Goal: Task Accomplishment & Management: Manage account settings

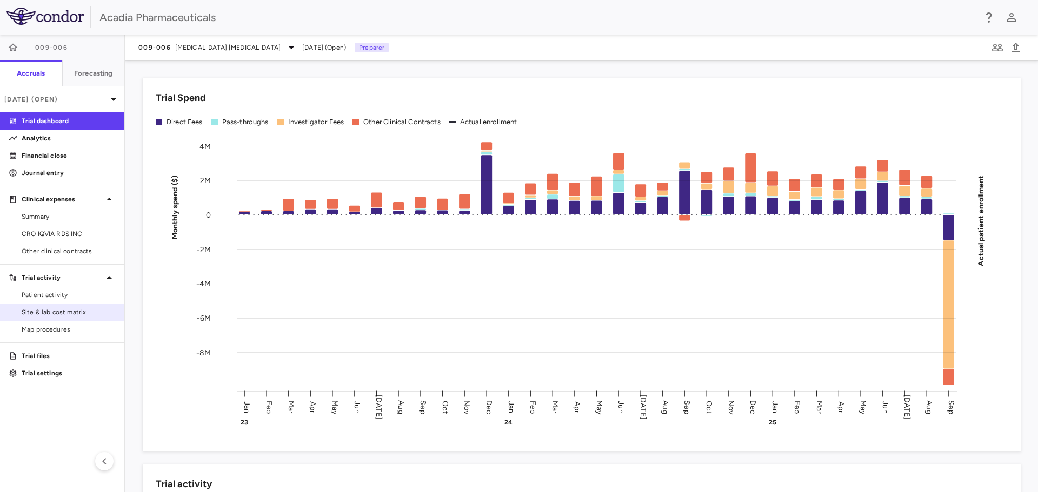
click at [64, 310] on span "Site & lab cost matrix" at bounding box center [69, 312] width 94 height 10
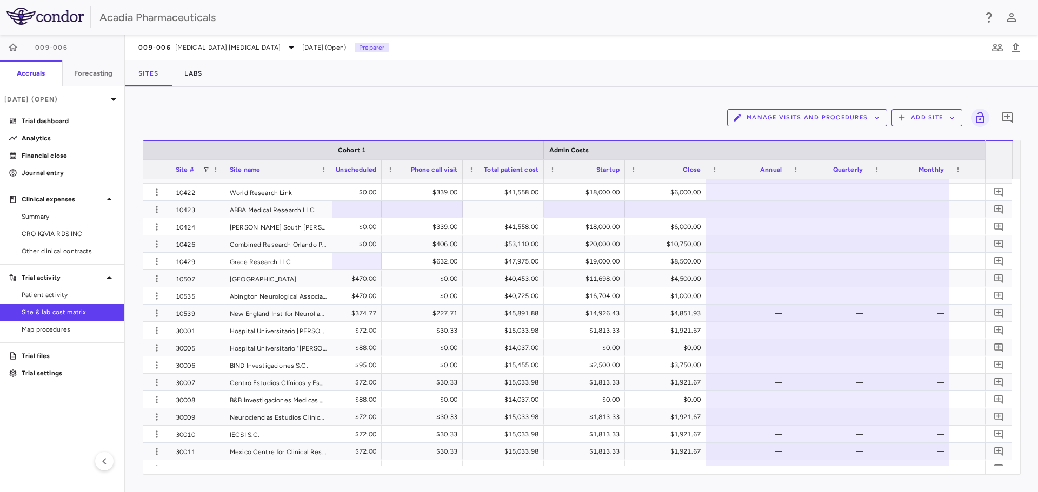
scroll to position [0, 2237]
click at [747, 191] on div at bounding box center [741, 192] width 70 height 16
click at [595, 190] on div "$18,000.00" at bounding box center [581, 192] width 66 height 17
click at [587, 193] on input "*****" at bounding box center [587, 193] width 64 height 18
type input "*****"
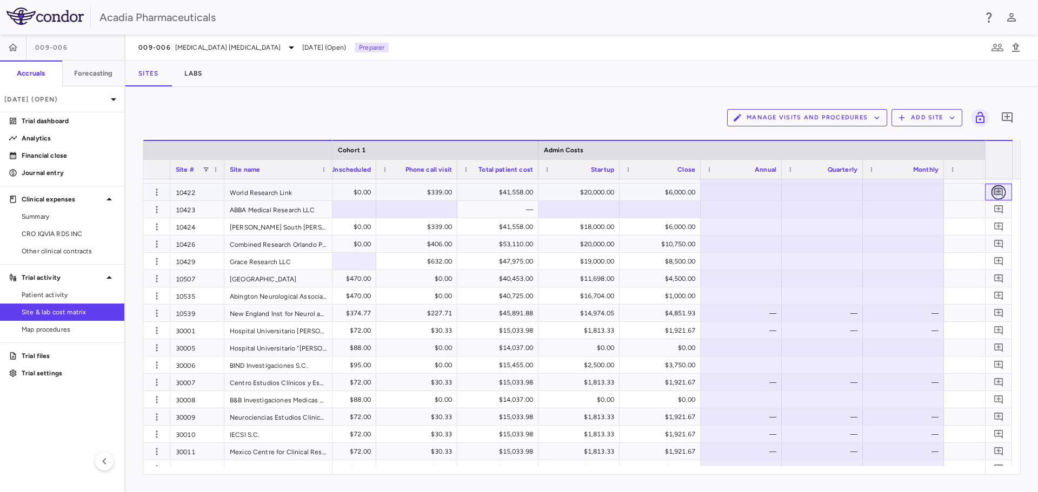
click at [998, 193] on icon "Add comment" at bounding box center [998, 192] width 9 height 9
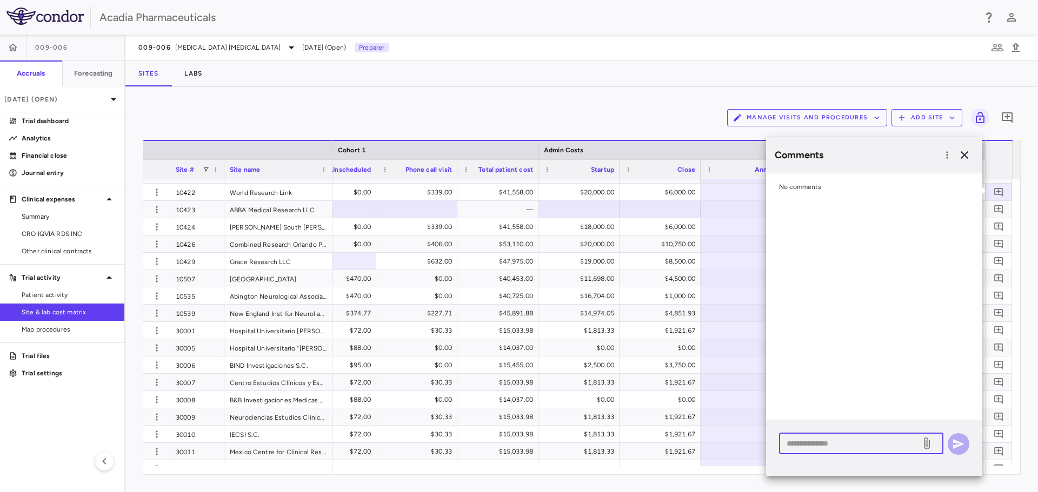
click at [811, 445] on textarea at bounding box center [849, 444] width 126 height 12
click at [812, 465] on textarea "**********" at bounding box center [849, 456] width 126 height 36
drag, startPoint x: 812, startPoint y: 465, endPoint x: 851, endPoint y: 490, distance: 45.4
click at [813, 465] on textarea "**********" at bounding box center [849, 456] width 126 height 36
type textarea "**********"
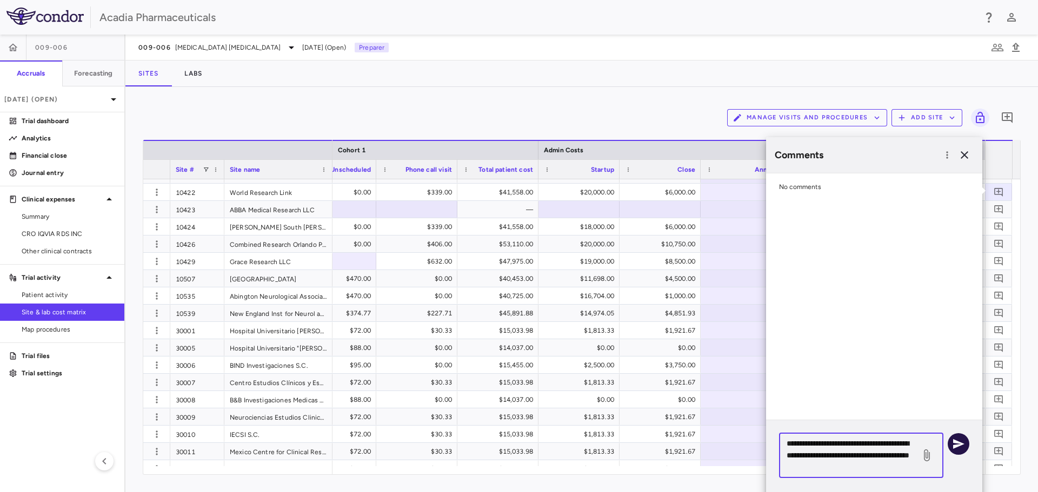
click at [953, 442] on icon "button" at bounding box center [958, 444] width 11 height 10
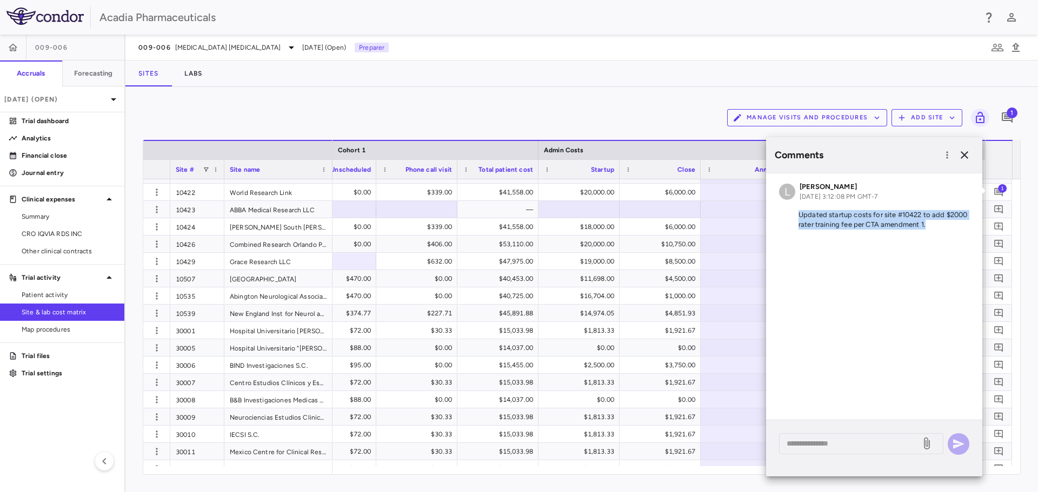
drag, startPoint x: 799, startPoint y: 216, endPoint x: 942, endPoint y: 241, distance: 144.9
click at [942, 241] on div "L Lindsey Dugan Sep 16, 2025, 3:12:08 PM GMT-7 Updated startup costs for site #…" at bounding box center [874, 296] width 216 height 246
copy div "Updated startup costs for site #10422 to add $2000 rater training fee per CTA a…"
click at [592, 226] on div "$18,000.00" at bounding box center [581, 226] width 66 height 17
click at [586, 228] on input "*****" at bounding box center [587, 228] width 64 height 18
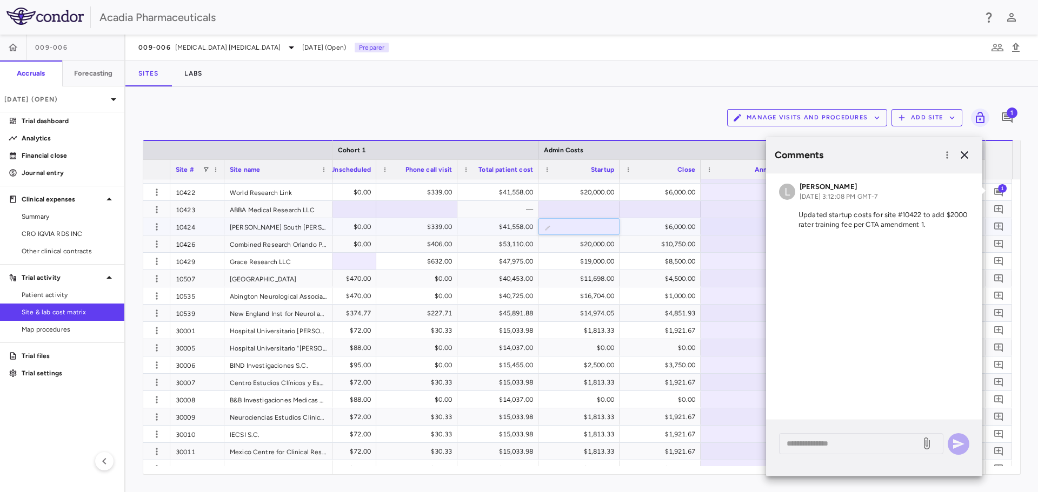
click at [586, 228] on input "*****" at bounding box center [587, 228] width 64 height 18
click at [588, 228] on input "*****" at bounding box center [587, 228] width 64 height 18
type input "*****"
click at [970, 155] on icon "button" at bounding box center [964, 155] width 13 height 13
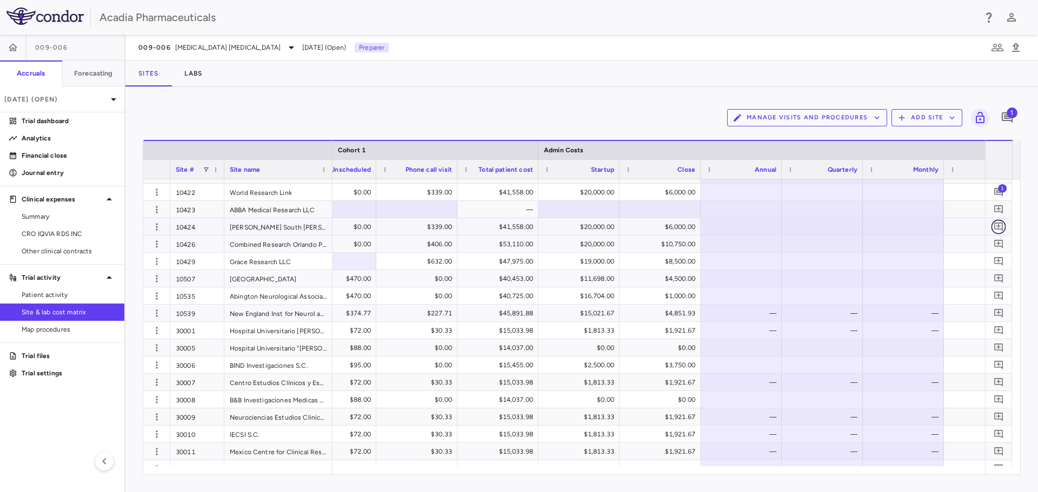
click at [1000, 226] on icon "Add comment" at bounding box center [998, 227] width 9 height 9
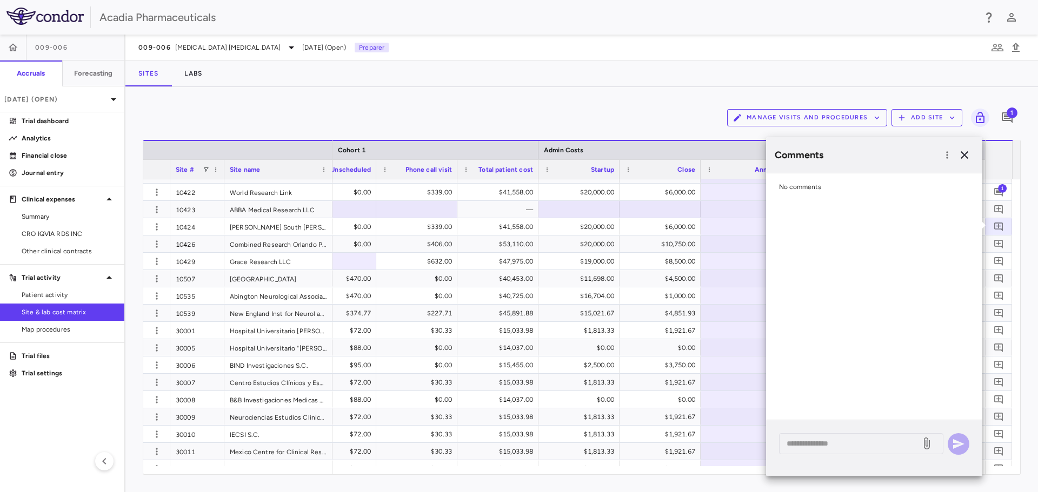
click at [849, 457] on div "* ​" at bounding box center [874, 448] width 216 height 56
click at [851, 447] on textarea at bounding box center [849, 444] width 126 height 12
paste textarea "**********"
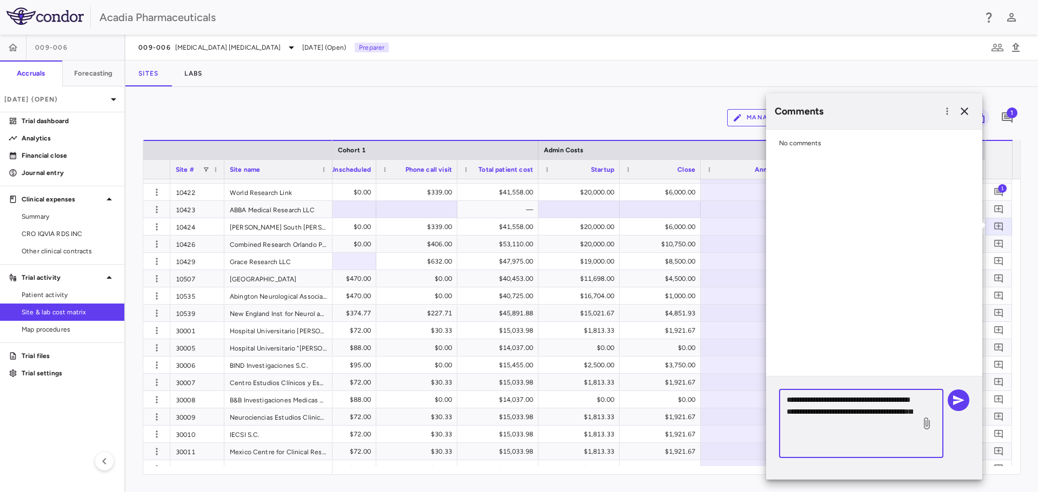
scroll to position [3, 0]
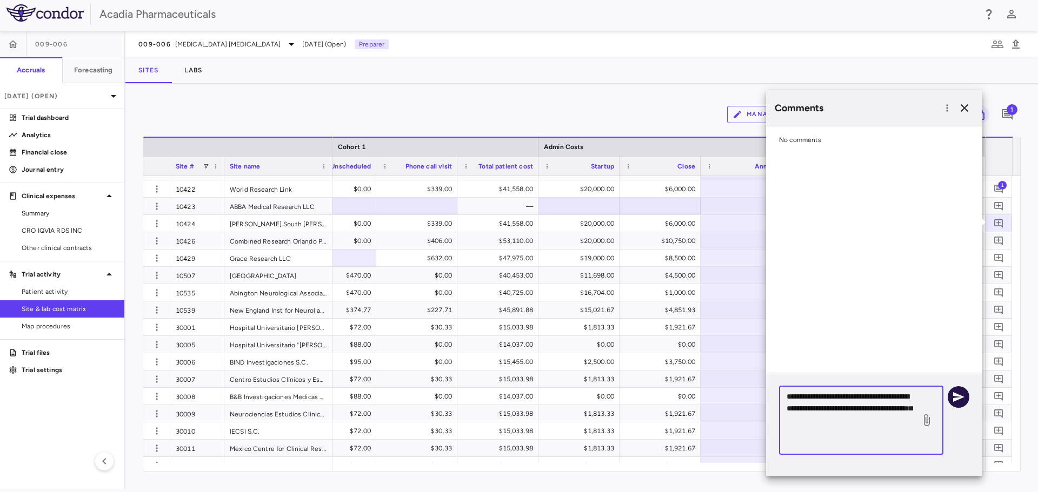
type textarea "**********"
click at [962, 402] on icon "button" at bounding box center [958, 397] width 13 height 13
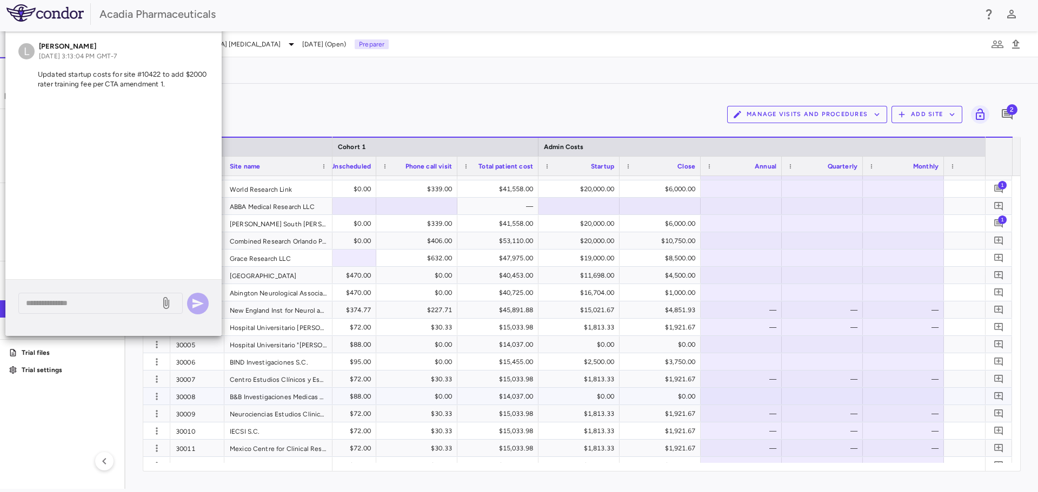
scroll to position [0, 0]
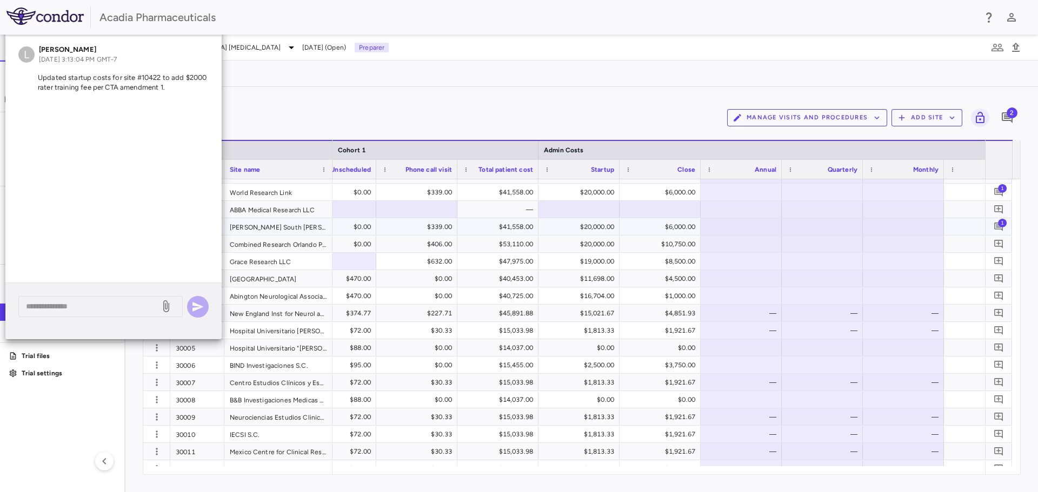
click at [999, 225] on span "1" at bounding box center [1002, 222] width 9 height 9
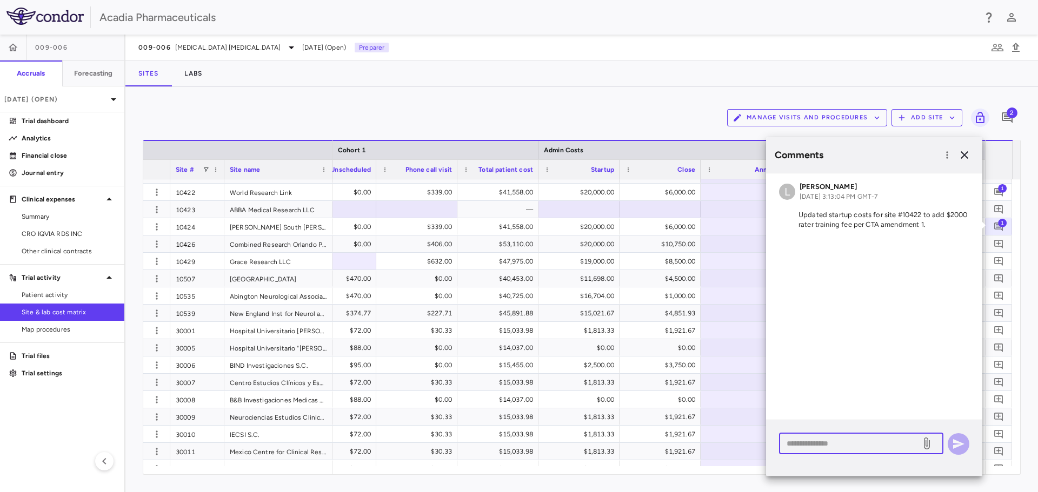
click at [835, 442] on textarea at bounding box center [849, 444] width 126 height 12
type textarea "******"
click at [963, 445] on icon "button" at bounding box center [958, 444] width 13 height 13
click at [390, 122] on div "Manage Visits and Procedures Add Site 3" at bounding box center [582, 117] width 878 height 27
drag, startPoint x: 968, startPoint y: 155, endPoint x: 934, endPoint y: 168, distance: 36.2
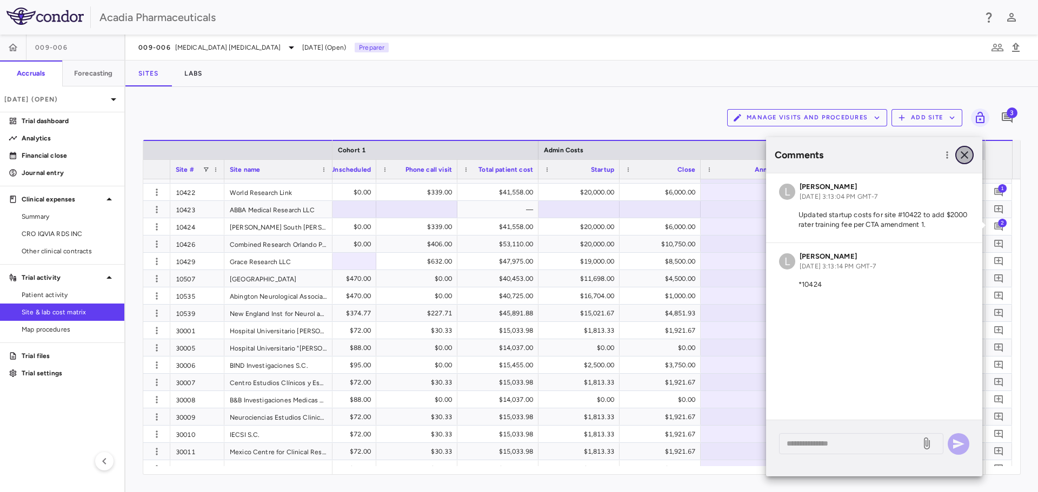
click at [967, 154] on icon "button" at bounding box center [964, 155] width 13 height 13
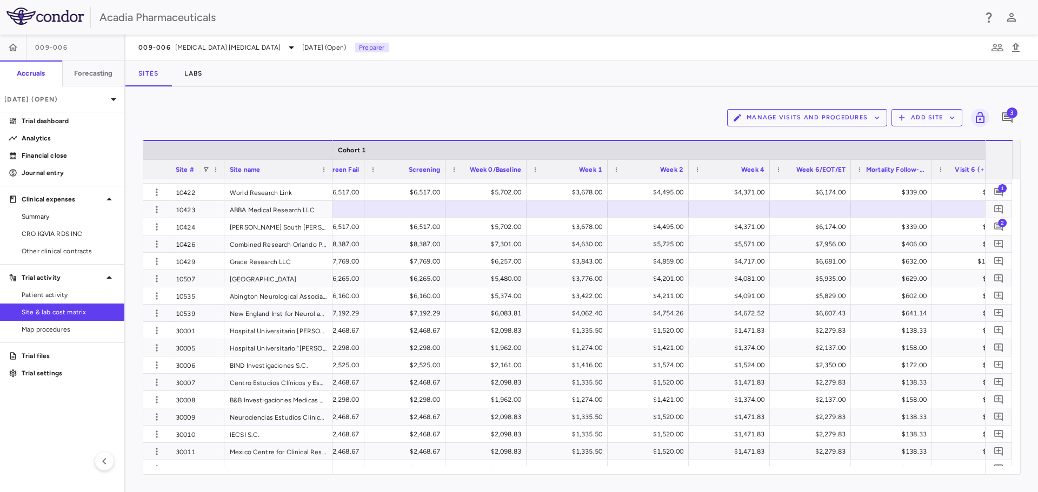
scroll to position [0, 1241]
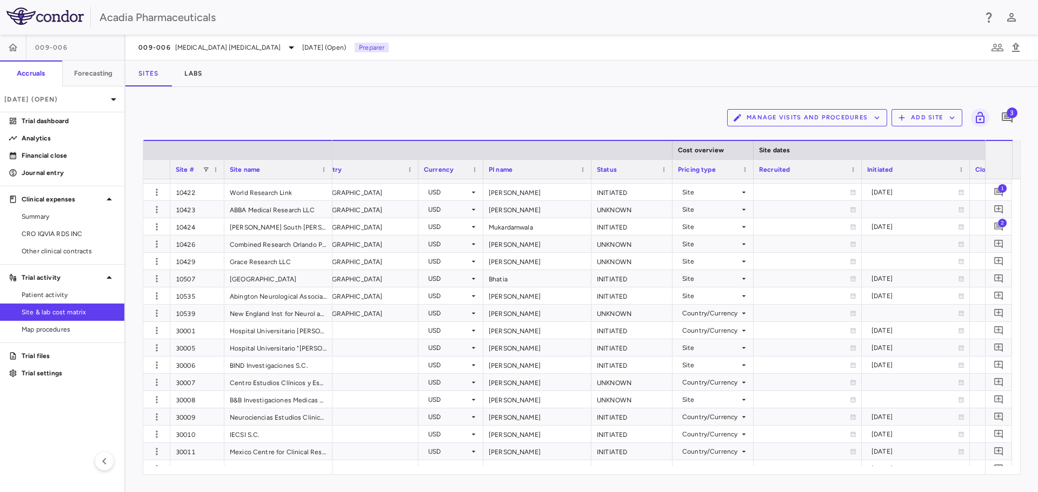
click at [585, 165] on div "PI name" at bounding box center [537, 169] width 97 height 19
click at [585, 171] on span at bounding box center [582, 169] width 6 height 6
click at [595, 188] on span "Sort Ascending" at bounding box center [631, 186] width 80 height 15
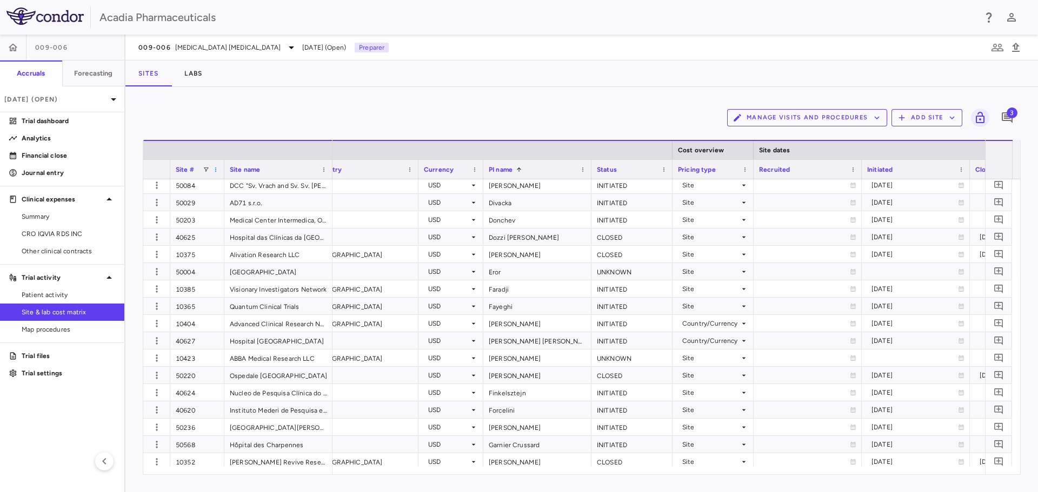
click at [213, 171] on span at bounding box center [215, 169] width 6 height 6
click at [225, 183] on span "Sort Ascending" at bounding box center [264, 186] width 80 height 15
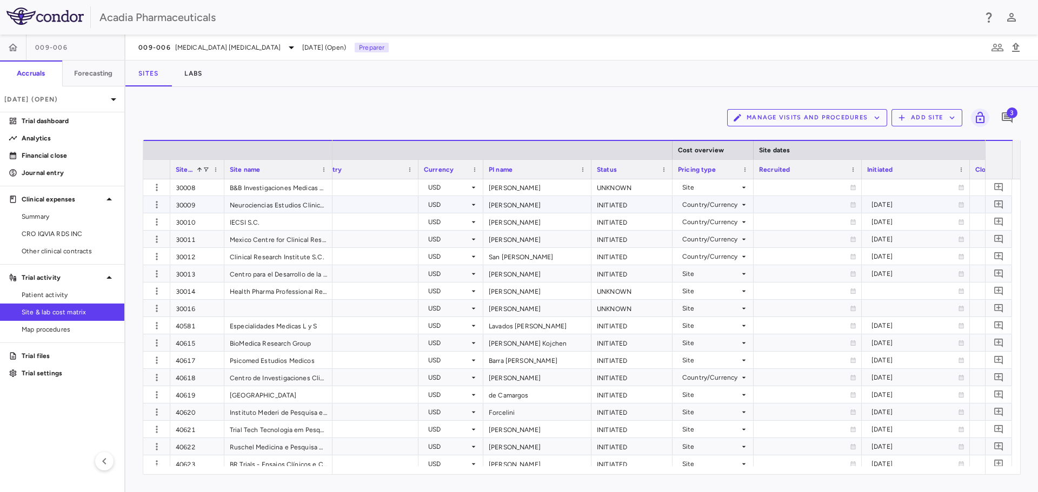
scroll to position [1131, 0]
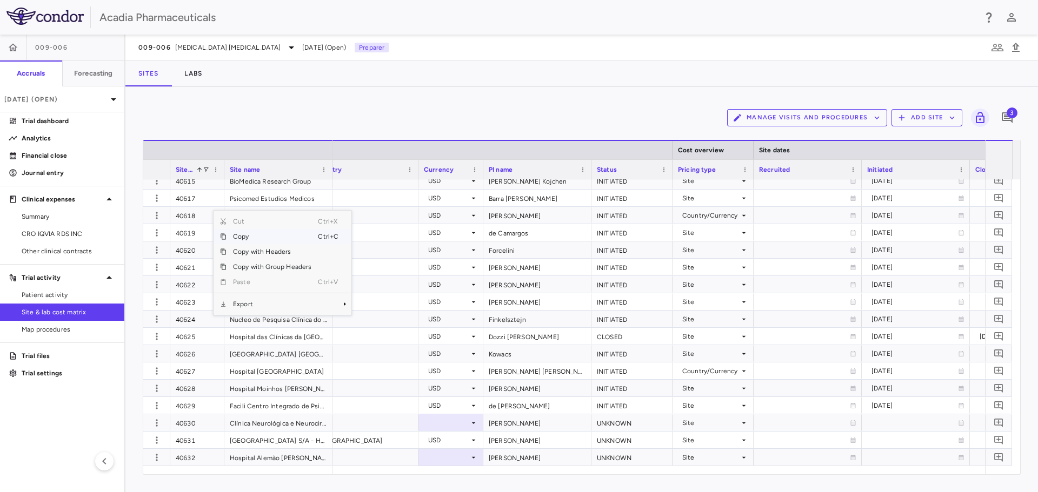
click at [325, 112] on div "Manage Visits and Procedures Add Site 3" at bounding box center [582, 117] width 878 height 27
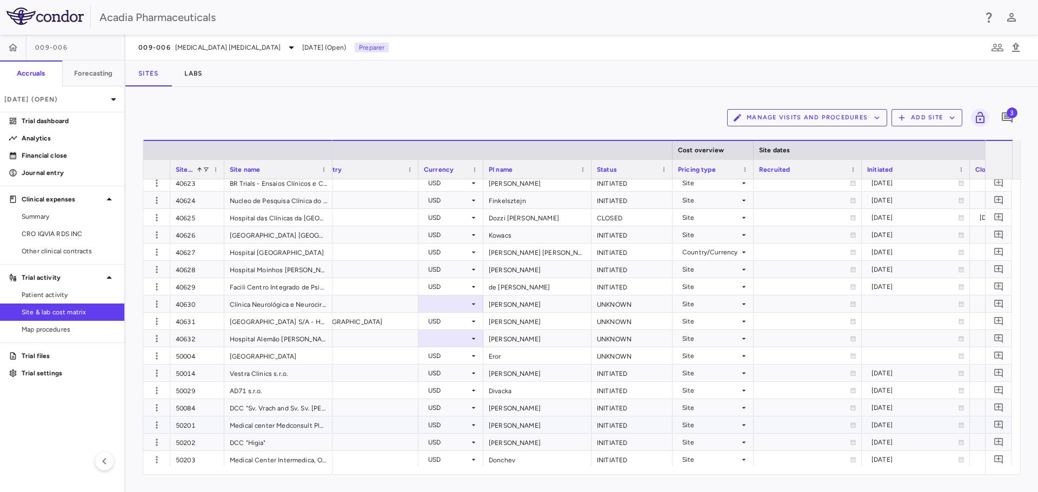
scroll to position [1293, 0]
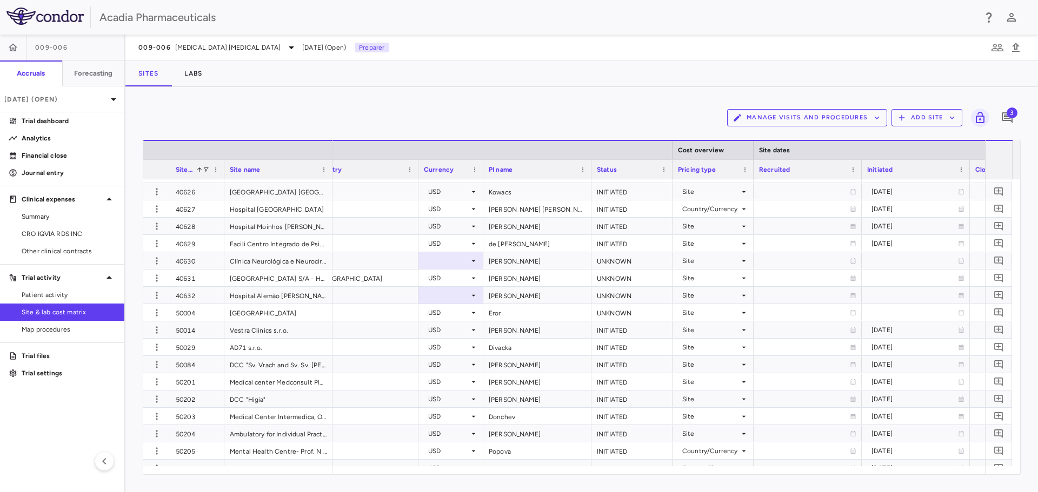
click at [899, 113] on icon "button" at bounding box center [902, 118] width 10 height 10
click at [917, 156] on li "Add new site" at bounding box center [929, 159] width 58 height 16
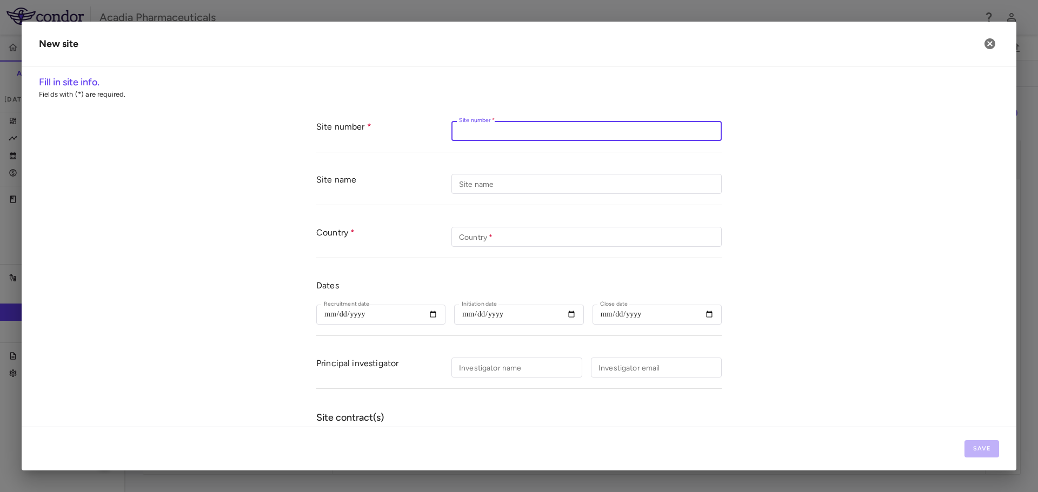
click at [486, 134] on input "Site number   *" at bounding box center [586, 131] width 270 height 20
type input "*****"
click at [572, 182] on input "Site name" at bounding box center [586, 184] width 270 height 20
click at [500, 371] on input "Investigator name" at bounding box center [516, 368] width 131 height 20
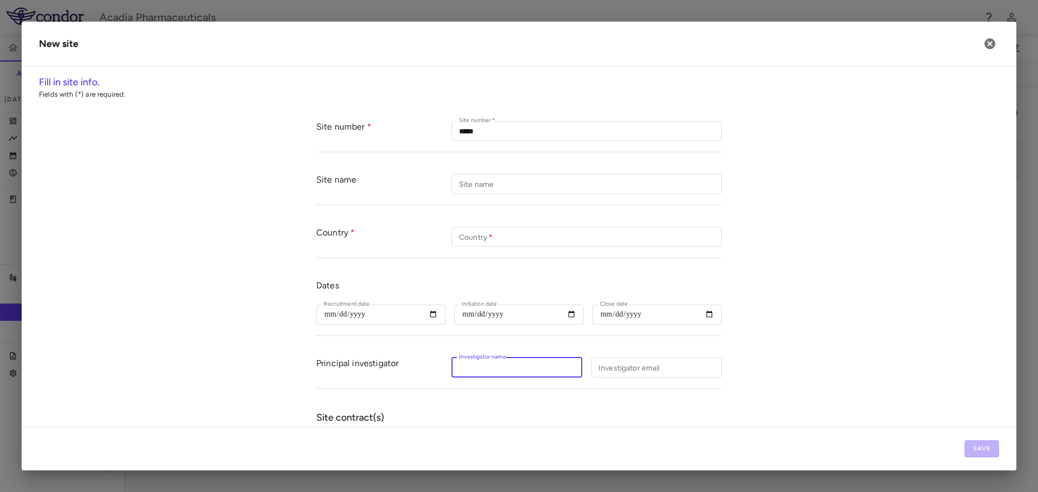
paste input "**********"
type input "**********"
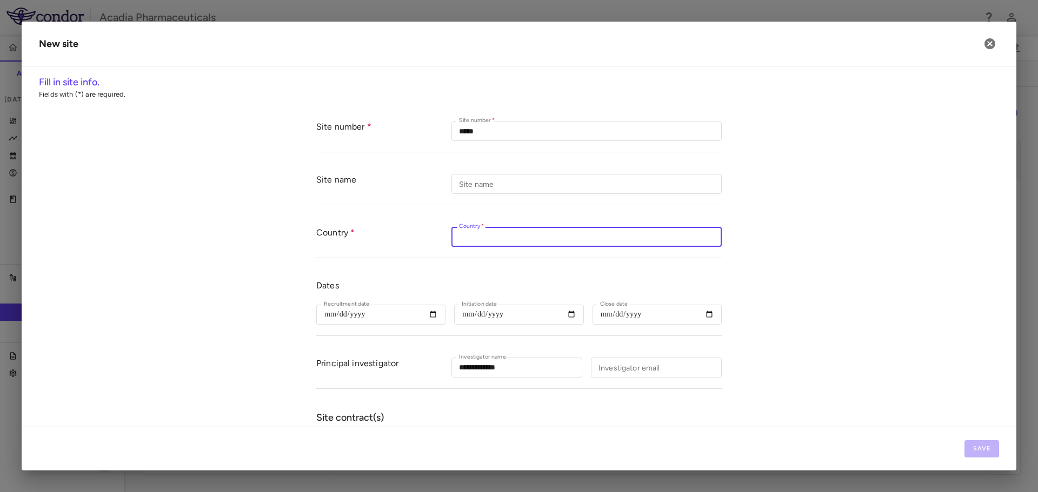
click at [467, 242] on input "Country   *" at bounding box center [586, 237] width 270 height 20
type input "******"
click at [471, 184] on input "Site name" at bounding box center [586, 184] width 270 height 20
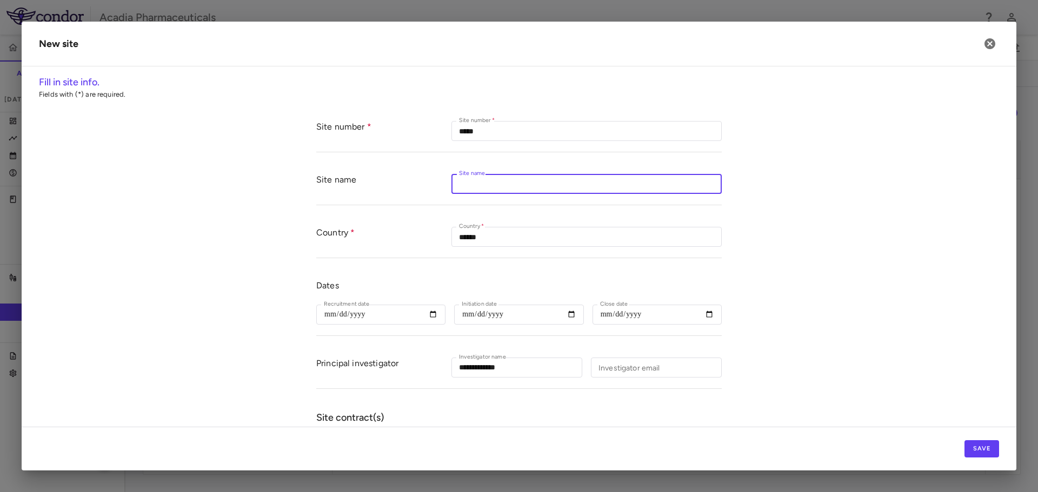
paste input "**********"
click at [475, 179] on input "**********" at bounding box center [586, 184] width 270 height 20
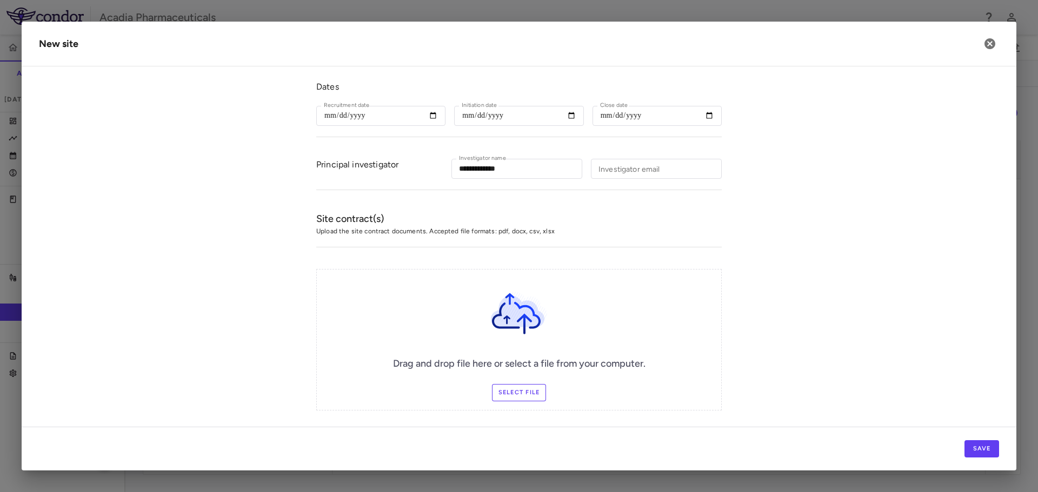
scroll to position [217, 0]
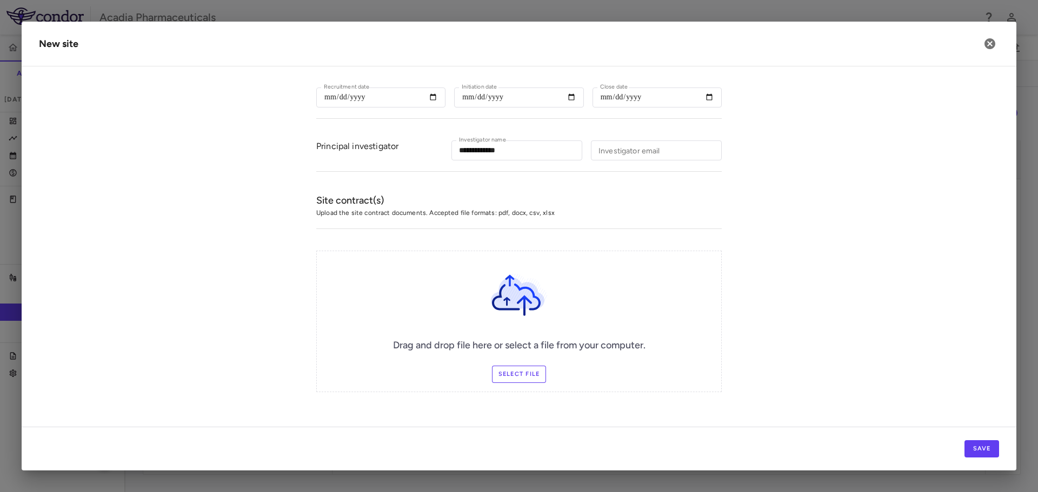
type input "**********"
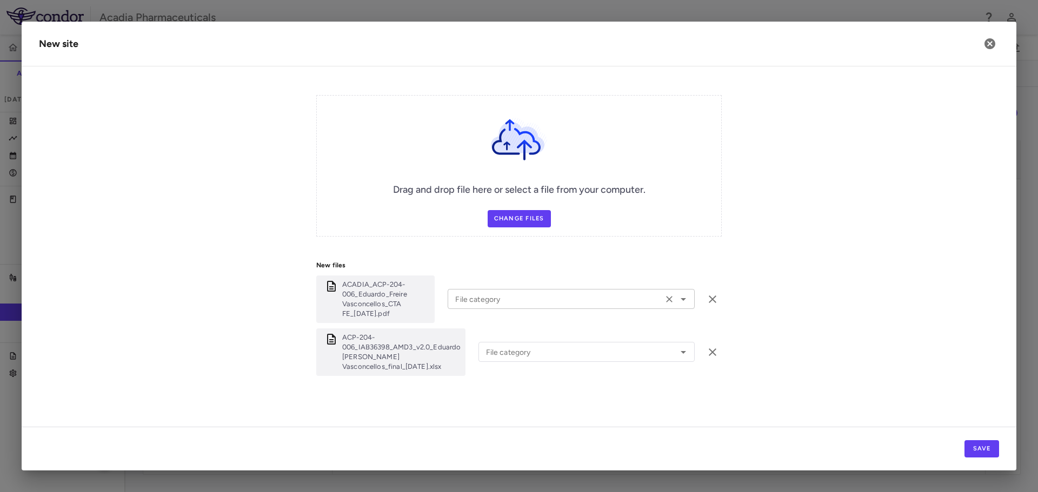
click at [678, 300] on icon "Open" at bounding box center [683, 299] width 13 height 13
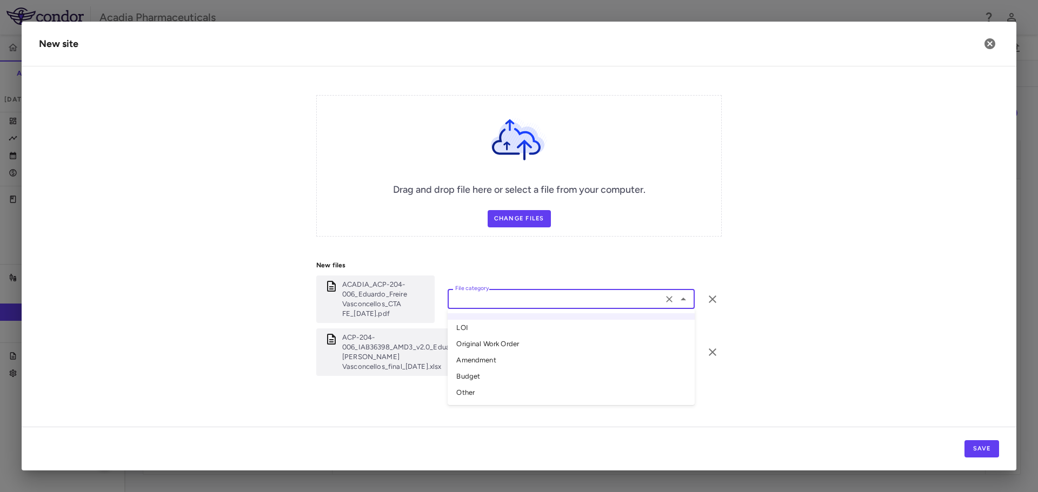
click at [628, 332] on li "LOI" at bounding box center [570, 328] width 247 height 16
type input "***"
click at [680, 353] on icon "Open" at bounding box center [683, 352] width 13 height 13
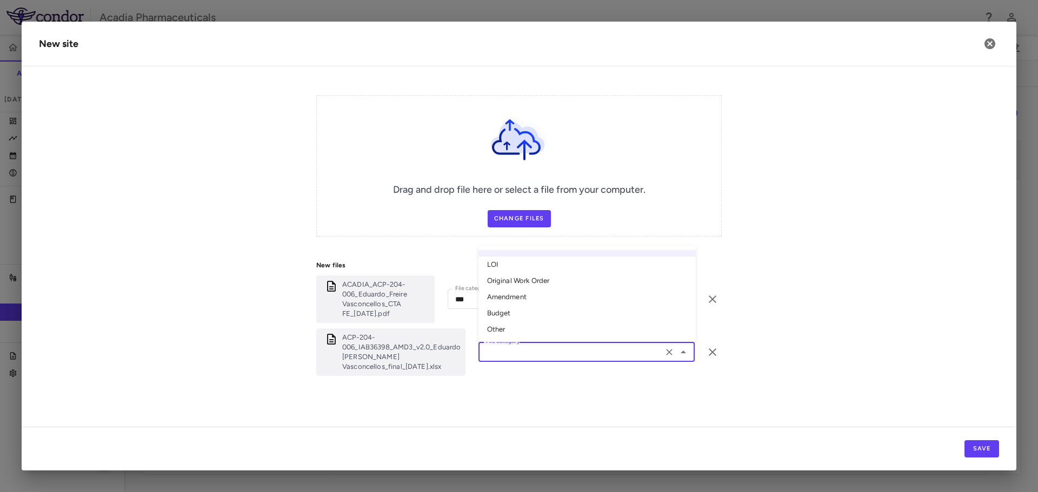
click at [551, 311] on li "Budget" at bounding box center [586, 313] width 217 height 16
type input "******"
click at [992, 450] on button "Save" at bounding box center [981, 448] width 35 height 17
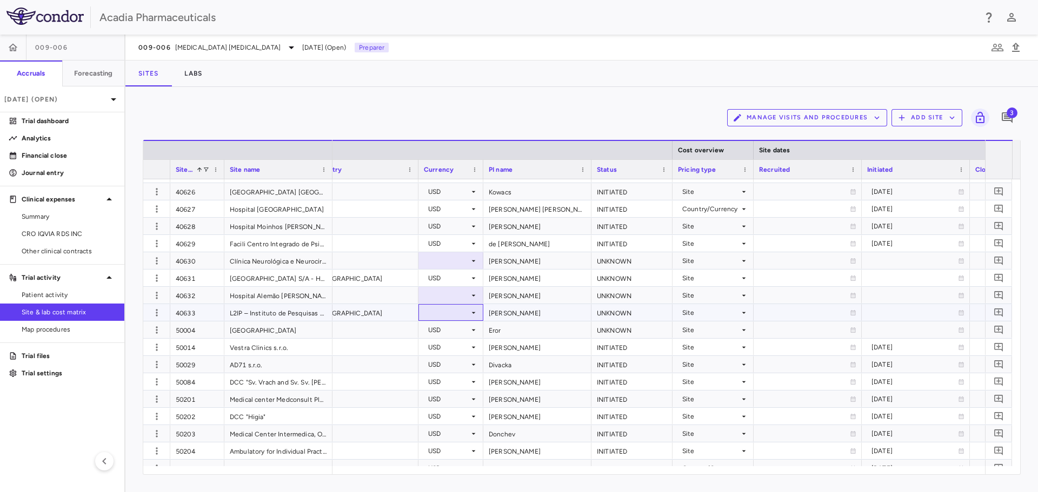
click at [461, 309] on div at bounding box center [451, 313] width 54 height 16
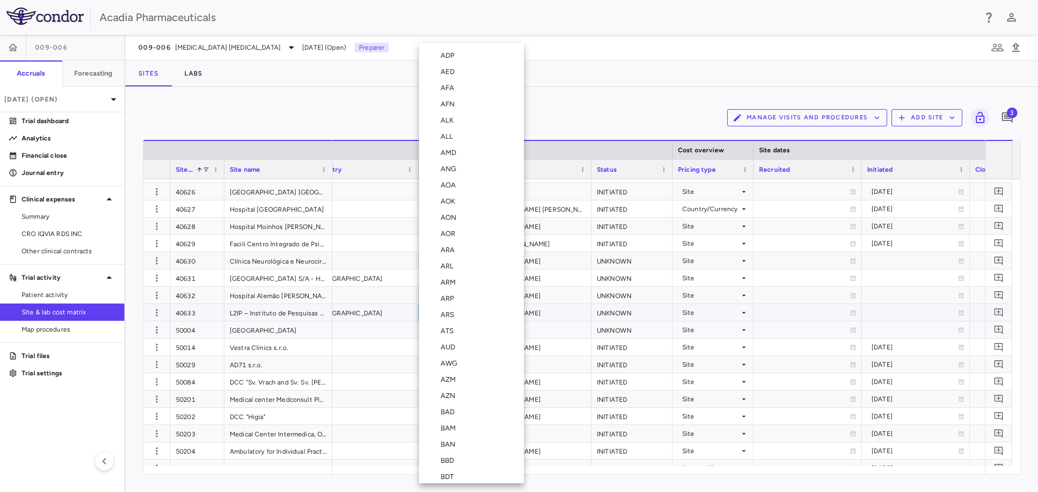
scroll to position [3862, 0]
click at [455, 323] on li "USD" at bounding box center [471, 328] width 105 height 16
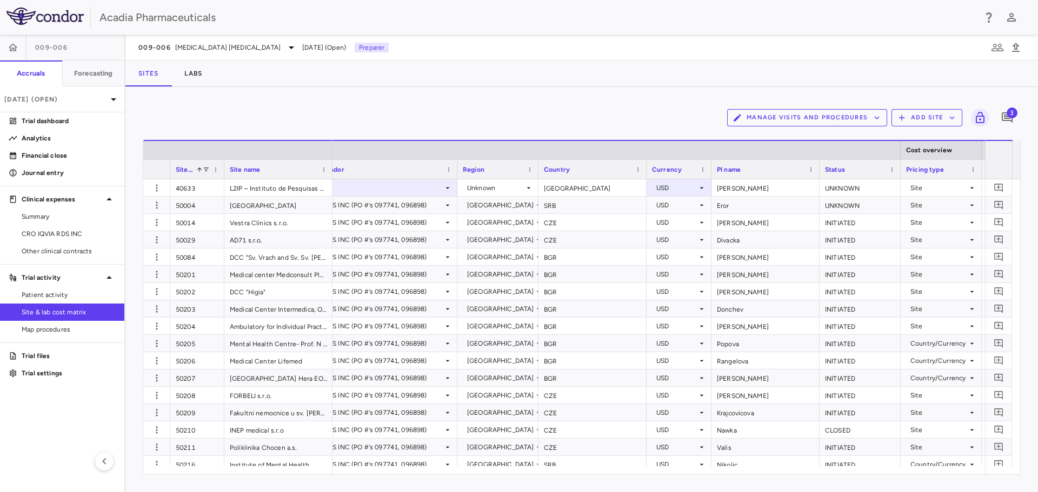
scroll to position [0, 0]
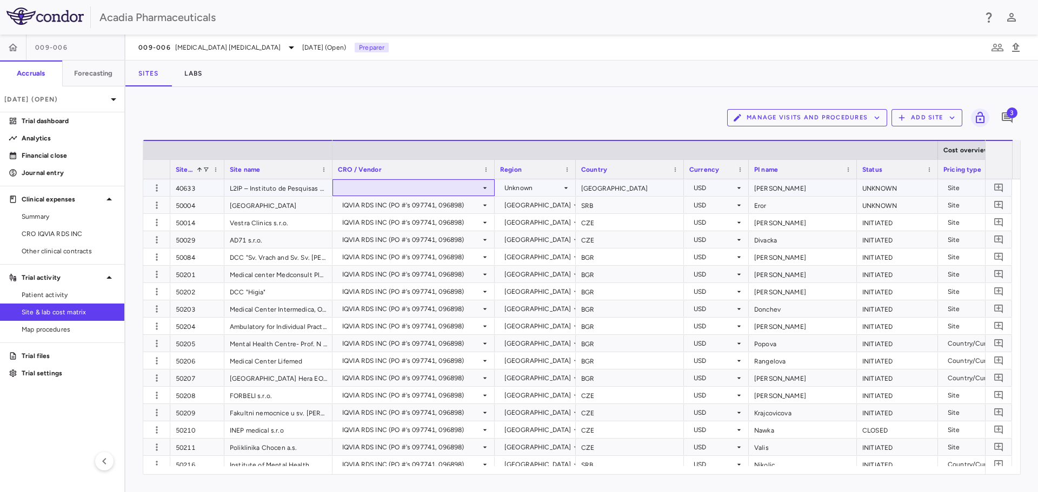
click at [478, 182] on div at bounding box center [413, 188] width 151 height 16
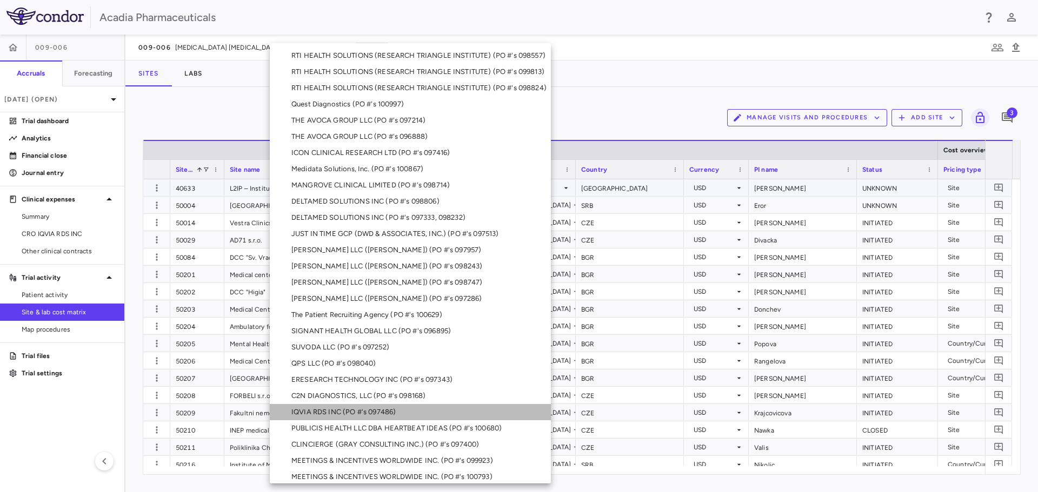
click at [412, 417] on li "IQVIA RDS INC (PO #'s 097486)" at bounding box center [410, 412] width 281 height 16
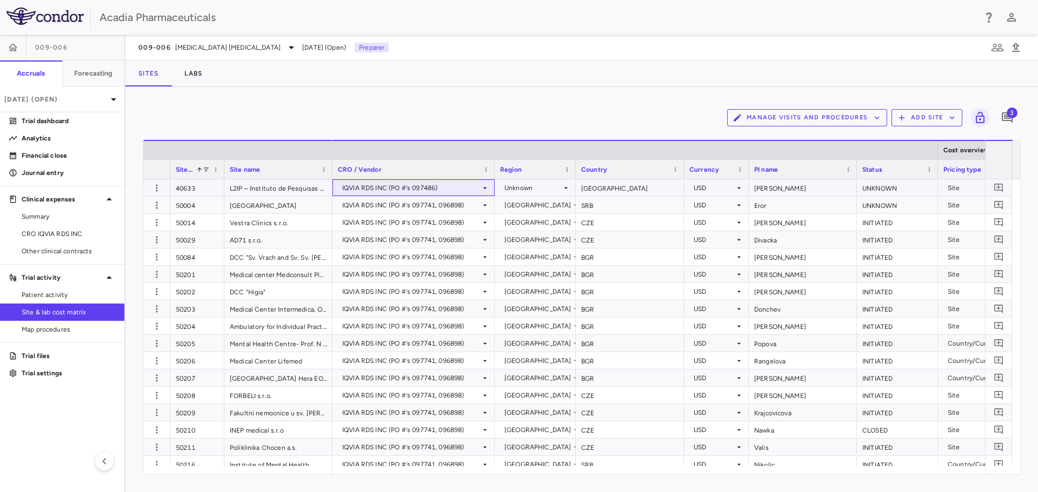
click at [484, 187] on icon at bounding box center [484, 188] width 9 height 9
click at [478, 188] on div "IQVIA RDS INC (PO #'s 097486)" at bounding box center [411, 187] width 138 height 17
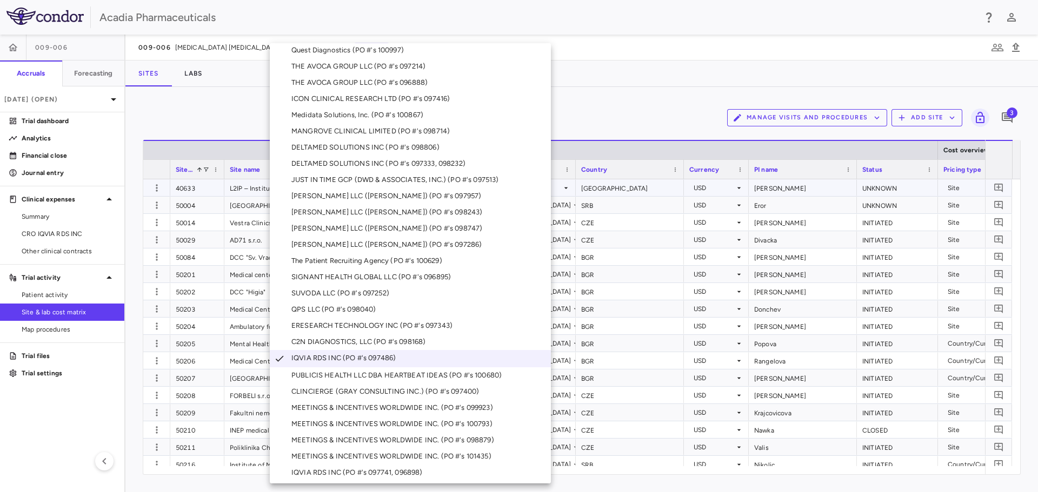
scroll to position [56, 0]
click at [386, 470] on div "IQVIA RDS INC (PO #'s 097741, 096898)" at bounding box center [359, 471] width 136 height 10
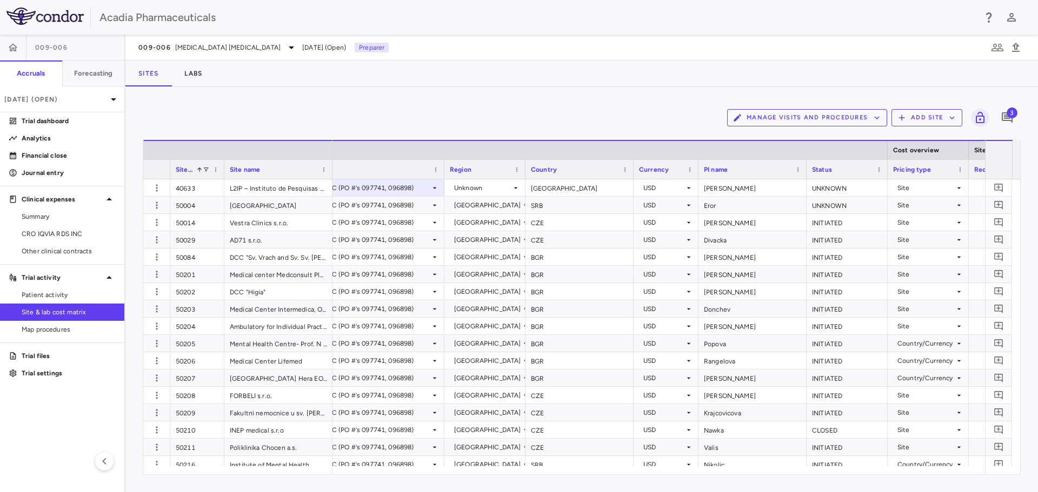
scroll to position [0, 63]
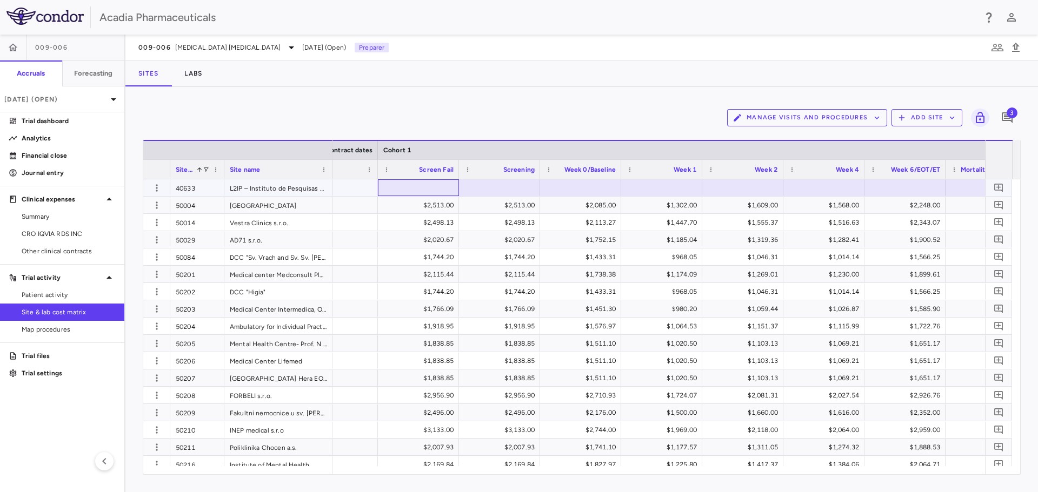
click at [440, 184] on div at bounding box center [418, 188] width 70 height 16
click at [425, 190] on input "text" at bounding box center [426, 189] width 64 height 18
type input "****"
click at [491, 191] on div at bounding box center [499, 188] width 70 height 16
type input "****"
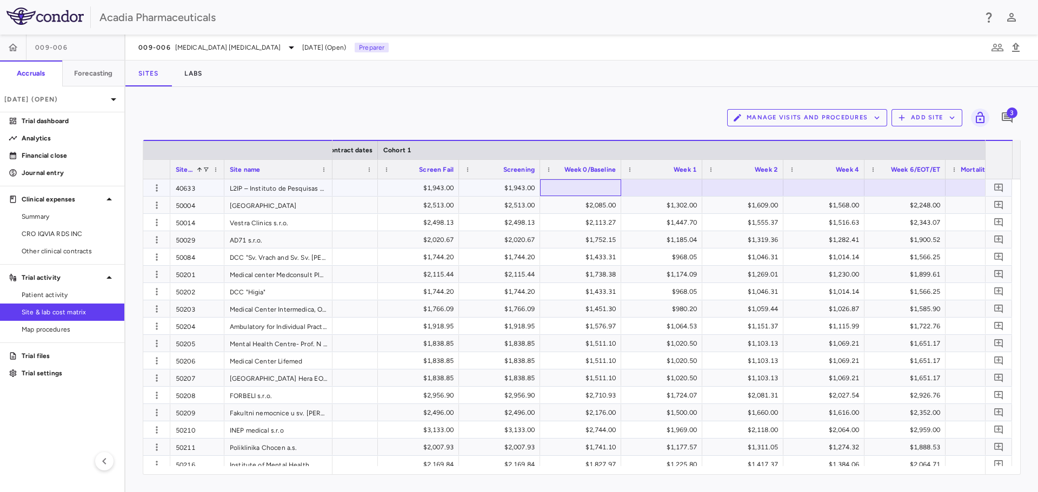
click at [566, 188] on div at bounding box center [580, 188] width 70 height 16
drag, startPoint x: 600, startPoint y: 188, endPoint x: 650, endPoint y: 245, distance: 75.5
click at [602, 189] on div at bounding box center [580, 188] width 70 height 16
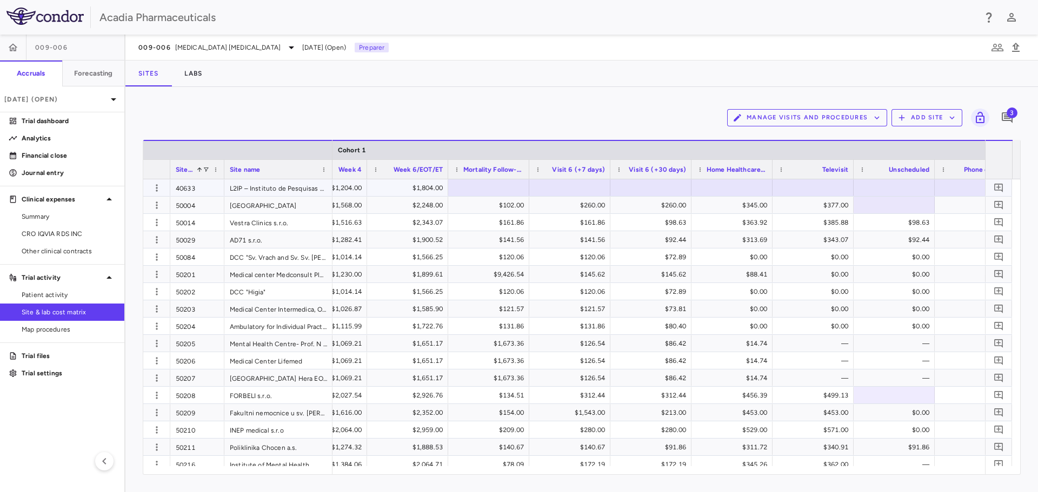
click at [480, 189] on div at bounding box center [488, 188] width 70 height 16
type input "**"
click at [572, 187] on div at bounding box center [569, 188] width 70 height 16
type input "***"
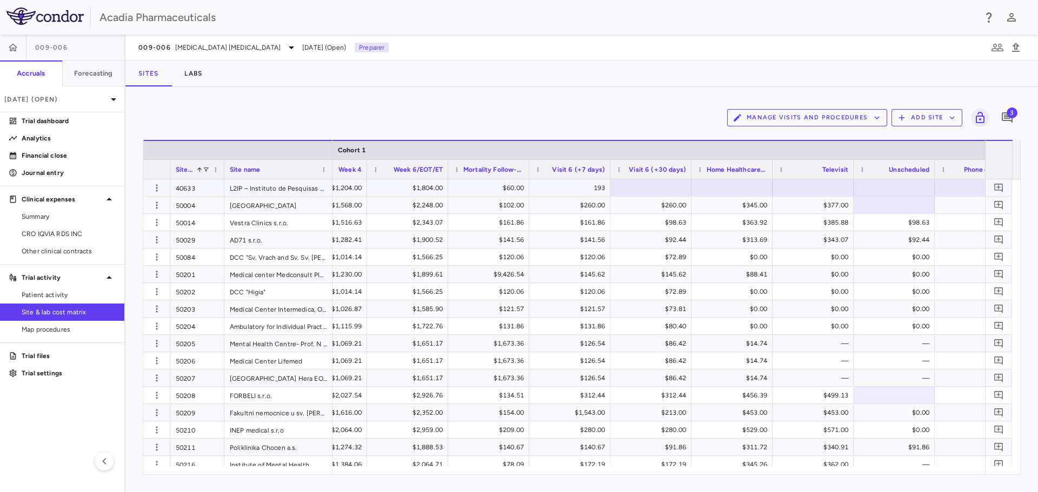
click at [654, 186] on div at bounding box center [651, 188] width 70 height 16
click at [730, 180] on div at bounding box center [732, 188] width 70 height 16
click at [732, 187] on input "text" at bounding box center [740, 189] width 64 height 18
type input "***"
click at [837, 186] on div at bounding box center [813, 188] width 70 height 16
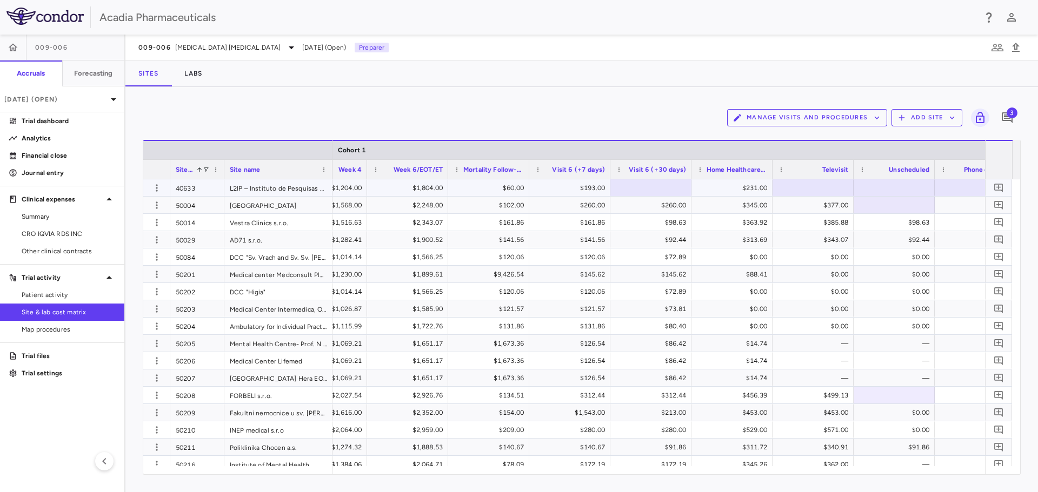
scroll to position [1373, 0]
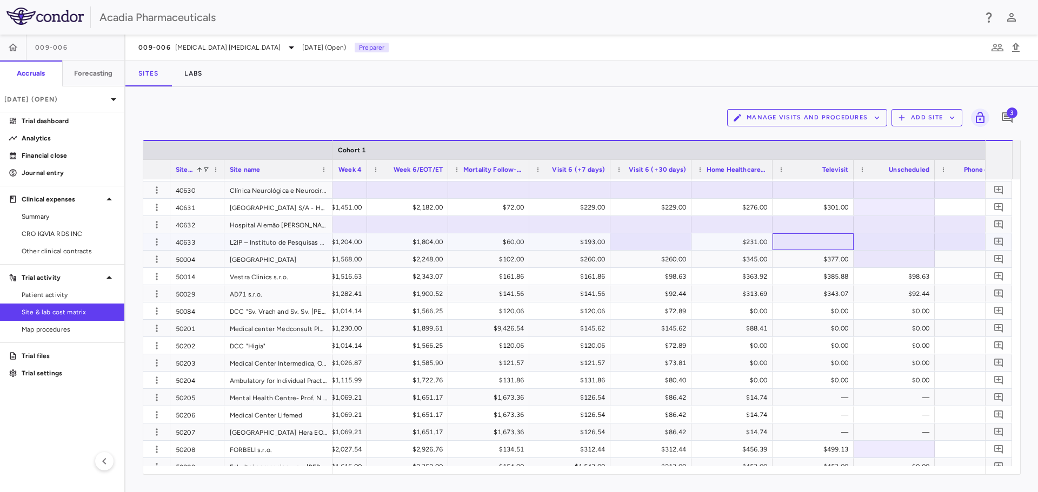
click at [838, 234] on div at bounding box center [813, 242] width 70 height 16
type input "***"
click at [966, 242] on div at bounding box center [975, 242] width 70 height 16
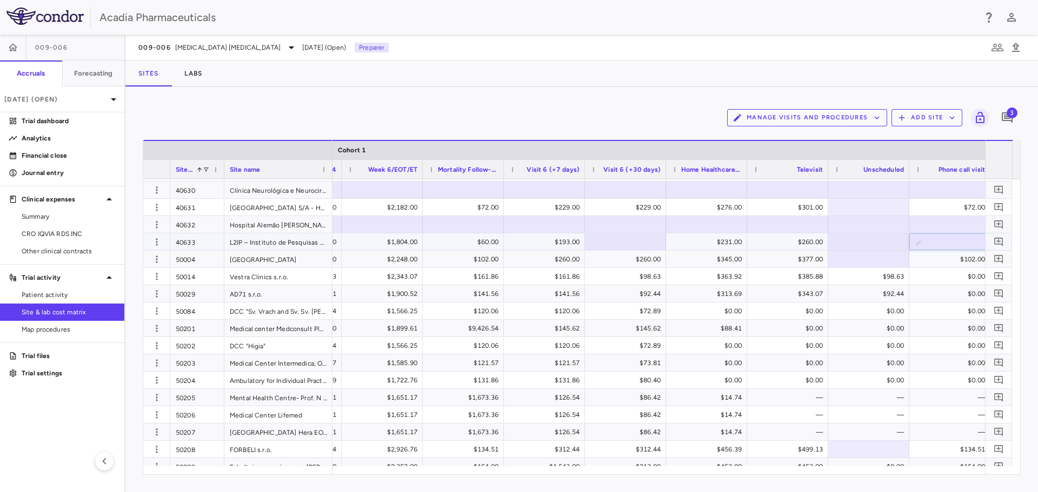
click at [637, 245] on div at bounding box center [625, 242] width 70 height 16
type input "***"
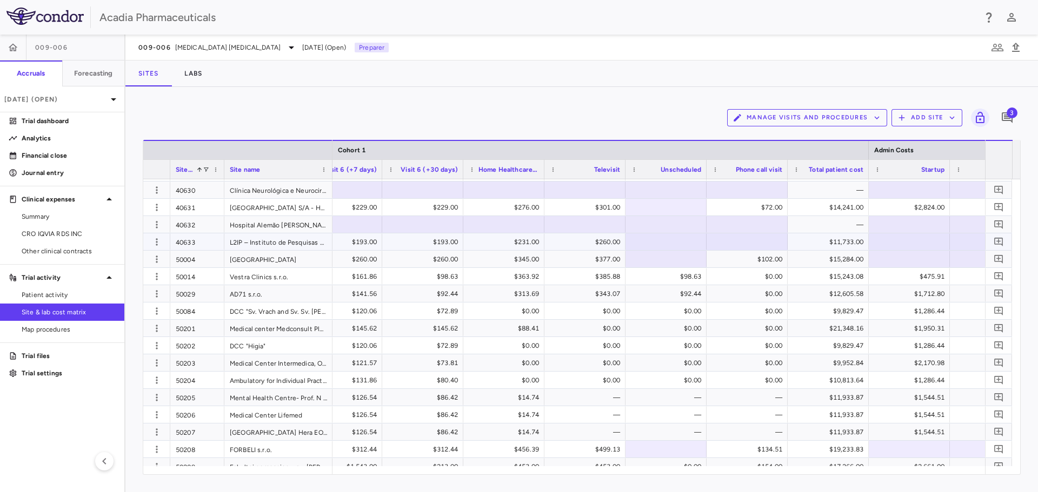
click at [751, 241] on div at bounding box center [747, 242] width 70 height 16
type input "**"
click at [893, 246] on div at bounding box center [909, 242] width 70 height 16
type input "****"
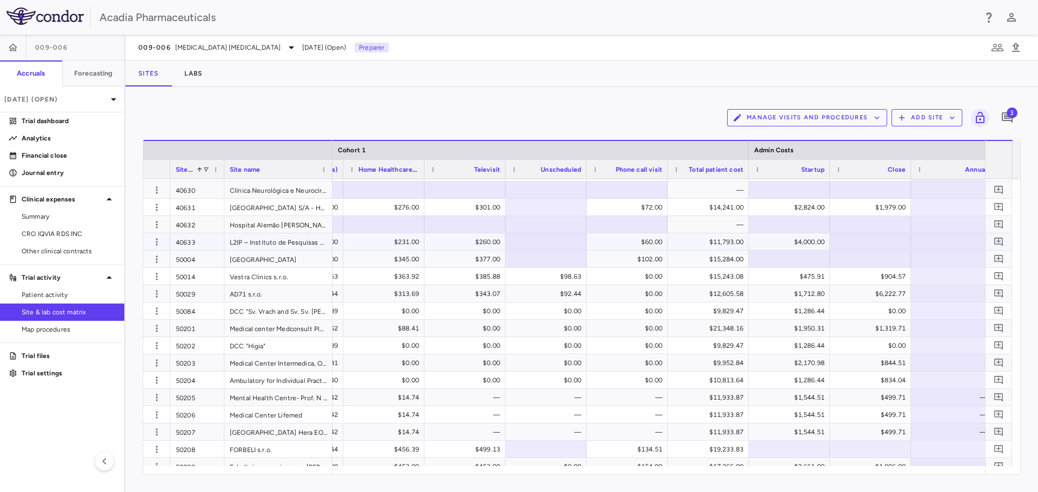
click at [892, 237] on div at bounding box center [870, 242] width 70 height 16
type input "****"
click at [1000, 243] on icon "Add comment" at bounding box center [998, 242] width 10 height 10
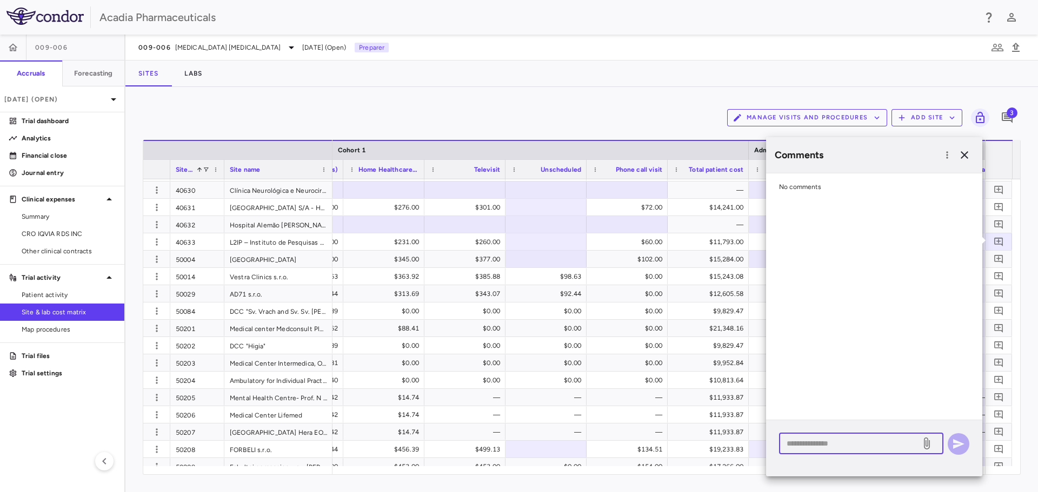
click at [854, 445] on textarea at bounding box center [849, 444] width 126 height 12
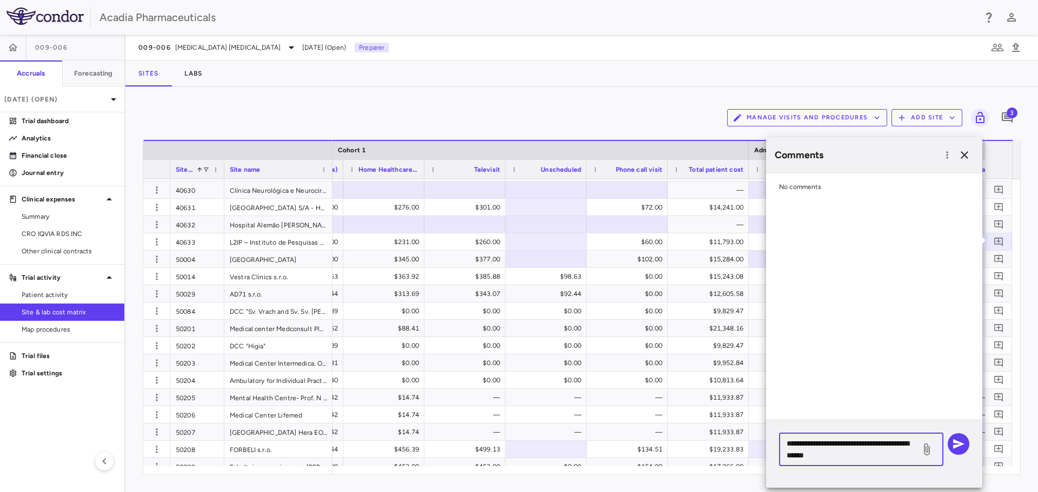
type textarea "**********"
click at [966, 445] on button "button" at bounding box center [958, 444] width 22 height 22
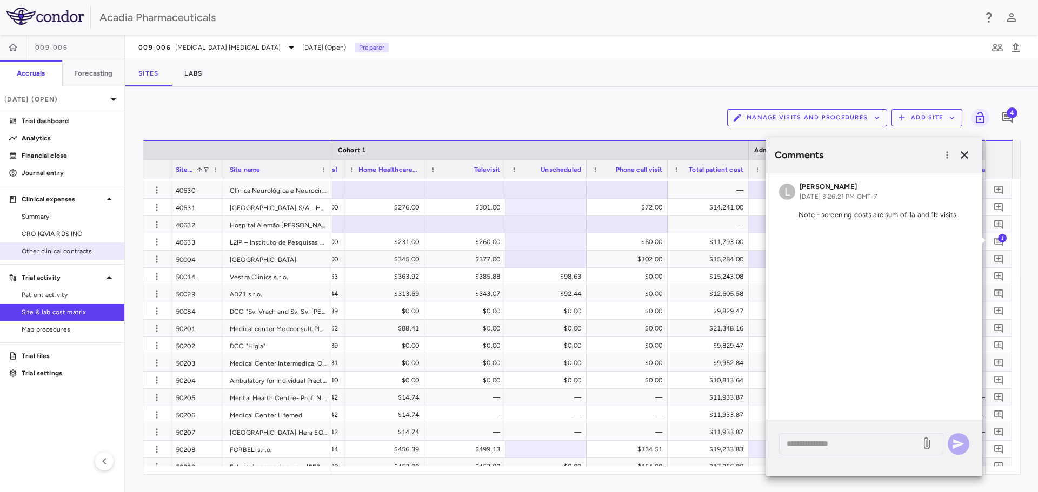
click at [79, 247] on span "Other clinical contracts" at bounding box center [69, 251] width 94 height 10
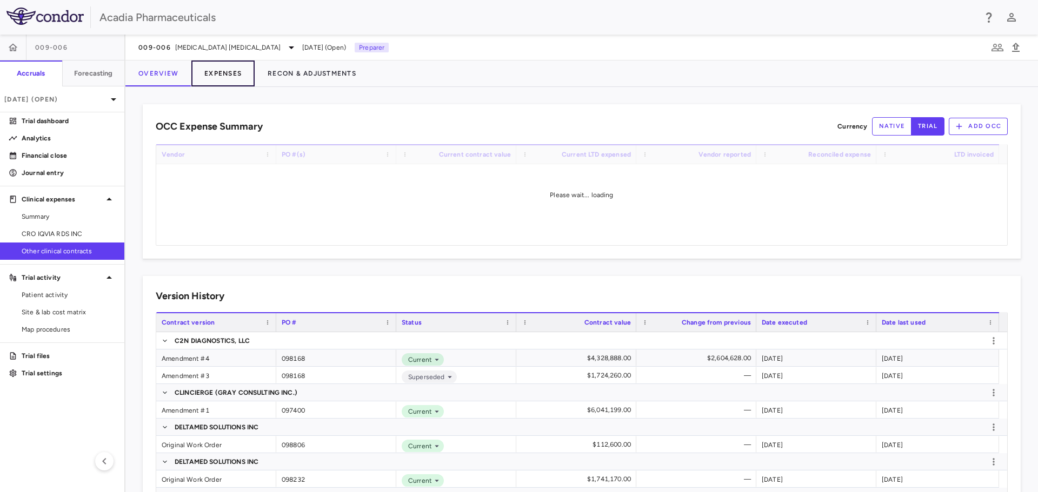
click at [217, 82] on button "Expenses" at bounding box center [222, 74] width 63 height 26
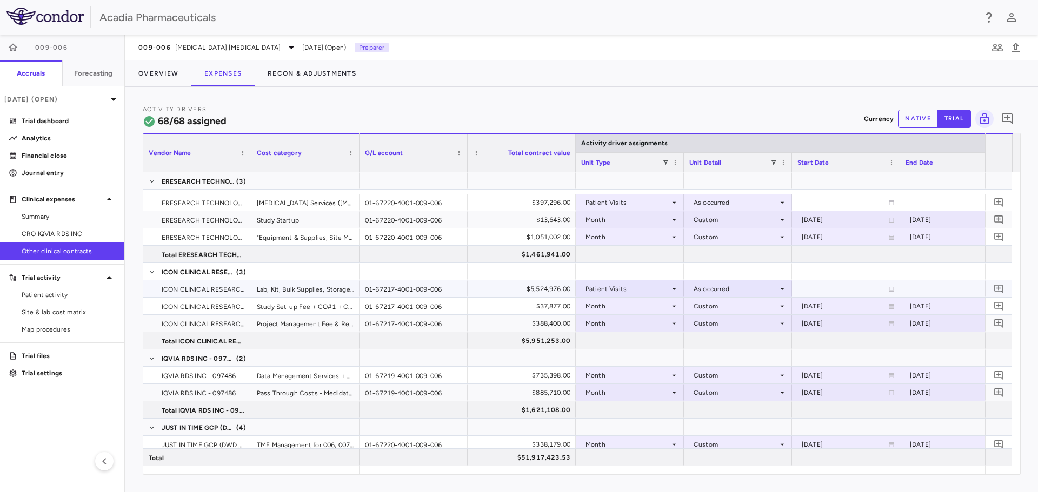
scroll to position [270, 0]
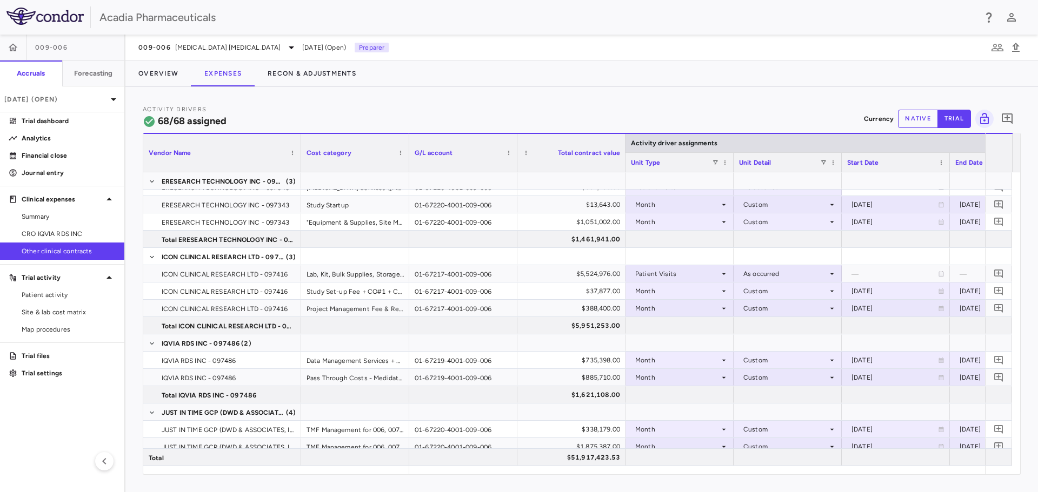
drag, startPoint x: 251, startPoint y: 159, endPoint x: 302, endPoint y: 175, distance: 53.5
click at [302, 175] on div "Vendor Name Cost category Activity driver assignments G/L account" at bounding box center [581, 304] width 877 height 342
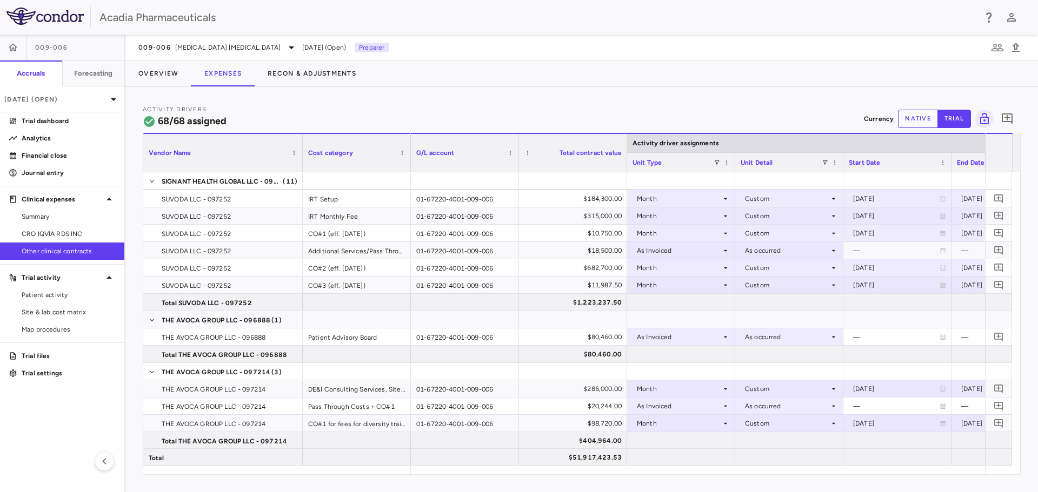
scroll to position [1781, 0]
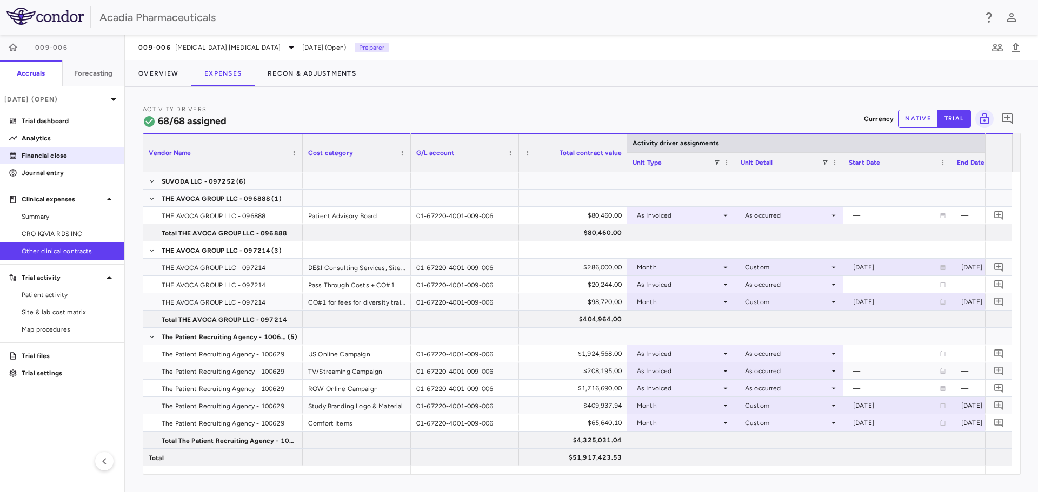
click at [91, 156] on p "Financial close" at bounding box center [69, 156] width 94 height 10
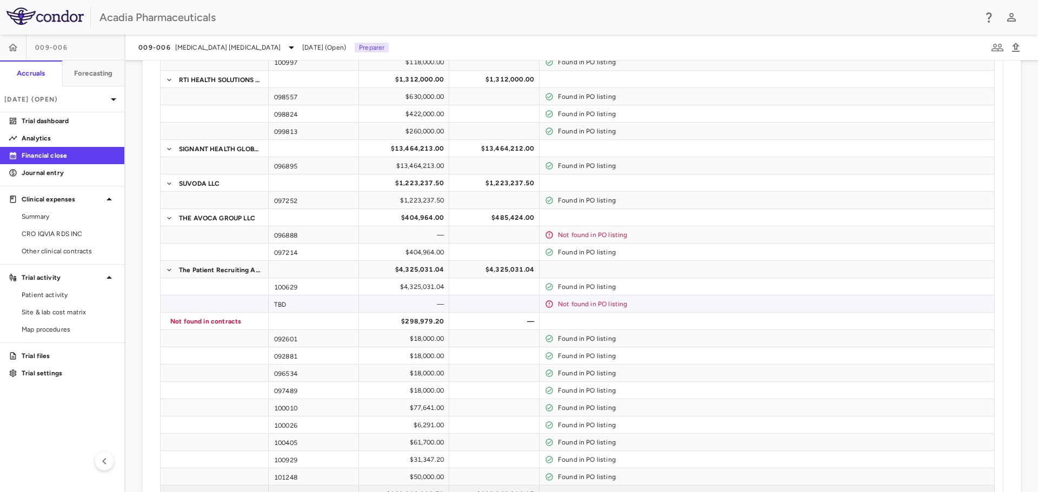
scroll to position [757, 0]
click at [74, 252] on span "Other clinical contracts" at bounding box center [69, 251] width 94 height 10
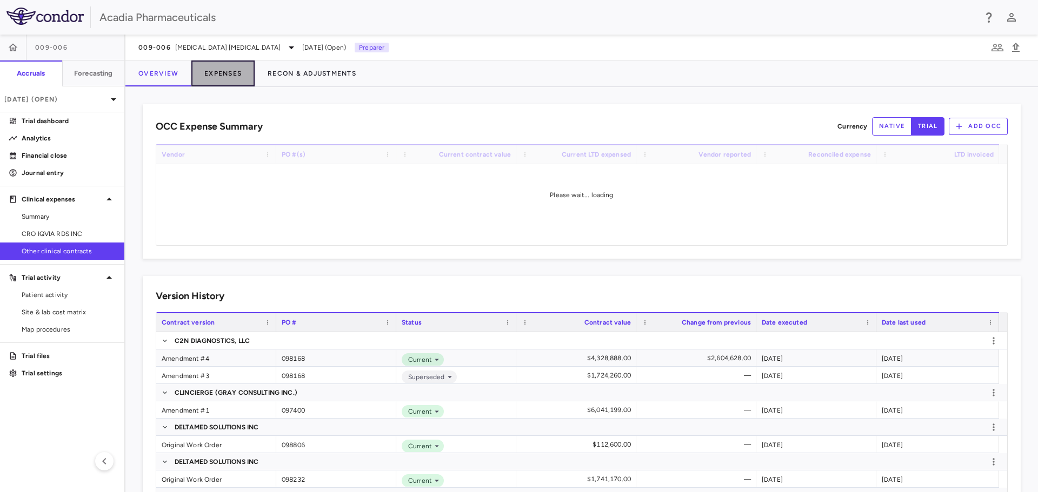
click at [210, 75] on button "Expenses" at bounding box center [222, 74] width 63 height 26
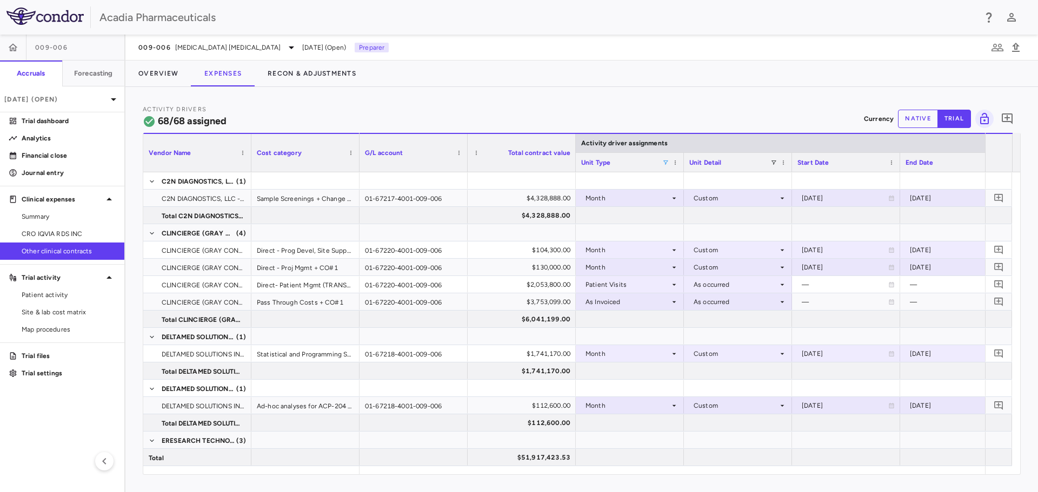
click at [664, 162] on span at bounding box center [665, 162] width 6 height 6
click at [693, 204] on div "(Select All)" at bounding box center [721, 203] width 89 height 8
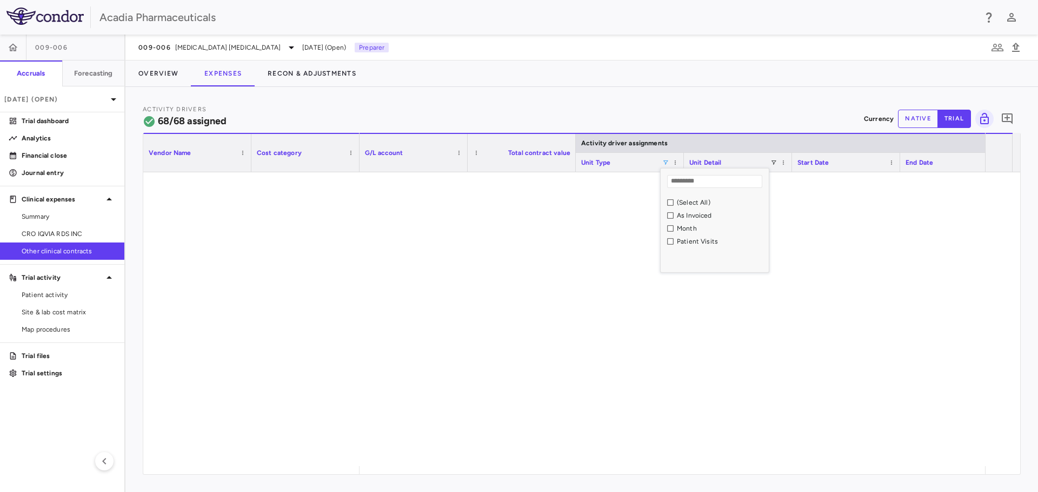
click at [691, 217] on div "As Invoiced" at bounding box center [721, 216] width 89 height 8
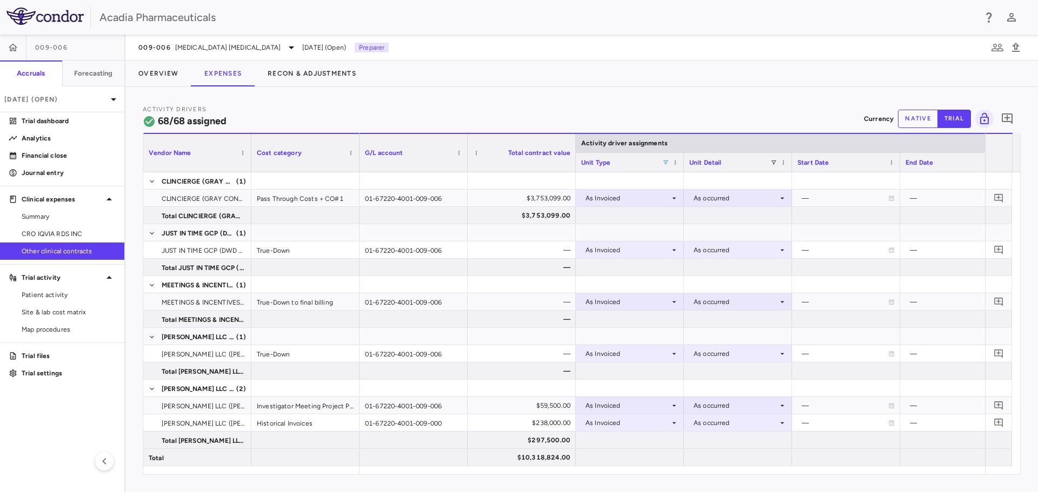
click at [555, 111] on div "Activity Drivers 68/68 assigned Currency native trial 0" at bounding box center [582, 118] width 878 height 29
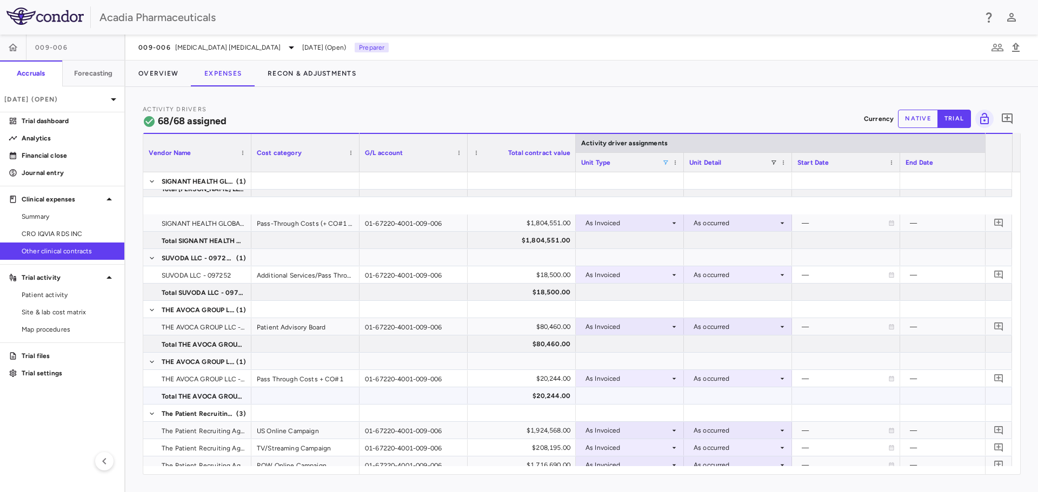
scroll to position [398, 0]
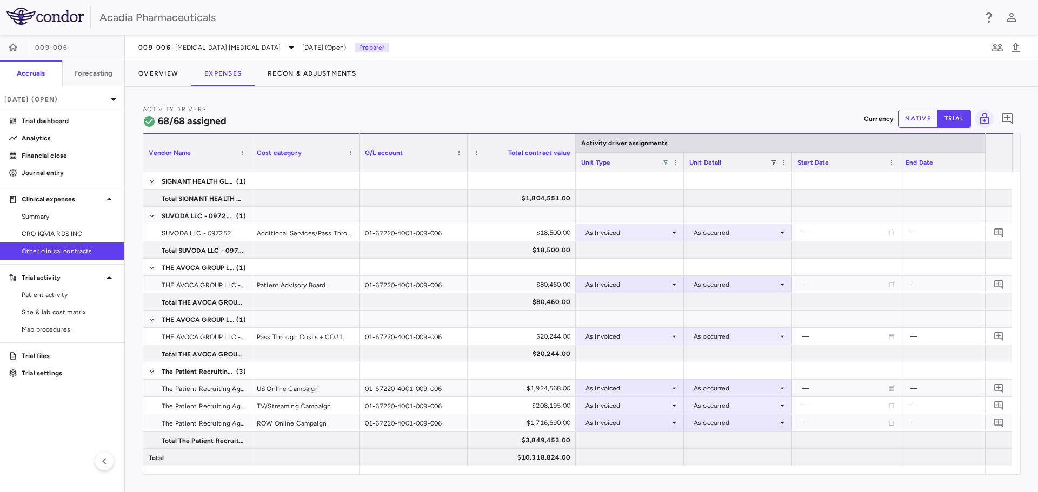
click at [665, 162] on span at bounding box center [665, 162] width 6 height 6
click at [685, 226] on div "Month" at bounding box center [721, 229] width 89 height 8
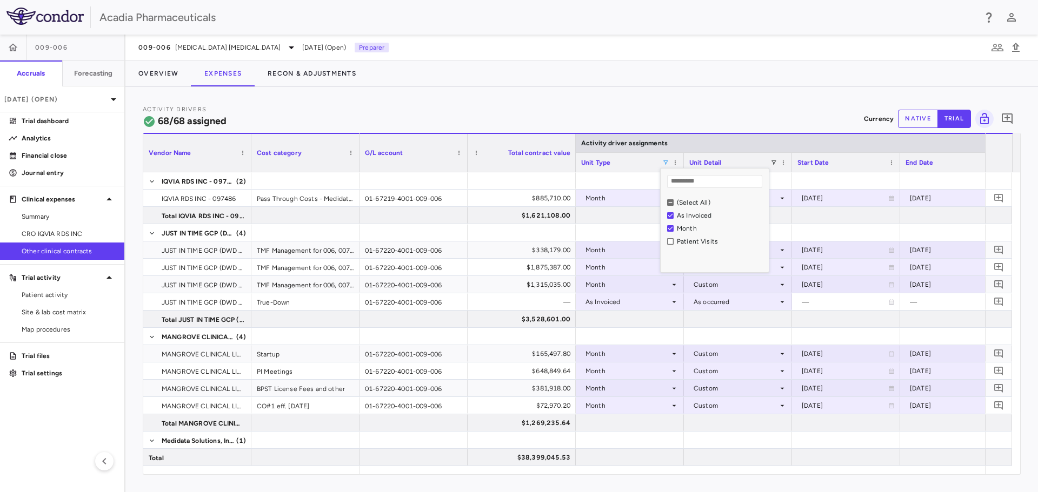
click at [680, 244] on div "Patient Visits" at bounding box center [721, 242] width 89 height 8
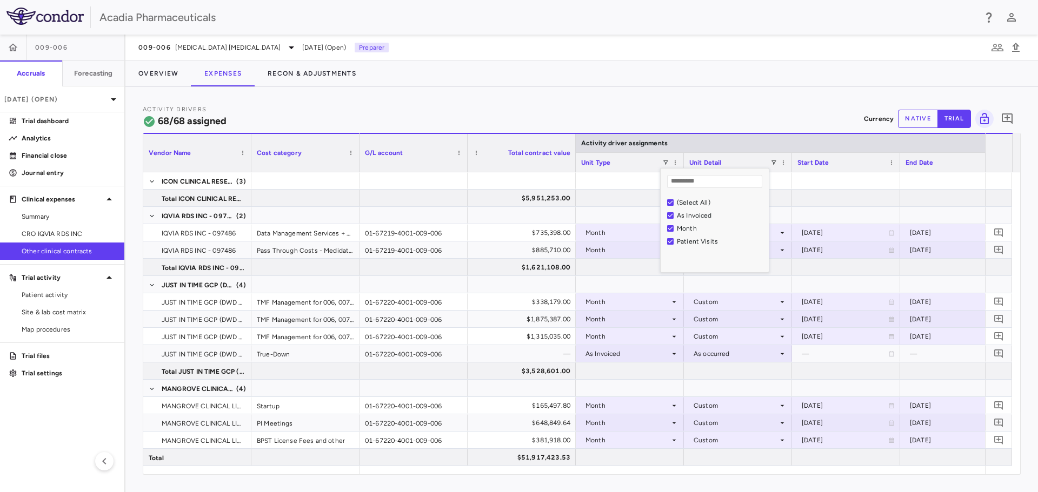
click at [646, 121] on div "Activity Drivers 68/68 assigned Currency native trial 0" at bounding box center [582, 118] width 878 height 29
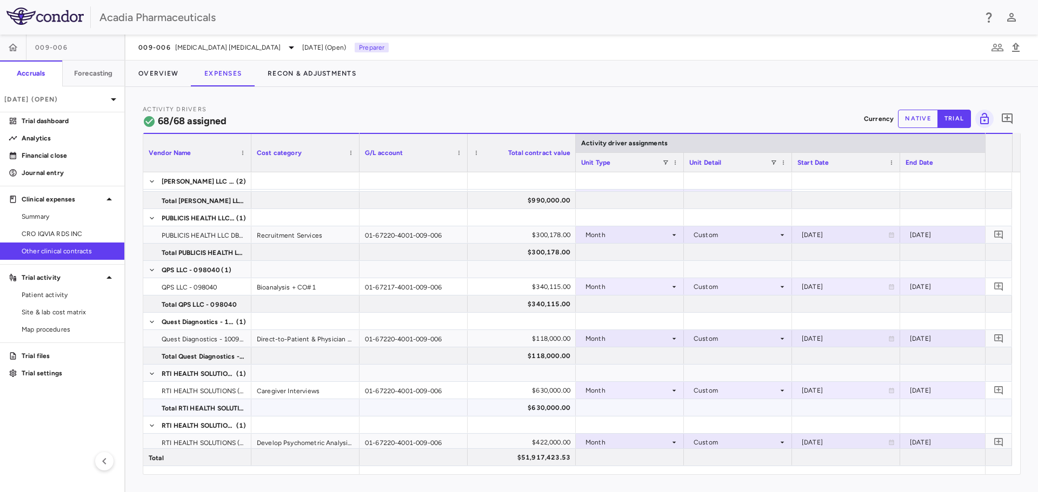
scroll to position [1208, 0]
click at [387, 475] on div "Activity Drivers 68/68 assigned Currency native trial 0 Column Filtered. Press …" at bounding box center [581, 289] width 912 height 405
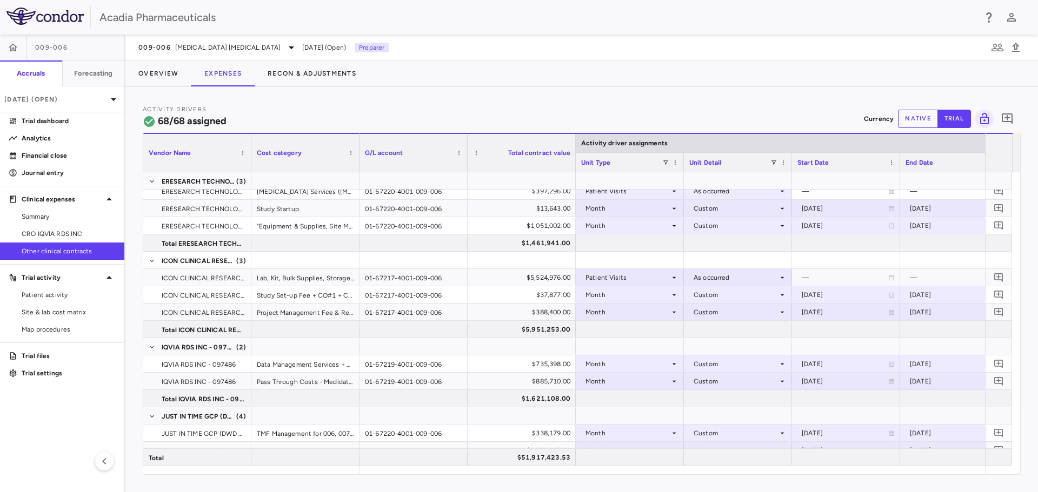
scroll to position [270, 0]
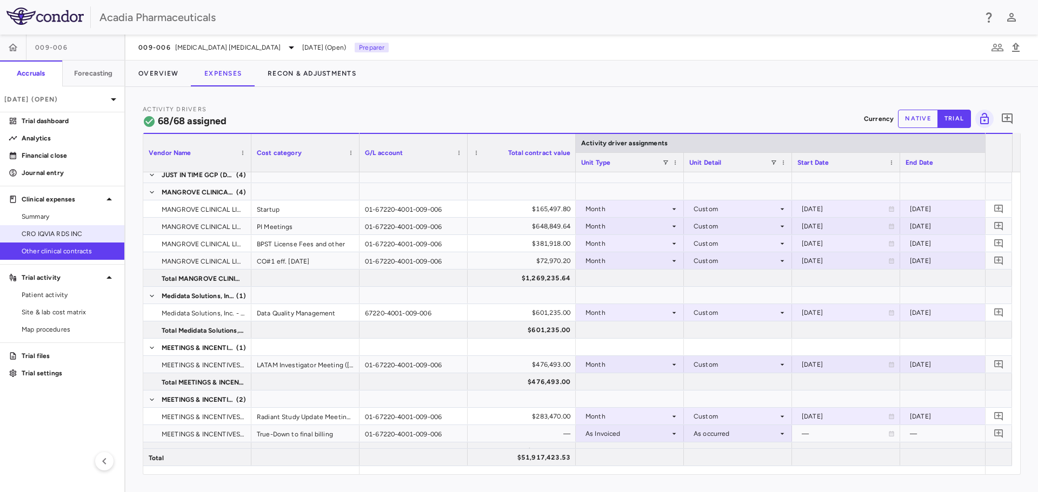
click at [93, 240] on link "CRO IQVIA RDS INC" at bounding box center [62, 234] width 124 height 16
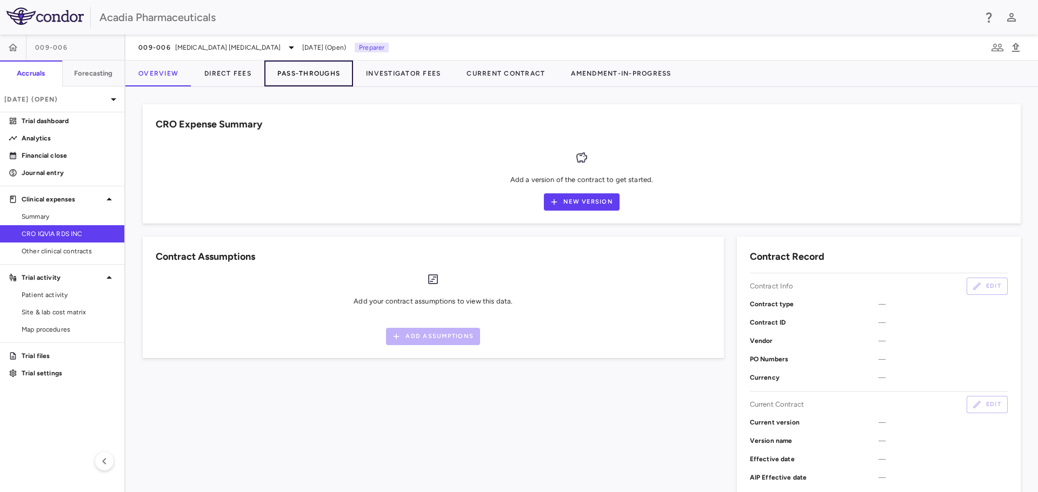
click at [319, 65] on button "Pass-Throughs" at bounding box center [308, 74] width 89 height 26
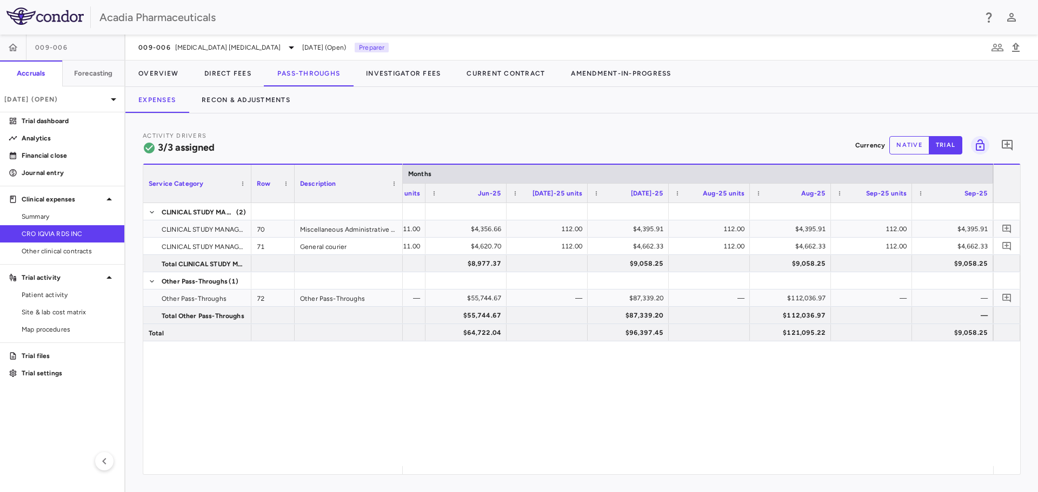
click at [911, 137] on button "native" at bounding box center [909, 145] width 40 height 18
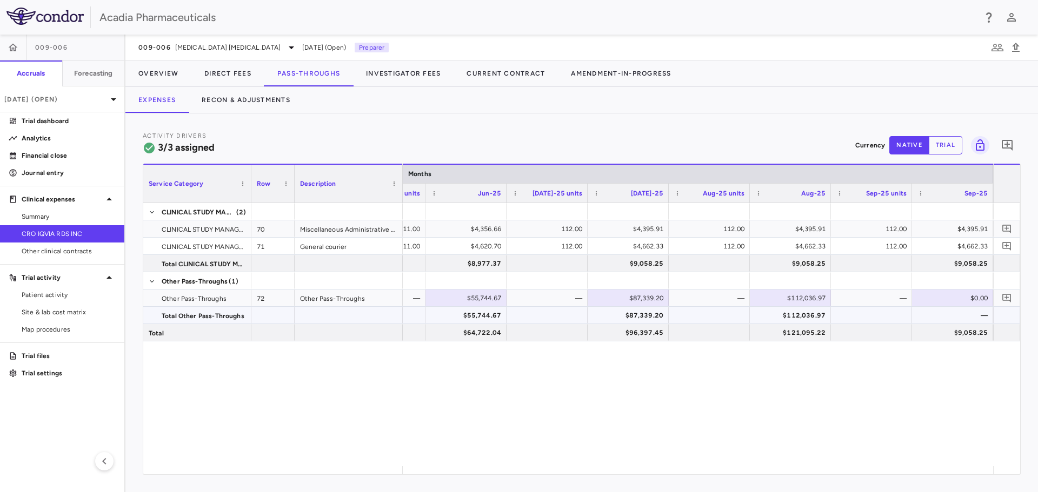
click at [971, 307] on div "—" at bounding box center [952, 315] width 81 height 17
click at [975, 299] on div "$0.00" at bounding box center [954, 298] width 66 height 17
type input "********"
click at [1005, 297] on icon "Add comment" at bounding box center [1006, 298] width 10 height 10
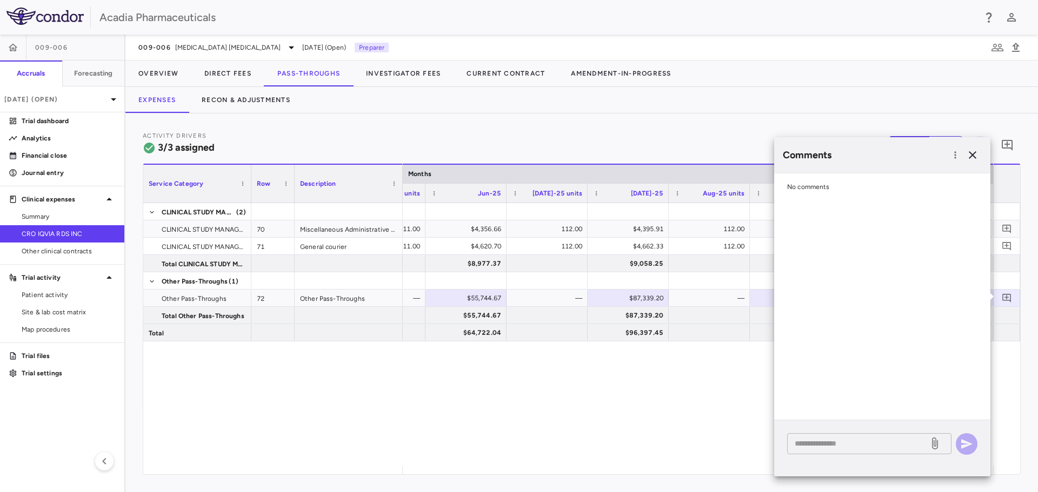
click at [835, 449] on textarea at bounding box center [857, 444] width 126 height 12
type textarea "**********"
click at [966, 439] on icon "button" at bounding box center [966, 444] width 13 height 13
click at [973, 159] on icon "button" at bounding box center [972, 155] width 13 height 13
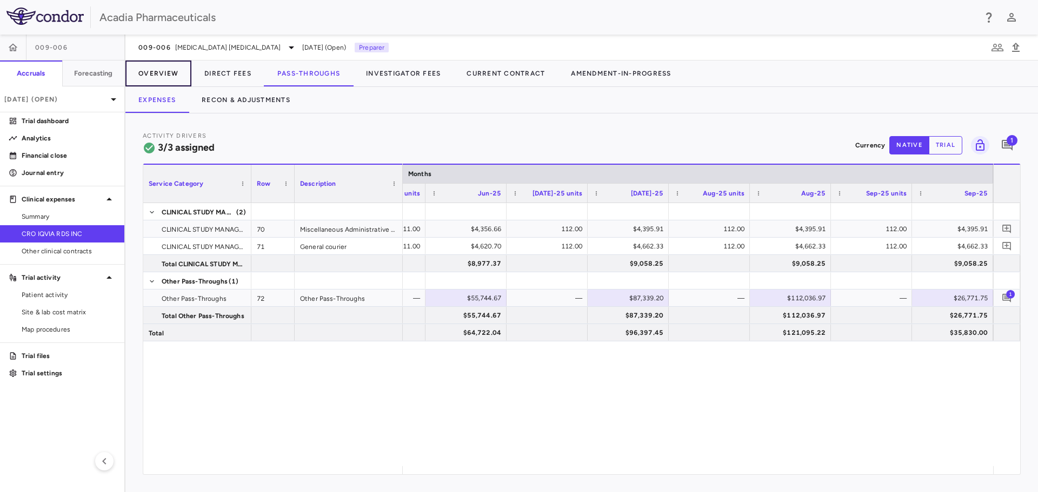
click at [176, 72] on button "Overview" at bounding box center [158, 74] width 66 height 26
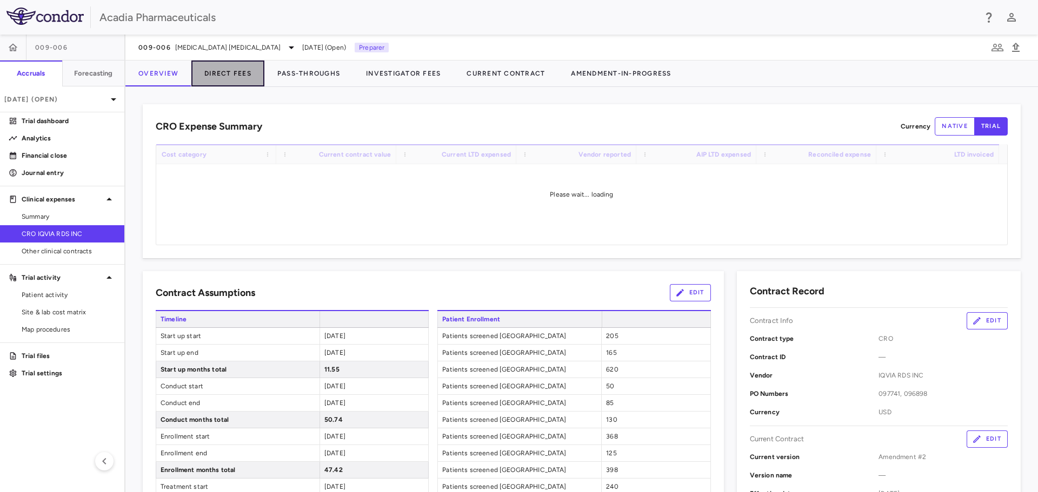
click at [234, 75] on button "Direct Fees" at bounding box center [227, 74] width 73 height 26
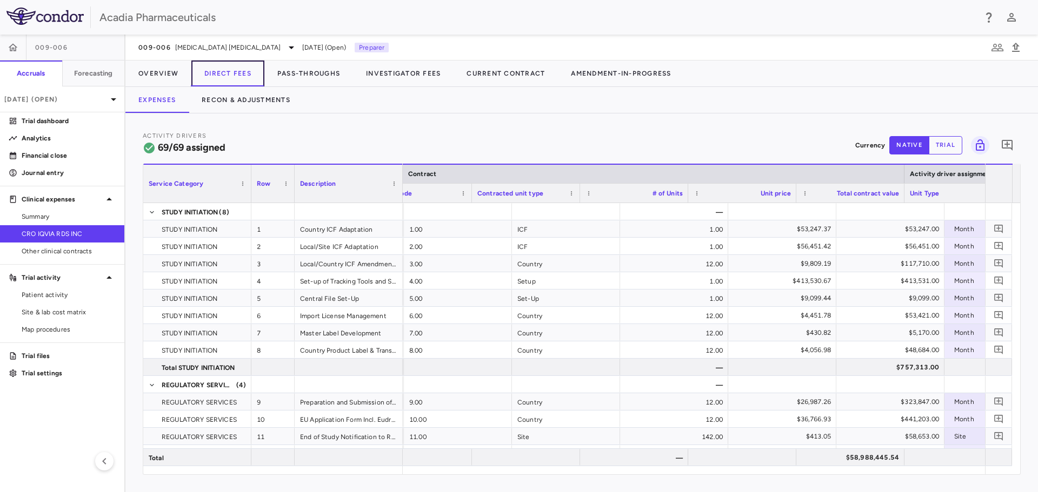
scroll to position [0, 147]
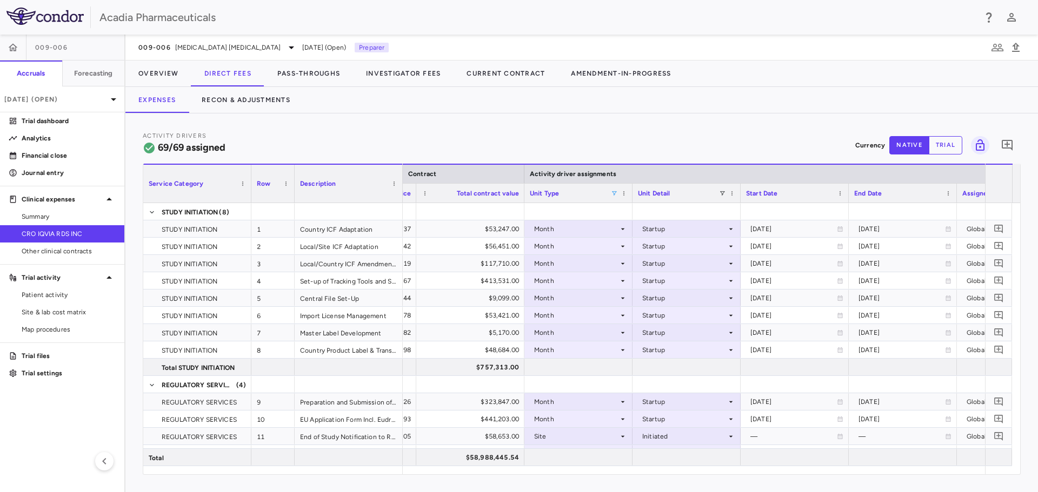
click at [613, 193] on span at bounding box center [614, 193] width 6 height 6
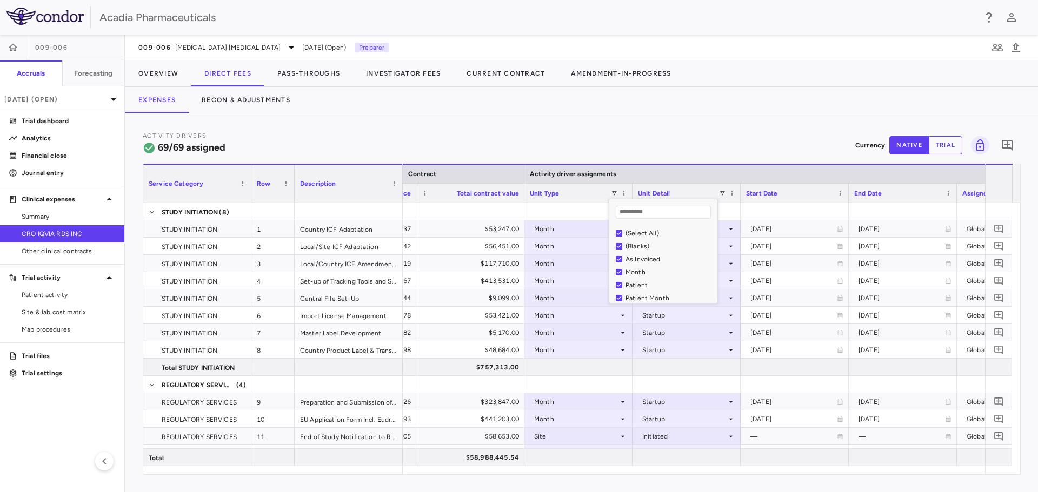
drag, startPoint x: 650, startPoint y: 235, endPoint x: 648, endPoint y: 255, distance: 19.5
click at [650, 235] on div "(Select All)" at bounding box center [669, 234] width 89 height 8
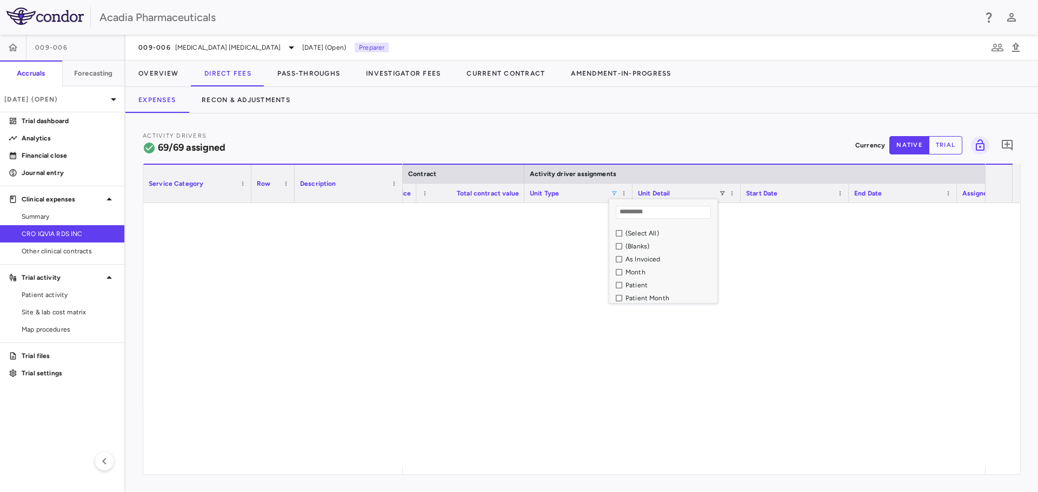
click at [648, 256] on div "As Invoiced" at bounding box center [669, 260] width 89 height 8
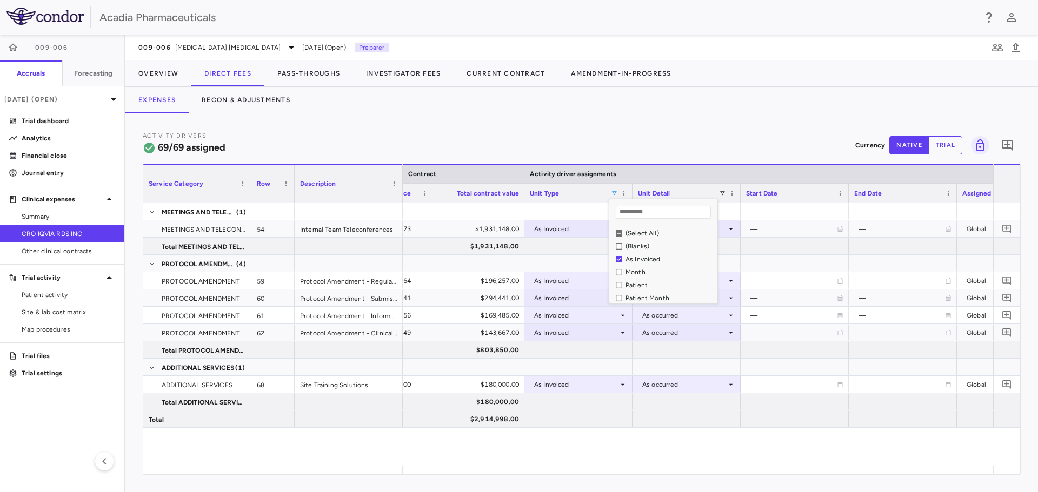
click at [617, 150] on div "Activity Drivers 69/69 assigned Currency native trial 0" at bounding box center [582, 145] width 878 height 29
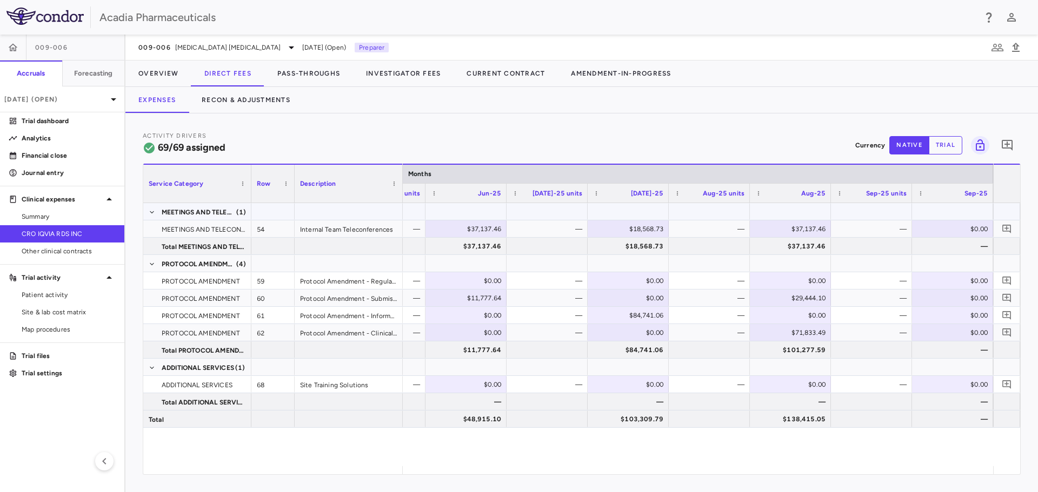
click at [978, 220] on div "$0.00" at bounding box center [952, 228] width 81 height 17
type input "********"
click at [936, 252] on div "—" at bounding box center [954, 246] width 66 height 17
click at [1011, 227] on icon "Add comment" at bounding box center [1006, 229] width 10 height 10
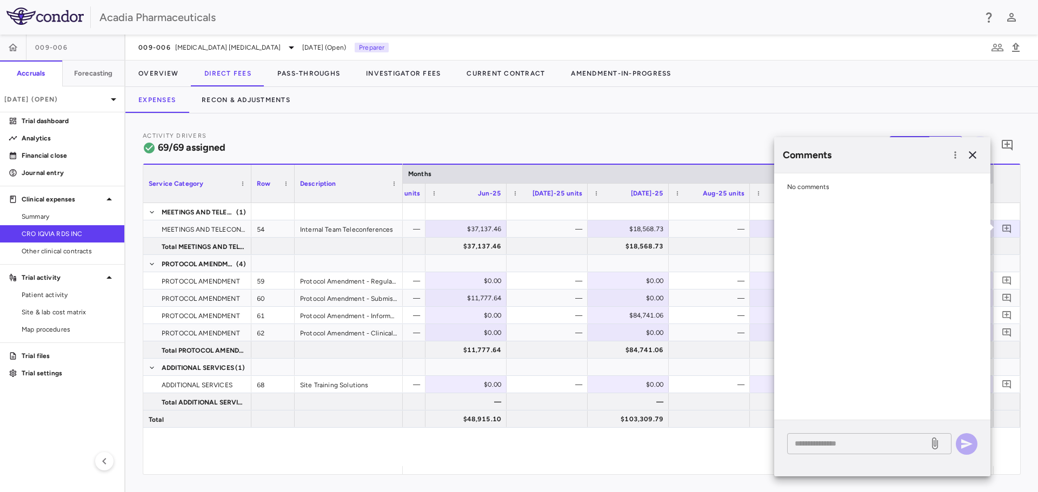
click at [884, 450] on div "* ​" at bounding box center [869, 443] width 164 height 21
type textarea "**********"
click at [969, 442] on icon "button" at bounding box center [966, 444] width 13 height 13
click at [976, 157] on icon "button" at bounding box center [972, 155] width 13 height 13
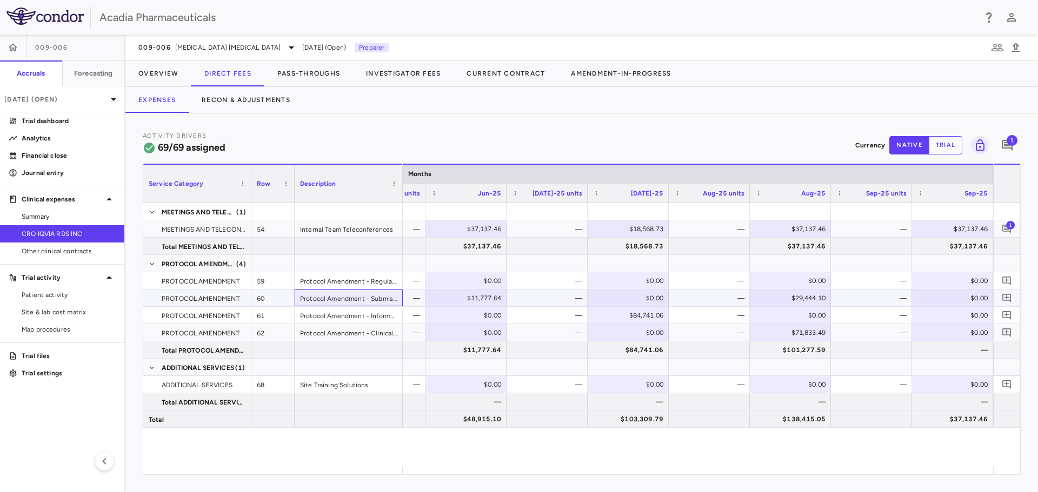
click at [396, 302] on div "Protocol Amendment - Submission To Central Ethic Committee" at bounding box center [349, 298] width 108 height 17
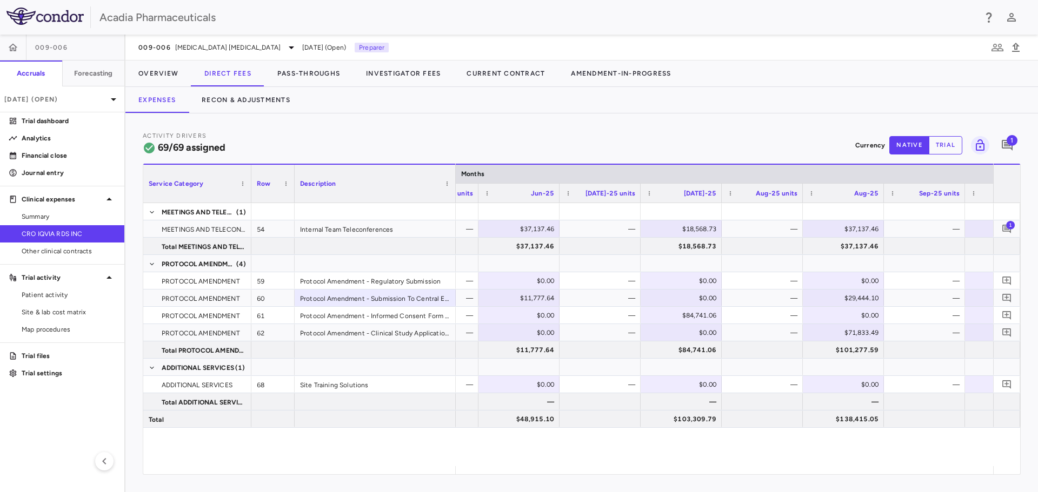
drag, startPoint x: 401, startPoint y: 186, endPoint x: 454, endPoint y: 180, distance: 53.3
click at [454, 180] on div at bounding box center [455, 184] width 4 height 38
drag, startPoint x: 555, startPoint y: 456, endPoint x: 568, endPoint y: 468, distance: 18.4
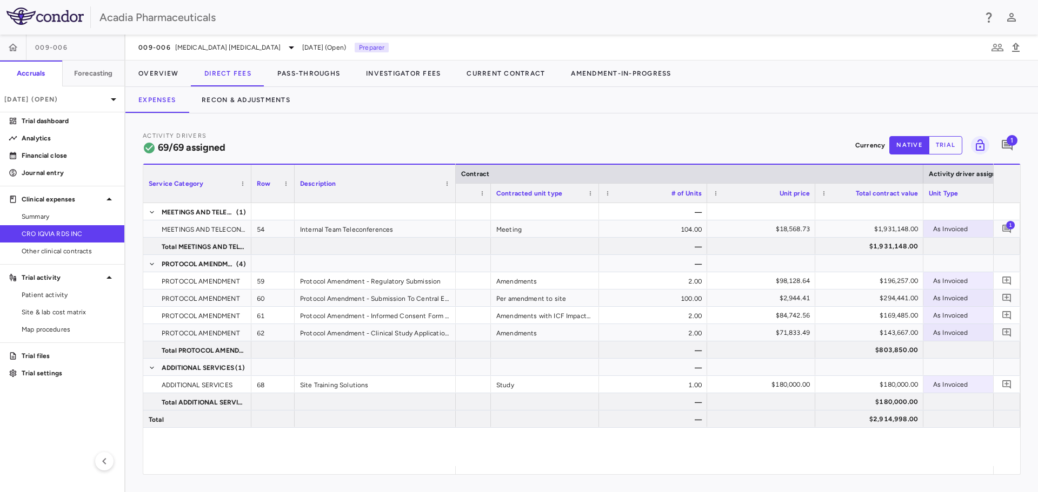
scroll to position [0, 196]
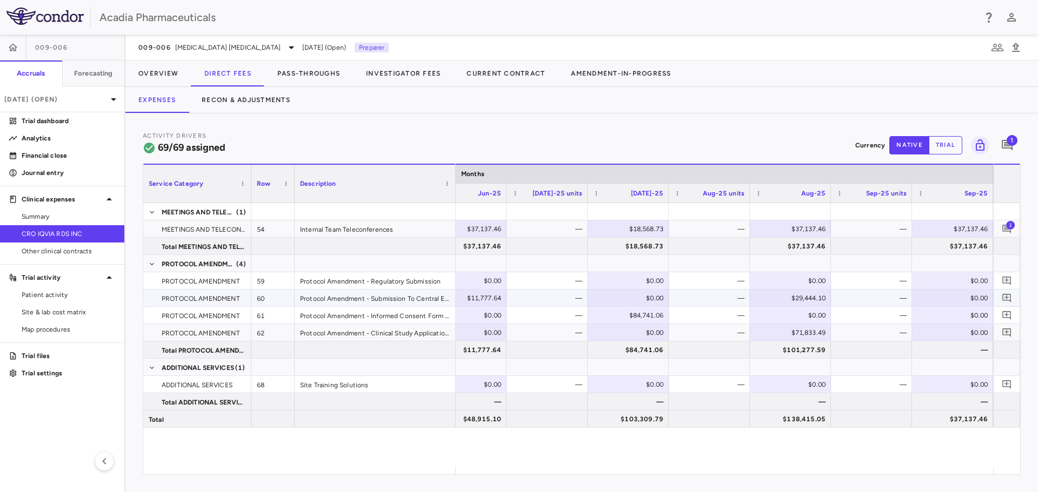
click at [961, 298] on div "$0.00" at bounding box center [954, 298] width 66 height 17
type input "*******"
click at [1004, 296] on icon "Add comment" at bounding box center [1006, 298] width 10 height 10
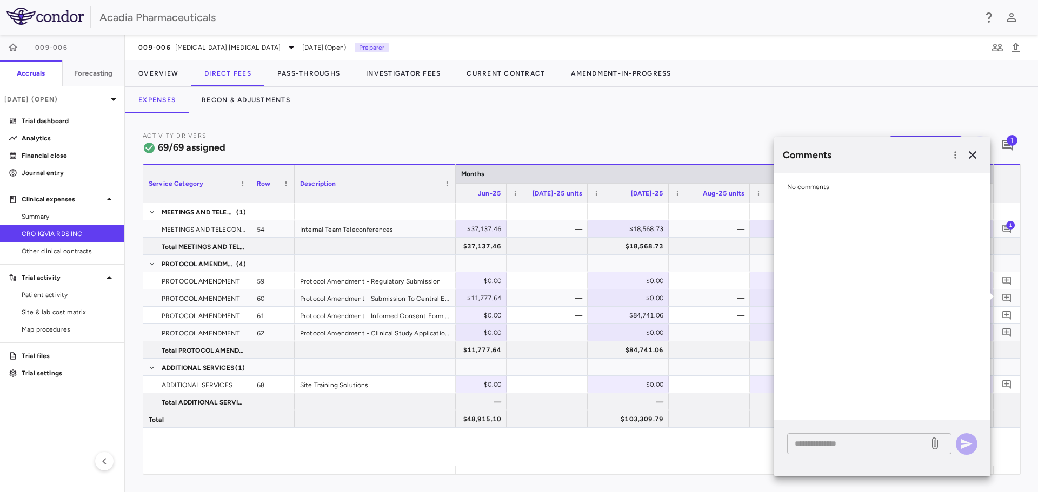
click at [862, 447] on textarea at bounding box center [857, 444] width 126 height 12
type textarea "**********"
click at [974, 450] on button "button" at bounding box center [966, 444] width 22 height 22
click at [974, 155] on icon "button" at bounding box center [972, 155] width 13 height 13
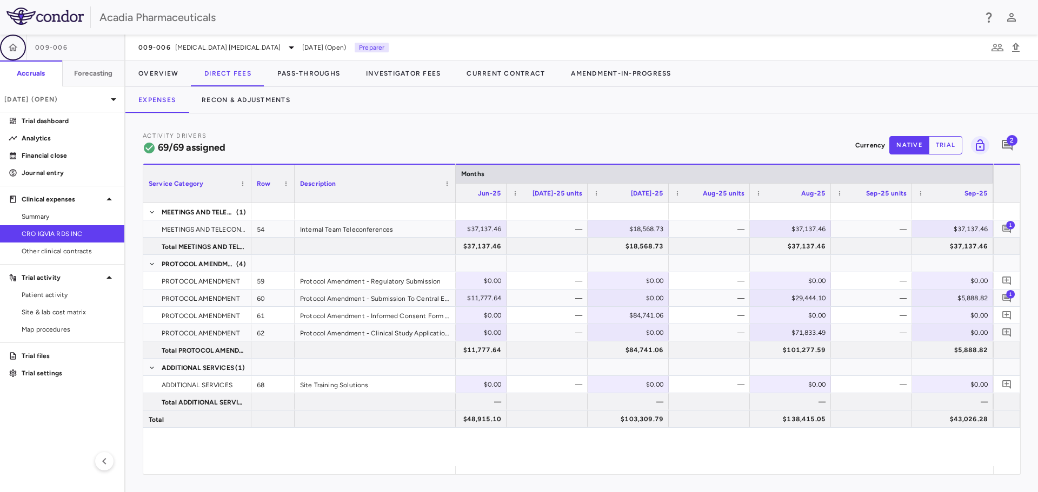
click at [19, 54] on button "button" at bounding box center [13, 48] width 26 height 26
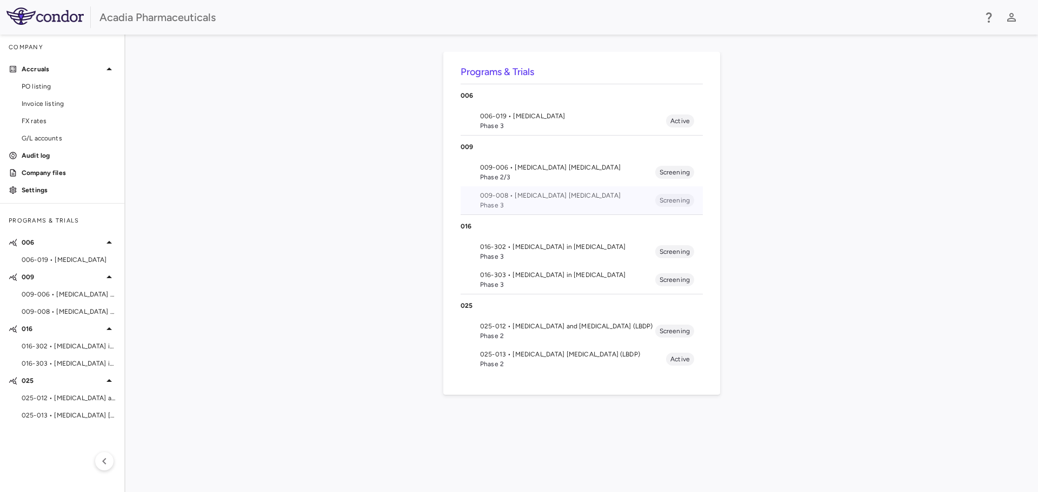
click at [523, 200] on span "Phase 3" at bounding box center [567, 205] width 175 height 10
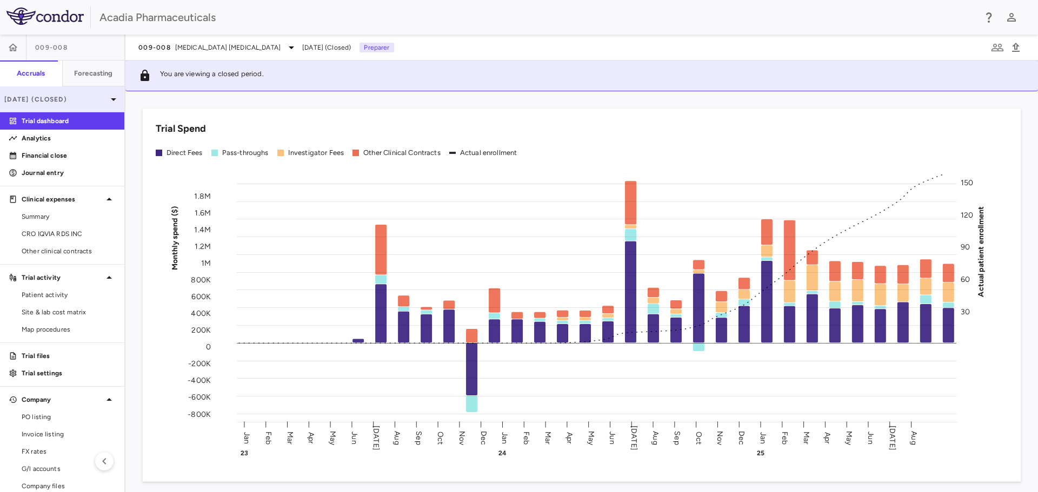
click at [107, 102] on icon at bounding box center [113, 99] width 13 height 13
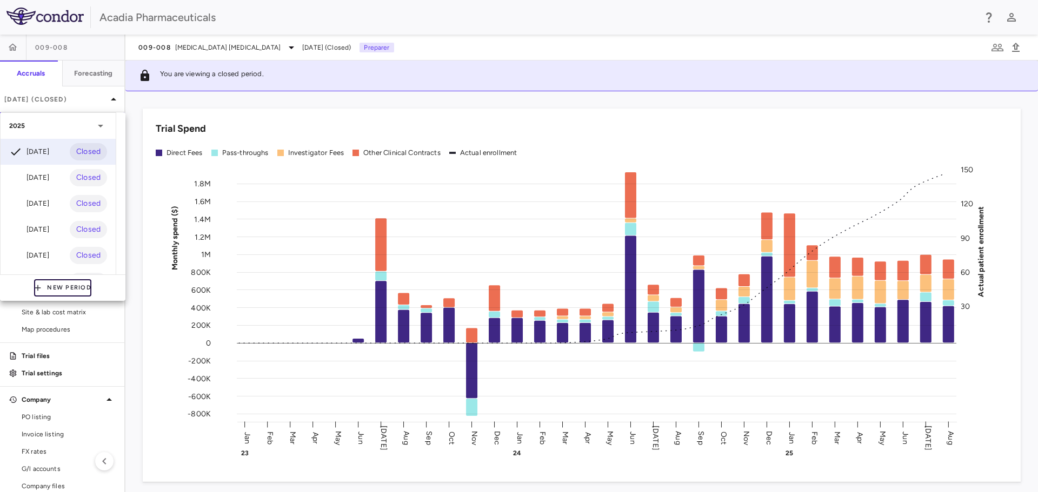
click at [70, 292] on button "New Period" at bounding box center [62, 287] width 57 height 17
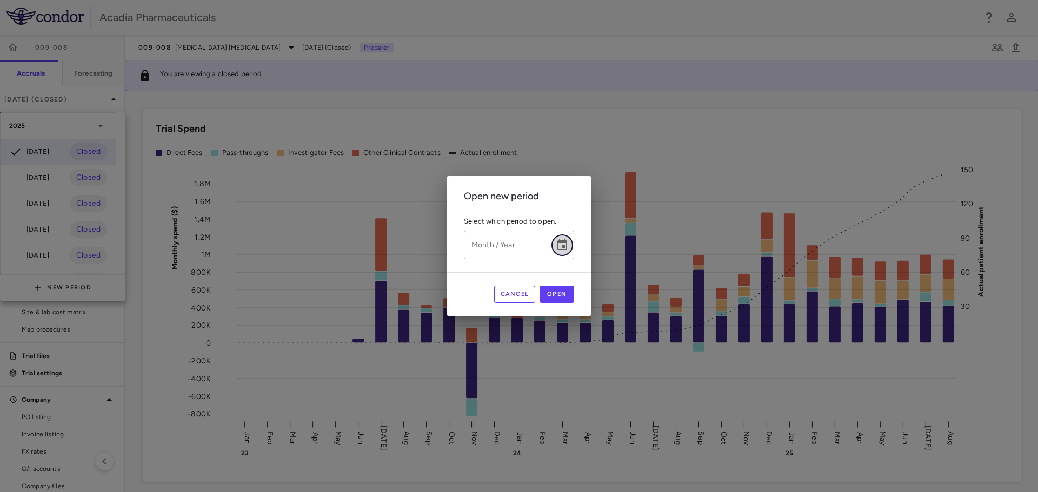
click at [565, 246] on icon "Choose date" at bounding box center [562, 244] width 10 height 11
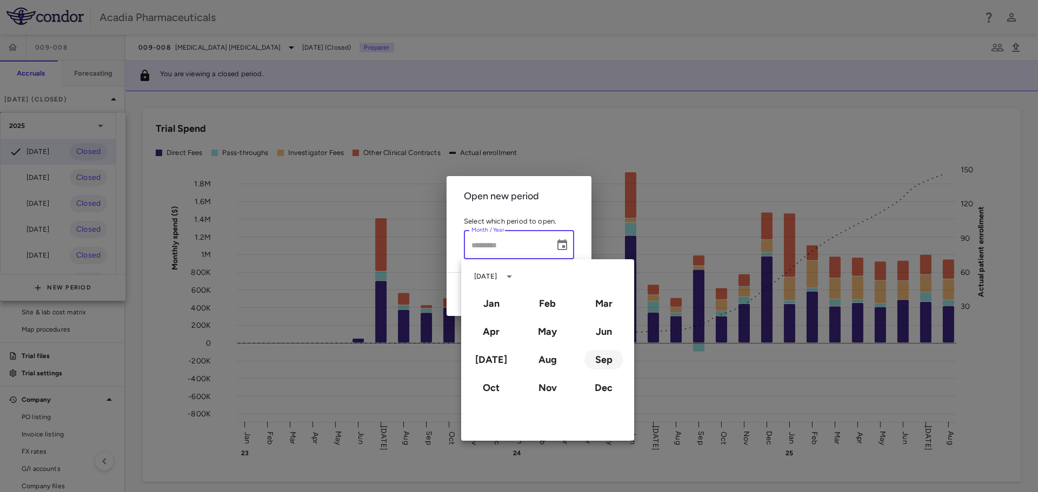
click at [597, 363] on button "Sep" at bounding box center [603, 359] width 39 height 19
type input "**********"
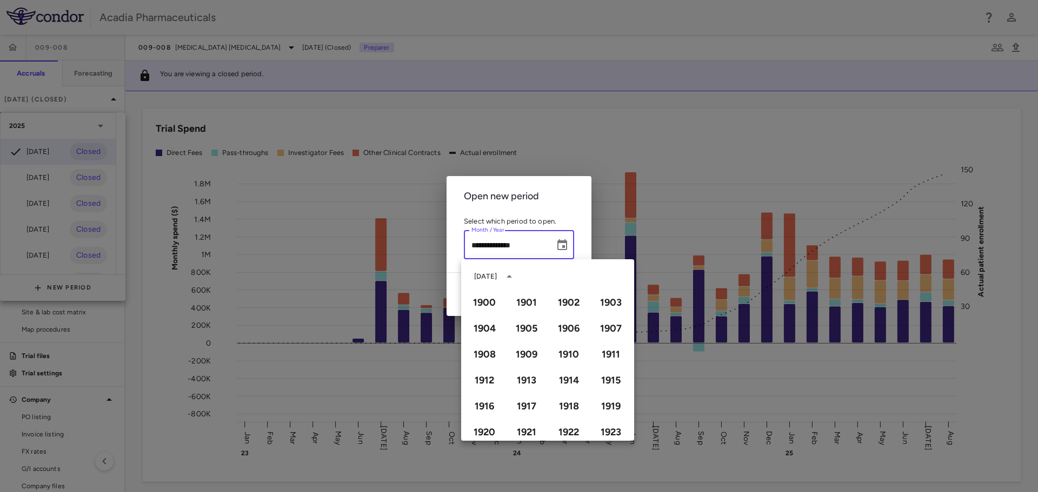
scroll to position [741, 0]
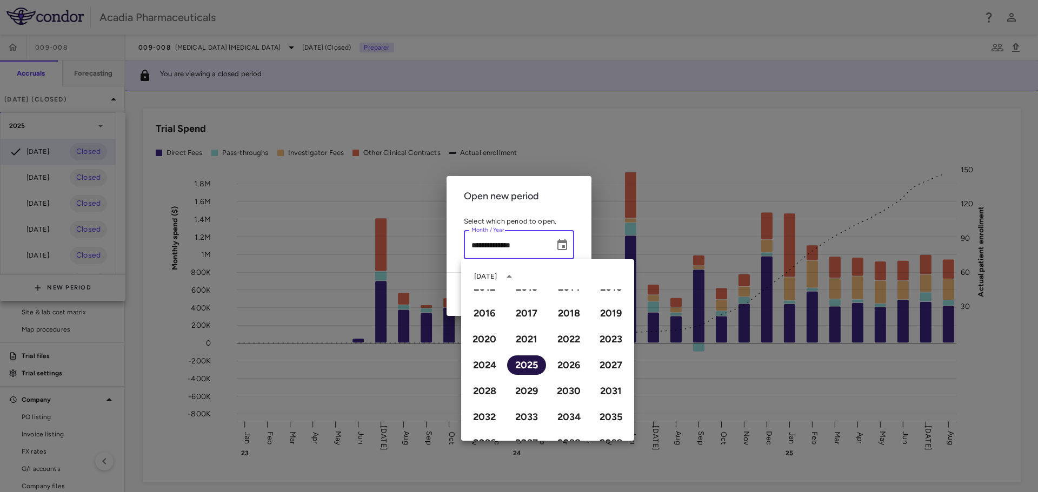
click at [531, 360] on button "2025" at bounding box center [526, 365] width 39 height 19
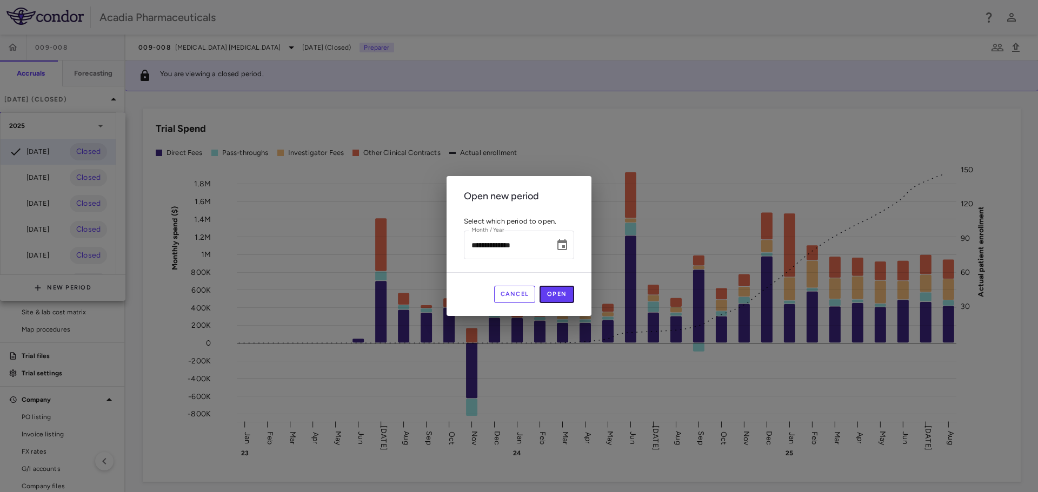
click at [556, 298] on button "Open" at bounding box center [556, 294] width 35 height 17
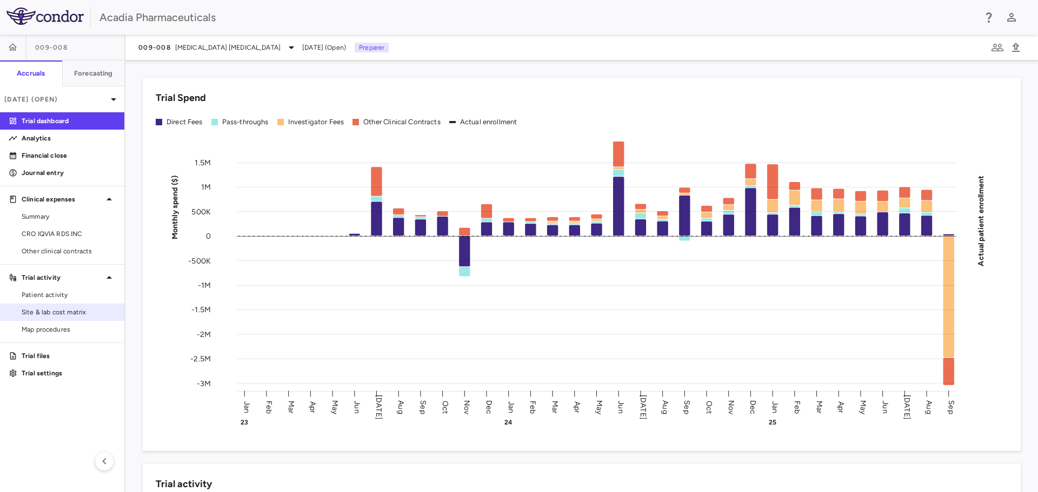
click at [88, 313] on span "Site & lab cost matrix" at bounding box center [69, 312] width 94 height 10
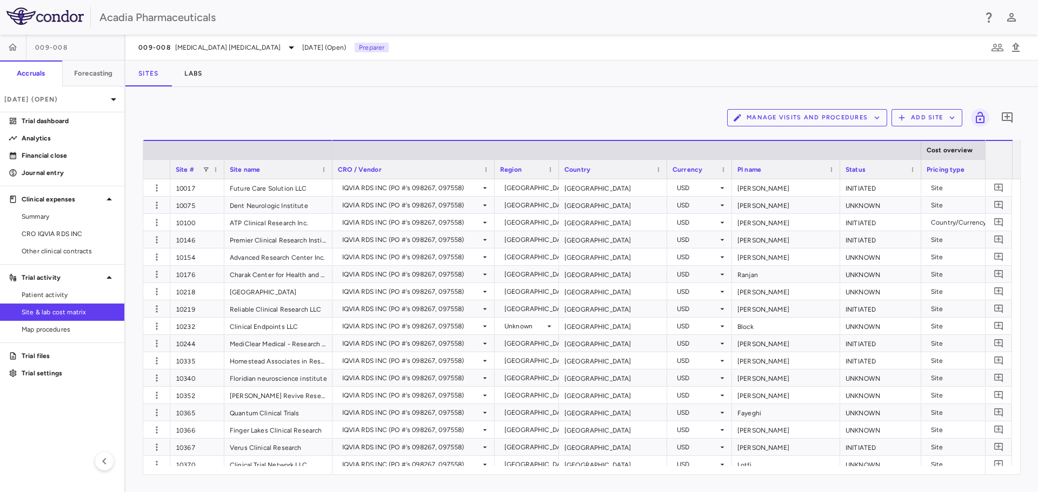
drag, startPoint x: 575, startPoint y: 173, endPoint x: 558, endPoint y: 170, distance: 17.1
click at [558, 170] on div at bounding box center [558, 169] width 4 height 19
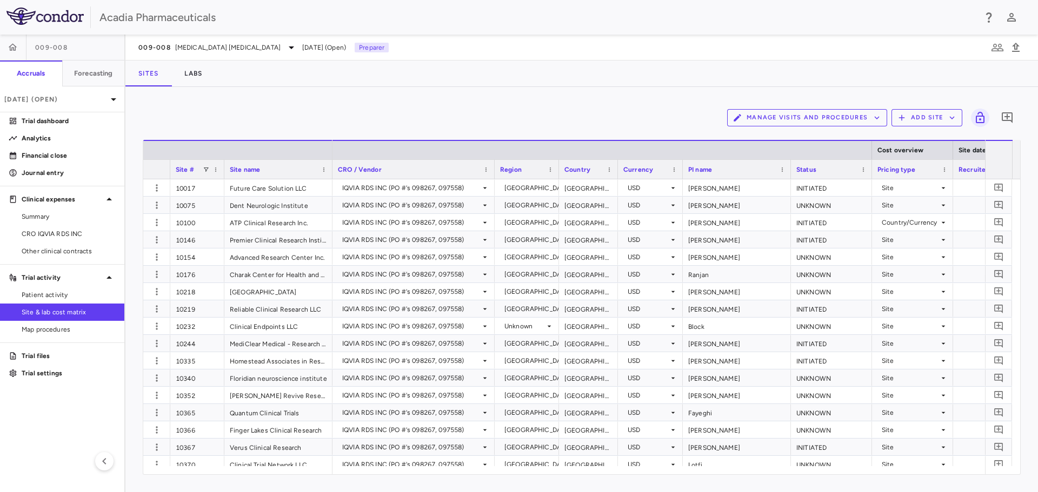
drag, startPoint x: 666, startPoint y: 178, endPoint x: 617, endPoint y: 170, distance: 49.8
click at [617, 170] on div at bounding box center [617, 169] width 4 height 19
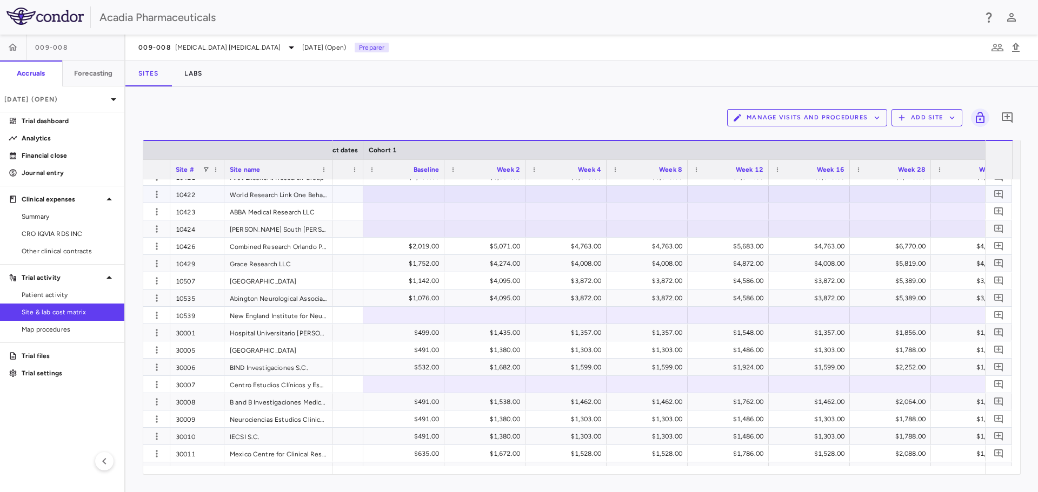
click at [400, 194] on div at bounding box center [404, 194] width 70 height 16
click at [426, 197] on div at bounding box center [404, 194] width 70 height 16
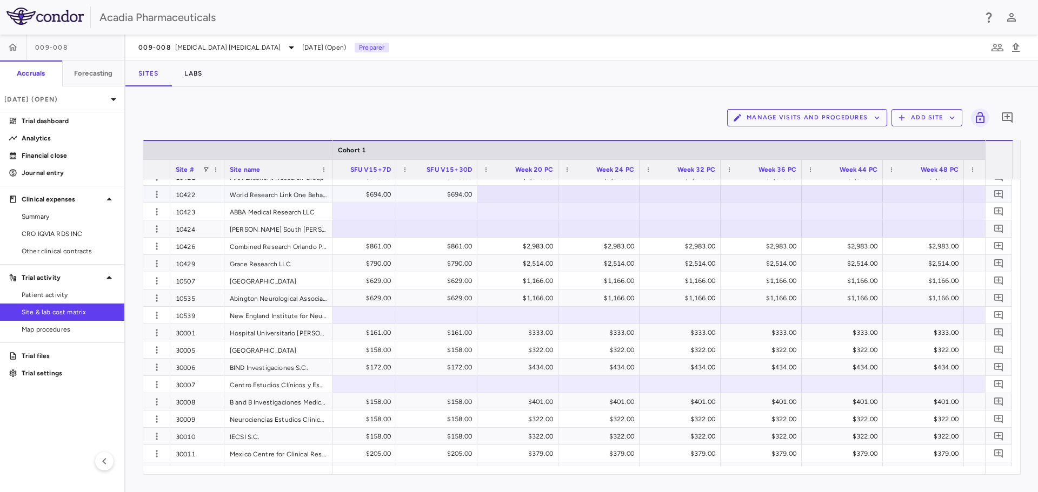
click at [526, 200] on div at bounding box center [518, 194] width 70 height 16
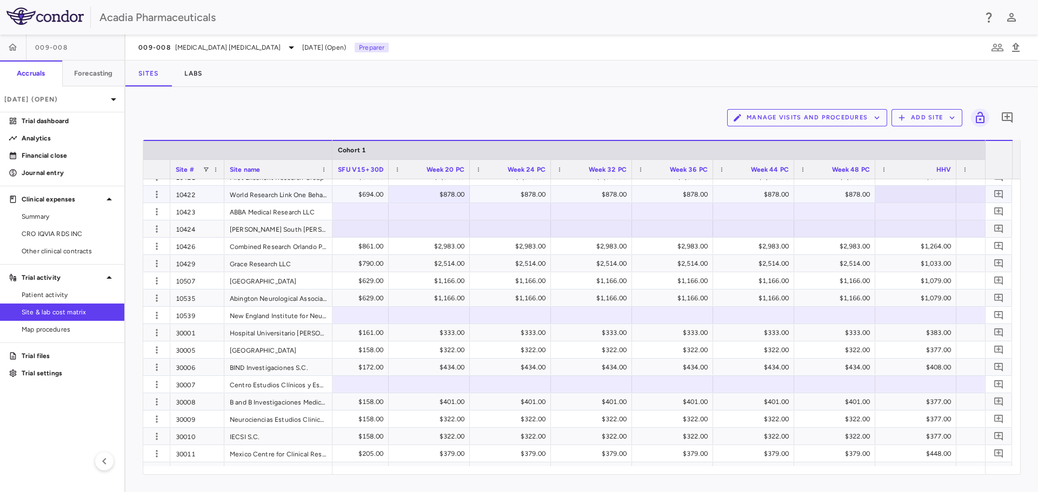
click at [452, 197] on div "$878.00" at bounding box center [431, 194] width 66 height 17
click at [452, 197] on input "***" at bounding box center [437, 195] width 64 height 18
click at [453, 194] on input "****" at bounding box center [437, 195] width 64 height 18
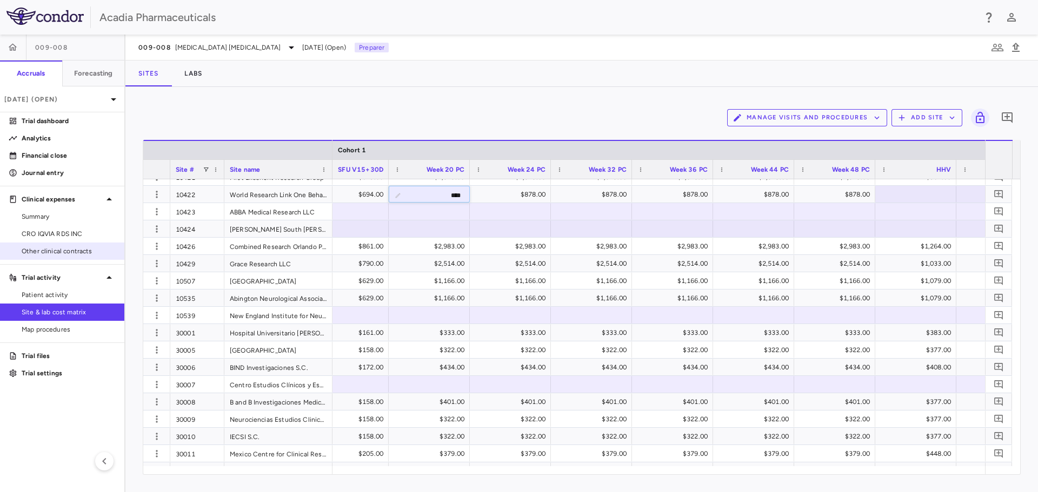
type input "****"
click at [534, 196] on div "$878.00" at bounding box center [512, 194] width 66 height 17
click at [531, 193] on div "$878.00" at bounding box center [512, 194] width 66 height 17
click at [532, 193] on input "***" at bounding box center [518, 195] width 64 height 18
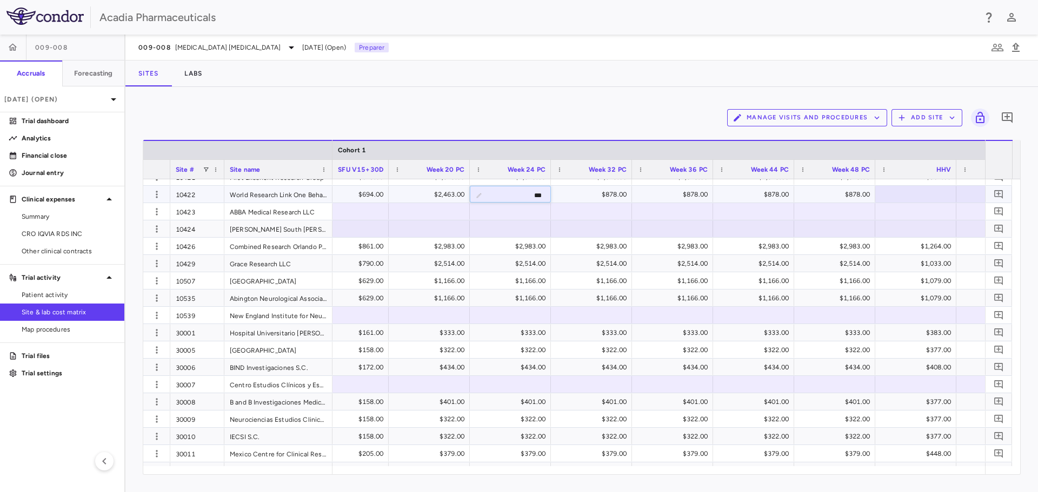
type input "****"
drag, startPoint x: 585, startPoint y: 192, endPoint x: 603, endPoint y: 197, distance: 17.8
click at [604, 195] on div "$878.00" at bounding box center [593, 194] width 66 height 17
click at [610, 195] on input "***" at bounding box center [599, 195] width 64 height 18
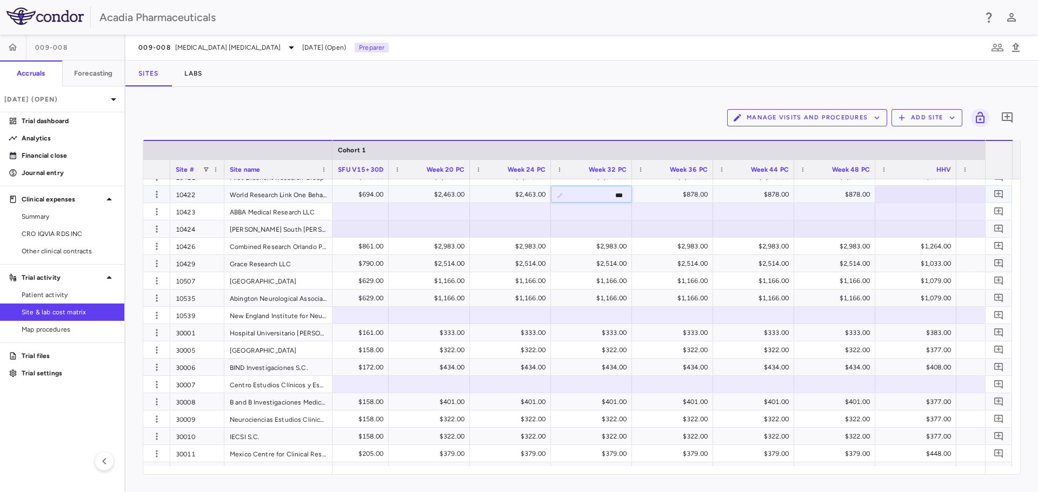
type input "****"
click at [693, 195] on div "$878.00" at bounding box center [674, 194] width 66 height 17
type input "****"
click at [779, 196] on input "***" at bounding box center [762, 195] width 64 height 18
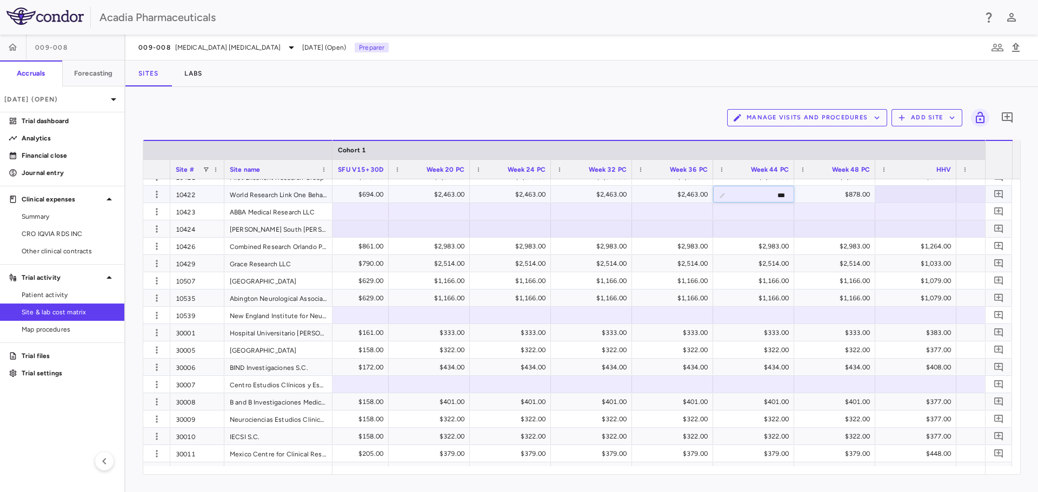
type input "****"
click at [858, 193] on div "$878.00" at bounding box center [837, 194] width 66 height 17
type input "****"
click at [935, 194] on div at bounding box center [915, 194] width 70 height 16
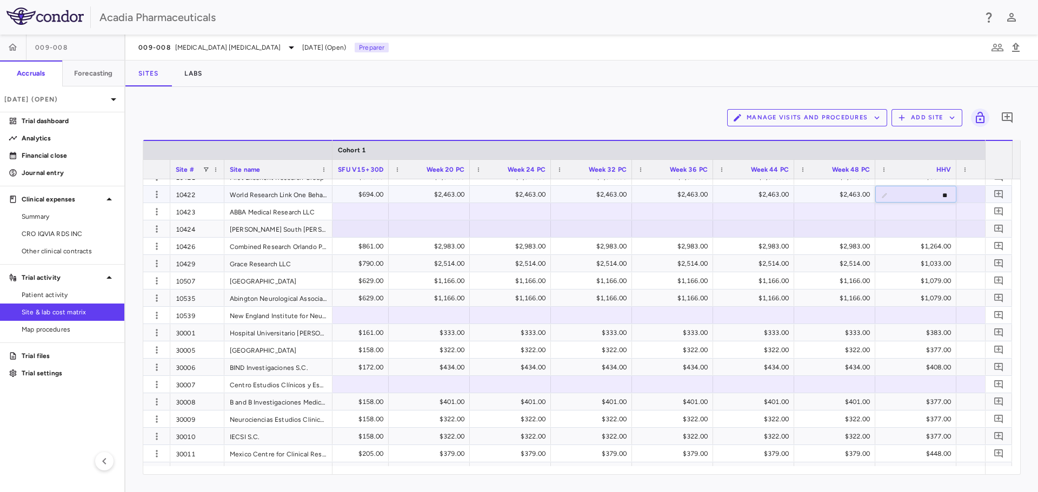
type input "***"
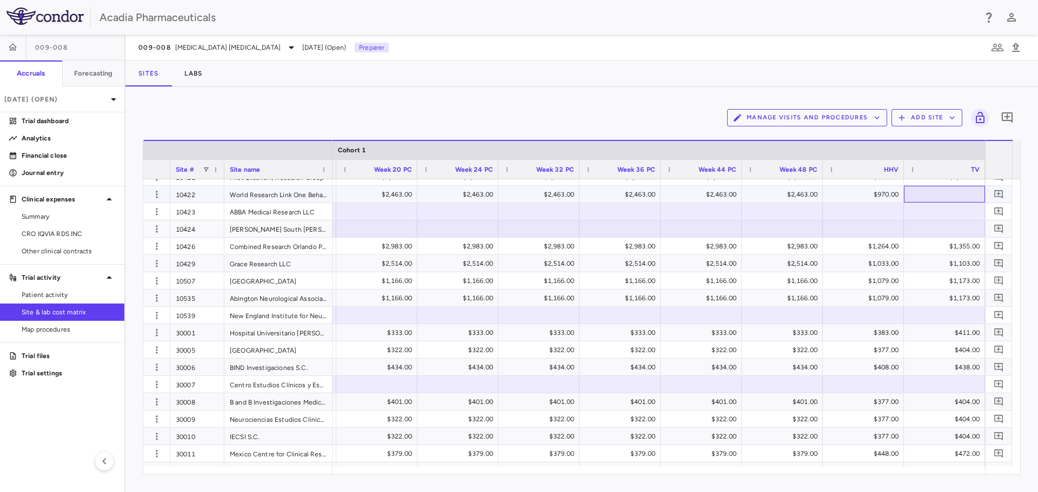
click at [935, 194] on div at bounding box center [944, 194] width 70 height 16
type input "****"
click at [935, 194] on div at bounding box center [944, 194] width 70 height 16
type input "***"
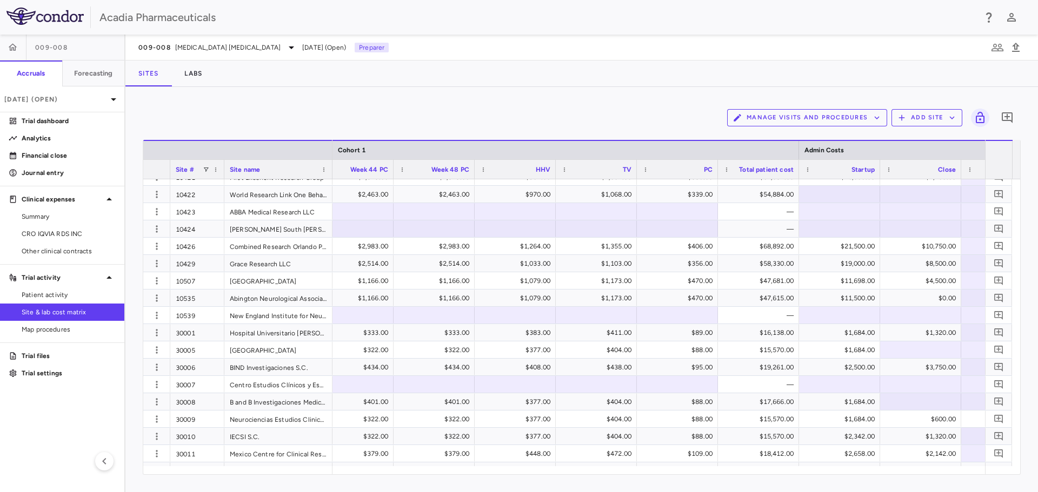
scroll to position [0, 2454]
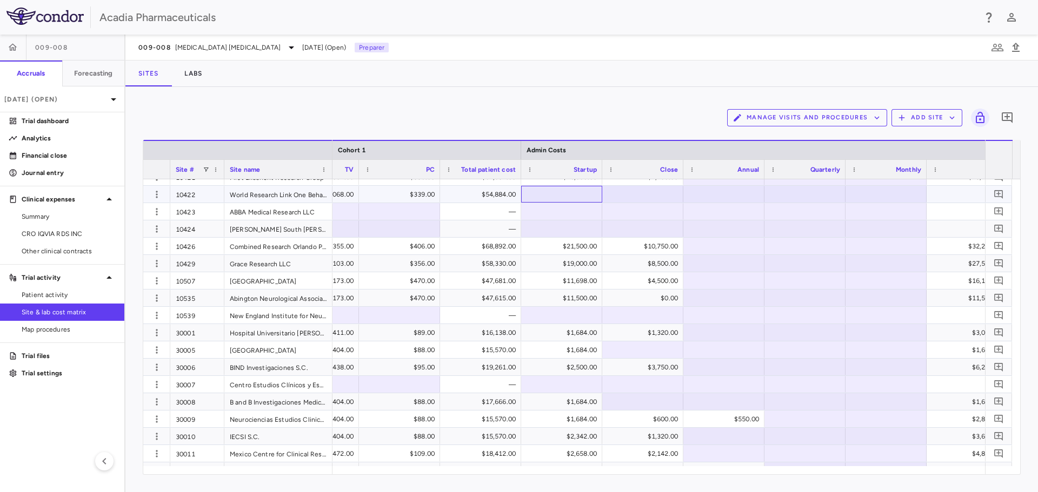
click at [550, 197] on div at bounding box center [561, 194] width 70 height 16
type input "*****"
click at [641, 188] on div at bounding box center [642, 194] width 70 height 16
click at [625, 193] on div at bounding box center [642, 194] width 70 height 16
type input "****"
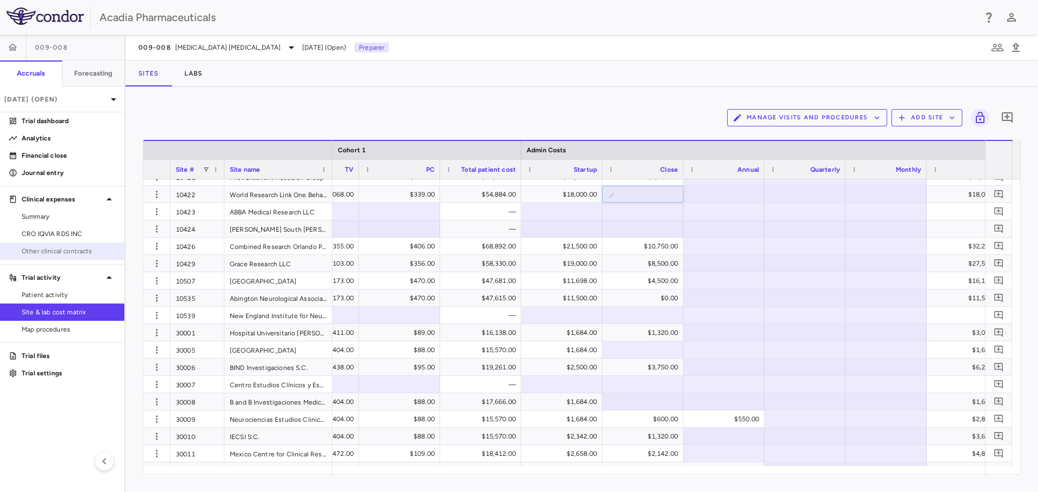
click at [81, 255] on span "Other clinical contracts" at bounding box center [69, 251] width 94 height 10
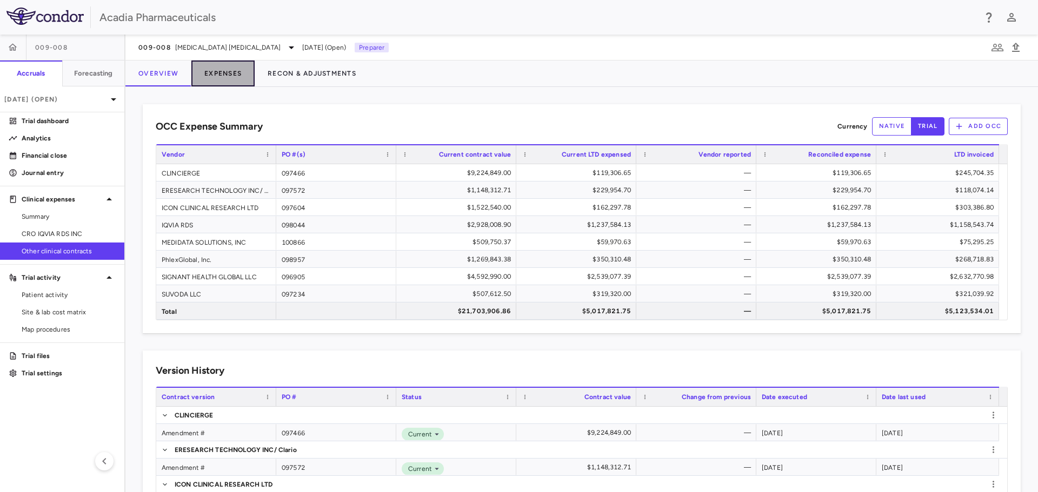
click at [211, 78] on button "Expenses" at bounding box center [222, 74] width 63 height 26
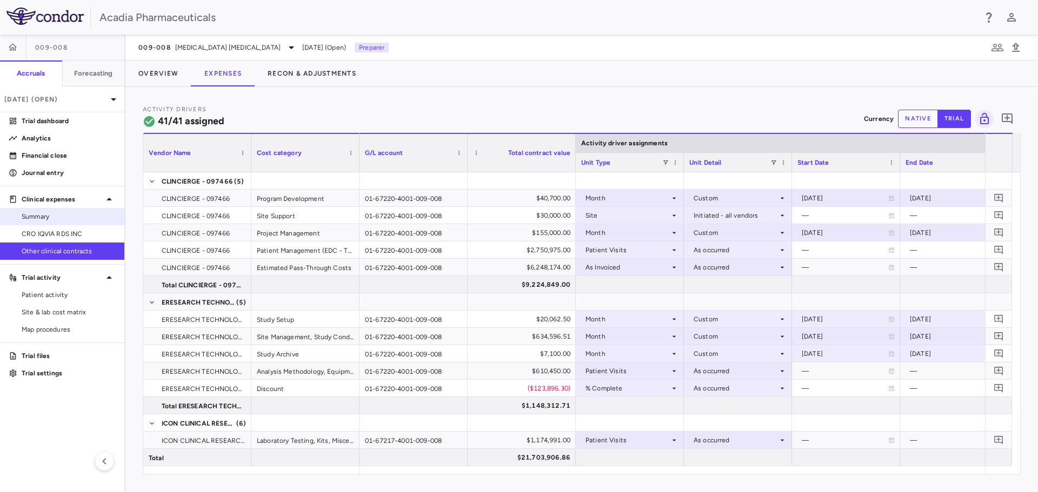
drag, startPoint x: 77, startPoint y: 237, endPoint x: 12, endPoint y: 222, distance: 66.1
click at [77, 237] on span "CRO IQVIA RDS INC" at bounding box center [69, 234] width 94 height 10
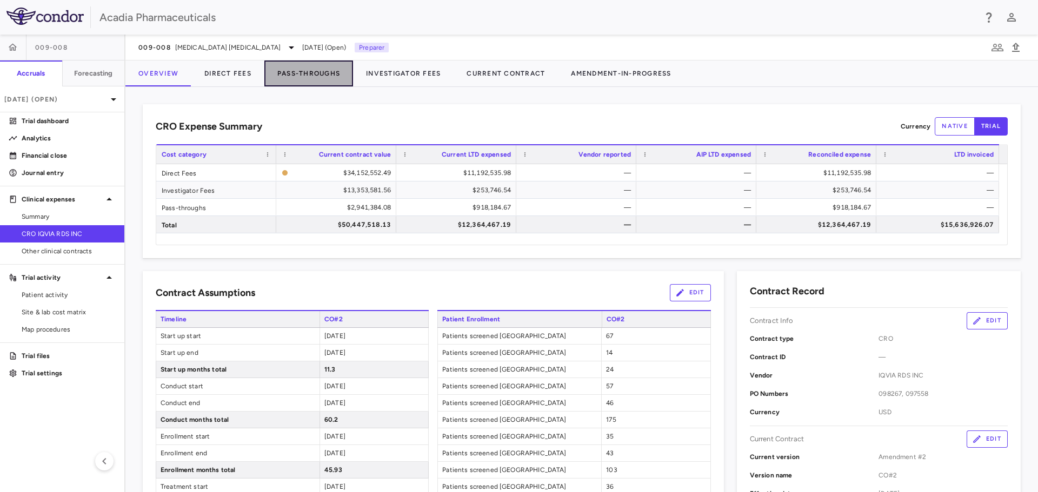
click at [298, 71] on button "Pass-Throughs" at bounding box center [308, 74] width 89 height 26
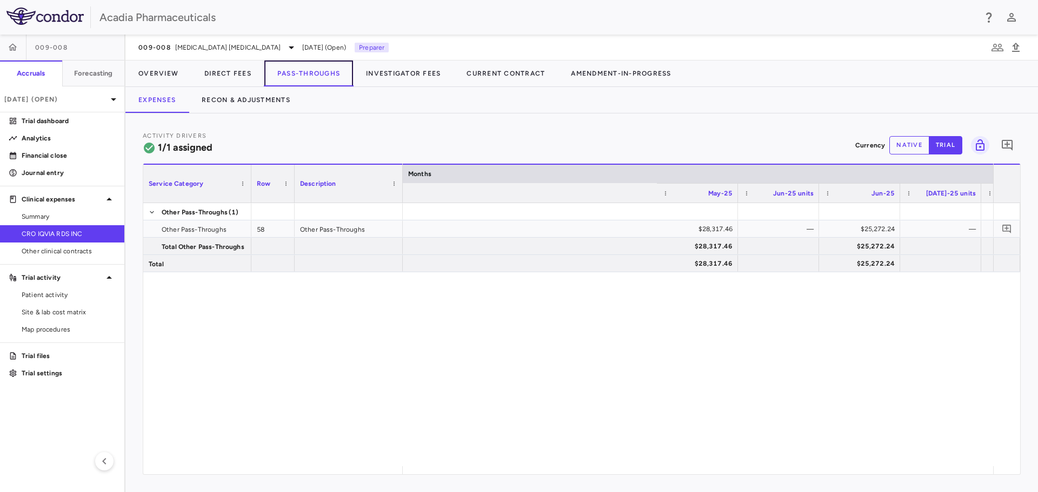
scroll to position [0, 5705]
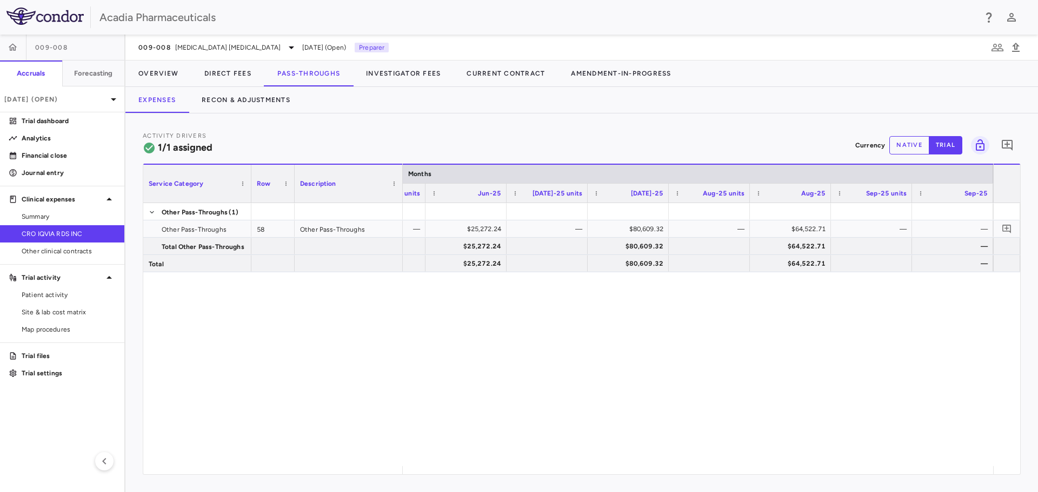
click at [906, 146] on button "native" at bounding box center [909, 145] width 40 height 18
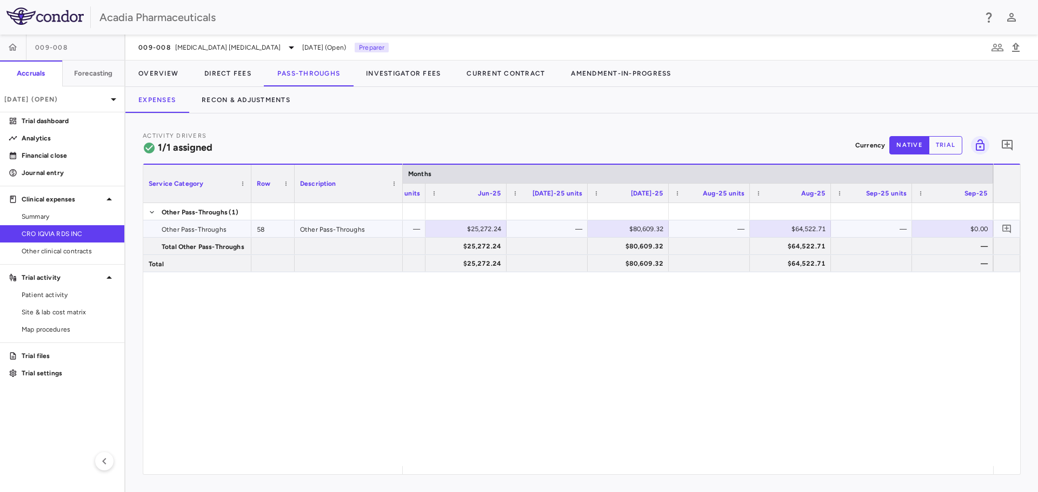
click at [964, 228] on div "$0.00" at bounding box center [954, 228] width 66 height 17
type input "********"
click at [1009, 225] on icon "Add comment" at bounding box center [1006, 229] width 10 height 10
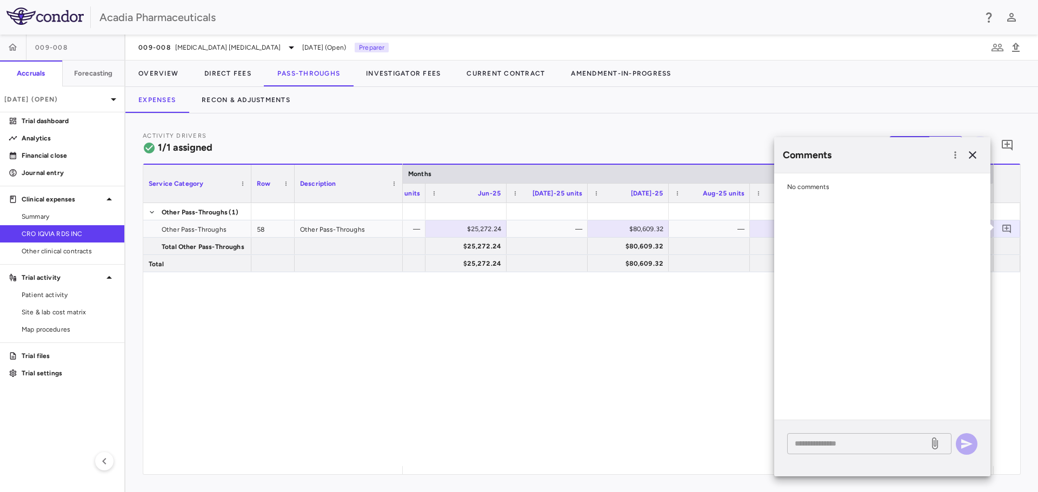
click at [834, 448] on textarea at bounding box center [857, 444] width 126 height 12
type textarea "**********"
click at [972, 439] on icon "button" at bounding box center [966, 444] width 13 height 13
click at [974, 157] on icon "button" at bounding box center [972, 155] width 8 height 8
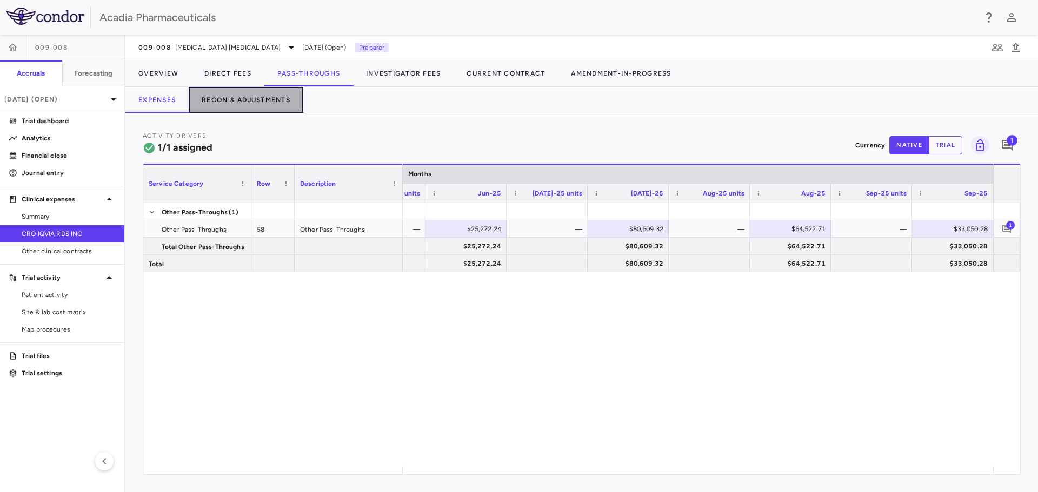
click at [278, 100] on button "Recon & Adjustments" at bounding box center [246, 100] width 115 height 26
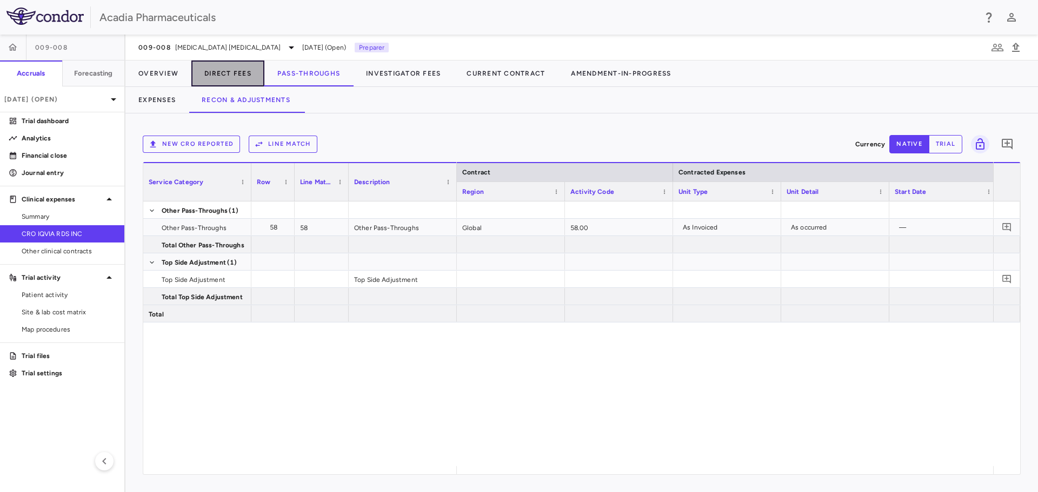
click at [228, 76] on button "Direct Fees" at bounding box center [227, 74] width 73 height 26
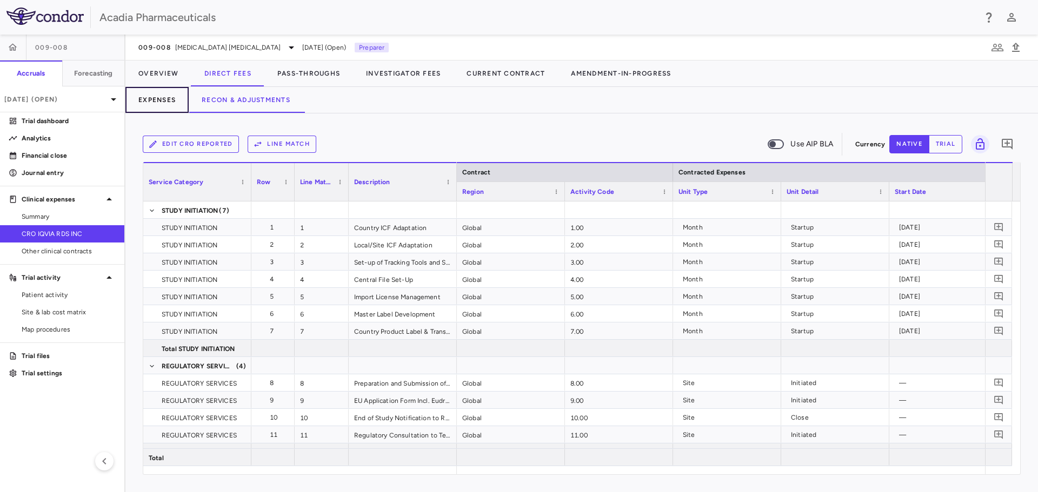
click at [161, 101] on button "Expenses" at bounding box center [156, 100] width 63 height 26
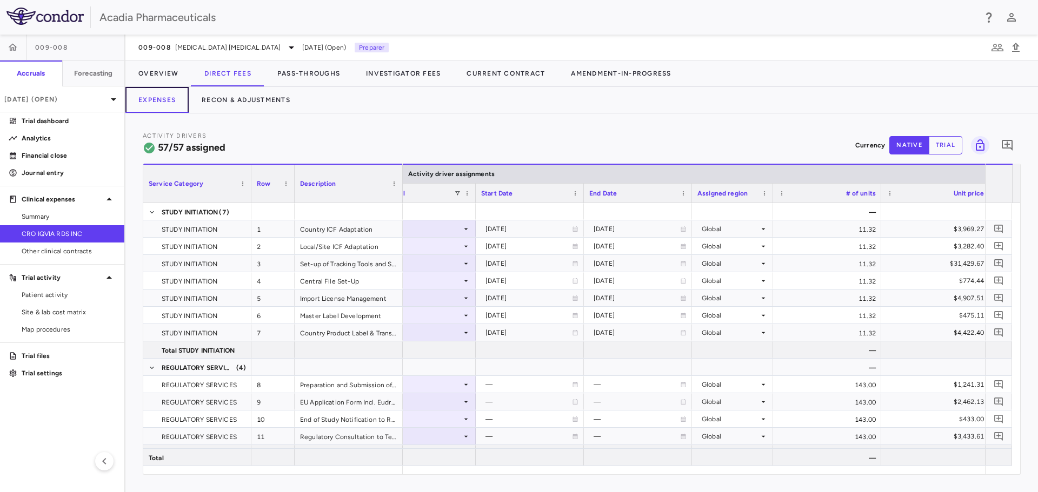
scroll to position [0, 816]
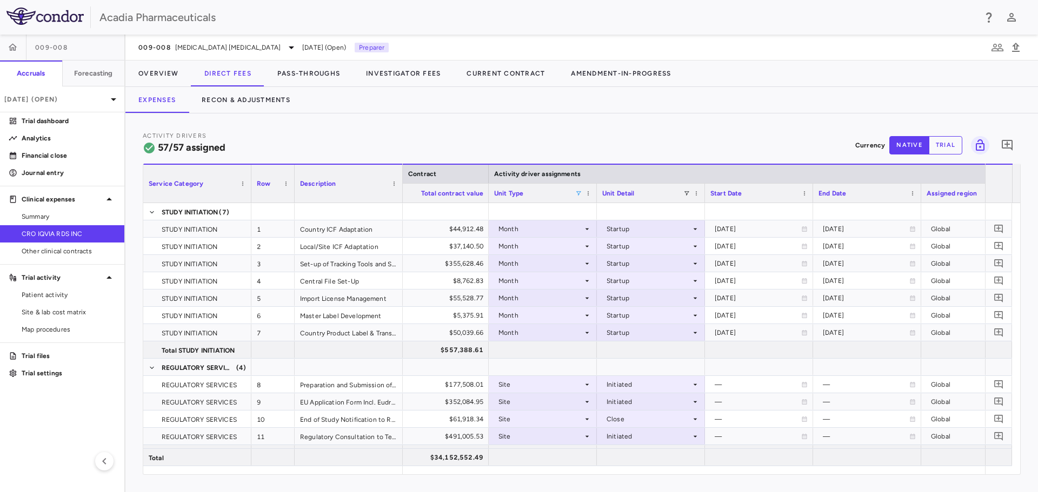
click at [579, 192] on span at bounding box center [578, 193] width 6 height 6
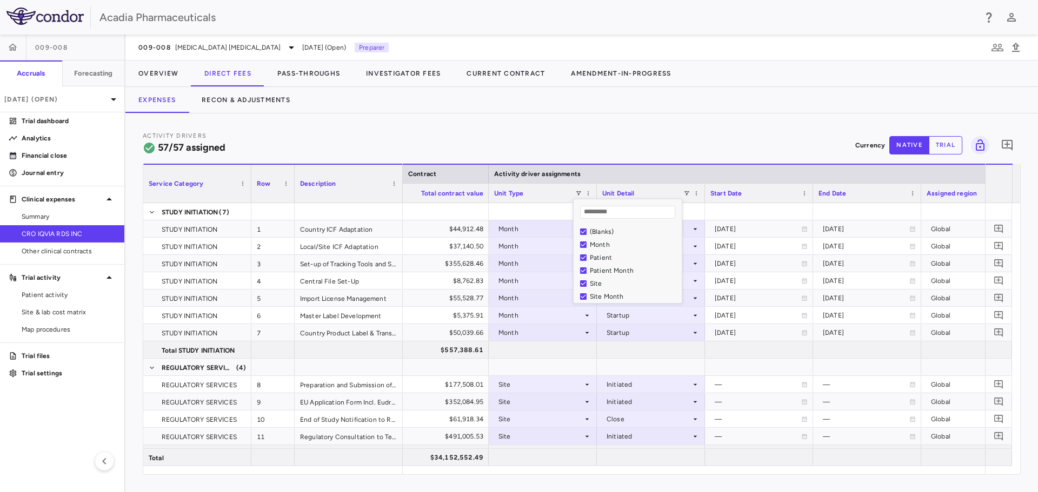
scroll to position [16, 0]
click at [580, 158] on div "Activity Drivers 57/57 assigned Currency native trial 0" at bounding box center [582, 145] width 878 height 29
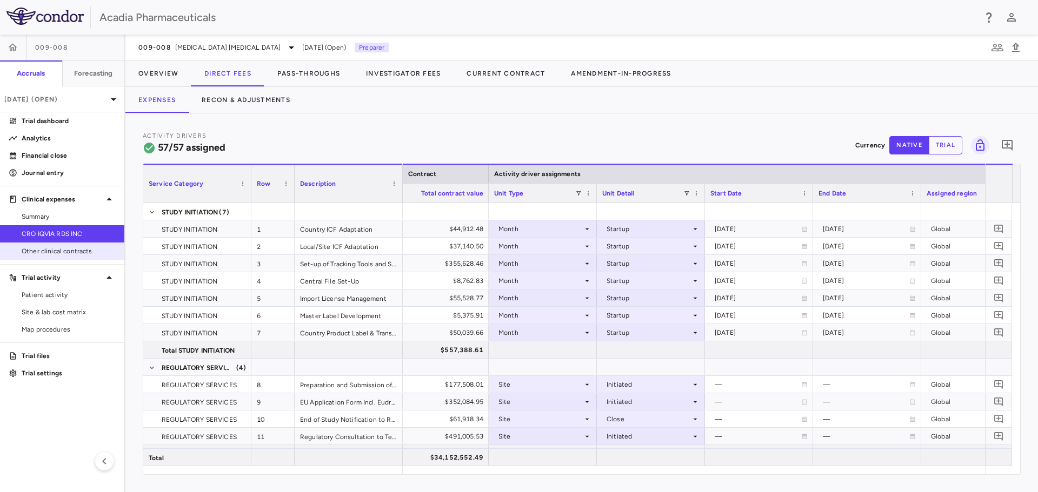
click at [101, 250] on span "Other clinical contracts" at bounding box center [69, 251] width 94 height 10
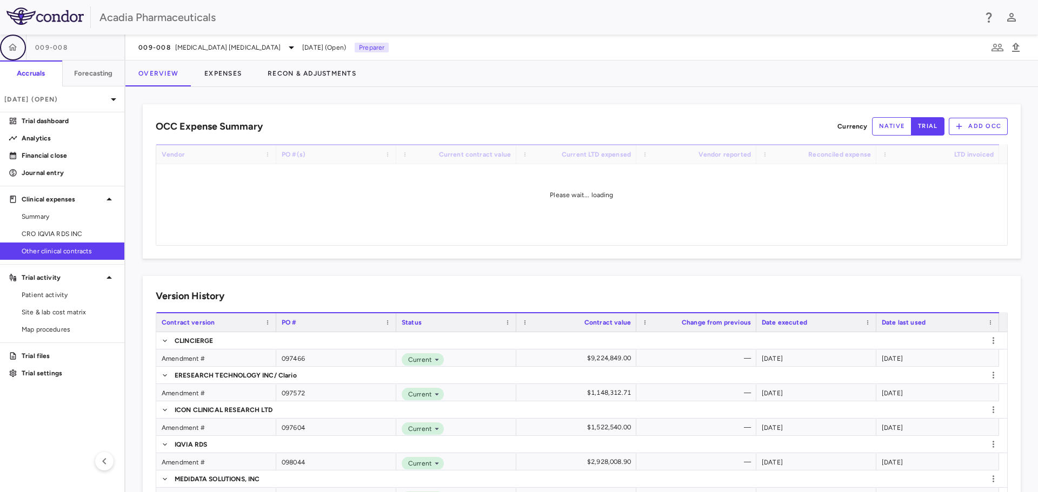
click at [19, 43] on button "button" at bounding box center [13, 48] width 26 height 26
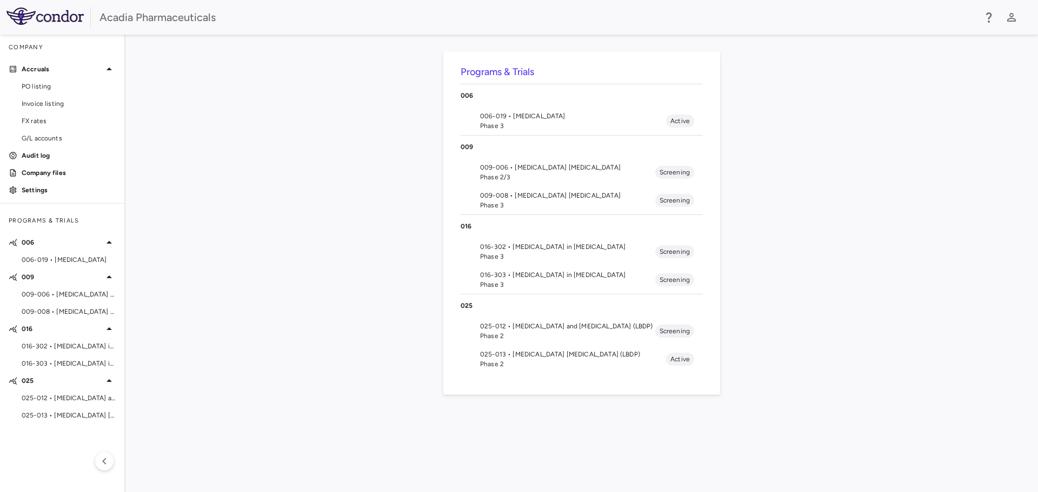
click at [547, 321] on li "025-012 • [MEDICAL_DATA] and [MEDICAL_DATA] (LBDP) Phase 2 Screening" at bounding box center [581, 331] width 242 height 28
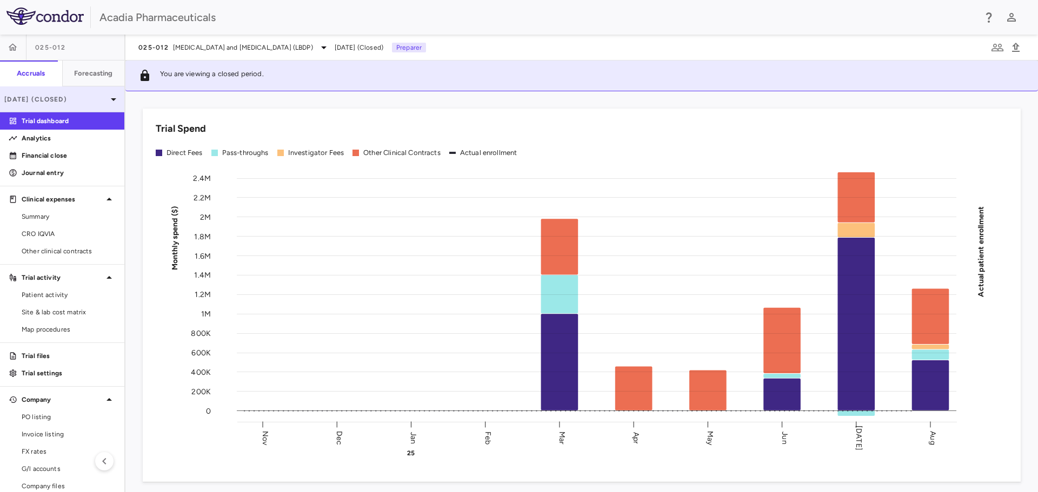
click at [108, 96] on icon at bounding box center [113, 99] width 13 height 13
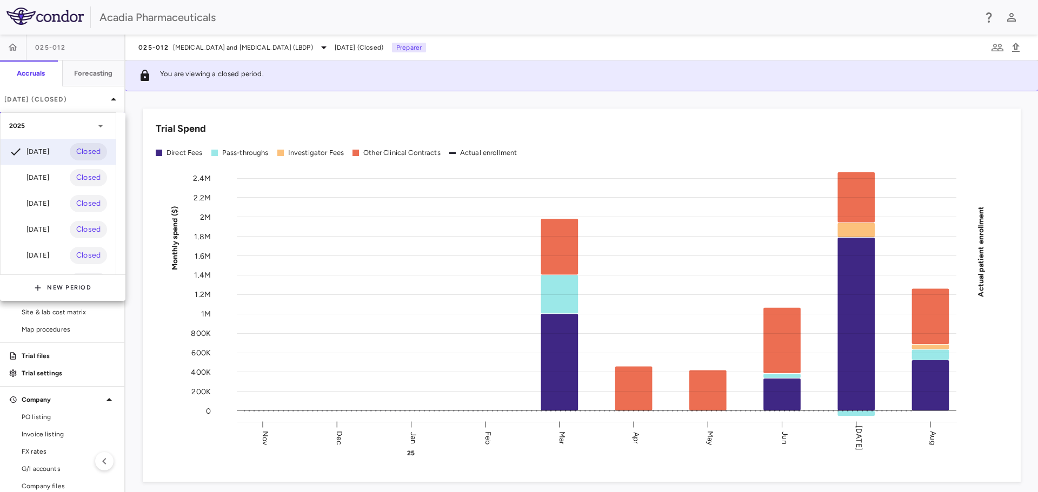
click at [99, 282] on div "New Period" at bounding box center [62, 287] width 125 height 17
click at [78, 286] on button "New Period" at bounding box center [62, 287] width 57 height 17
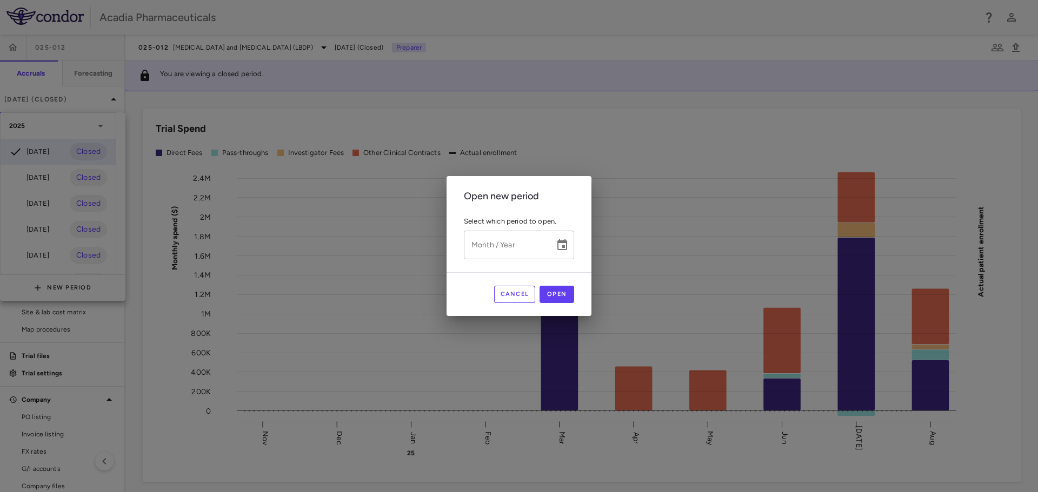
click at [561, 232] on div "Month / Year" at bounding box center [519, 245] width 110 height 29
type input "*********"
click at [563, 245] on icon "Choose date" at bounding box center [562, 245] width 13 height 13
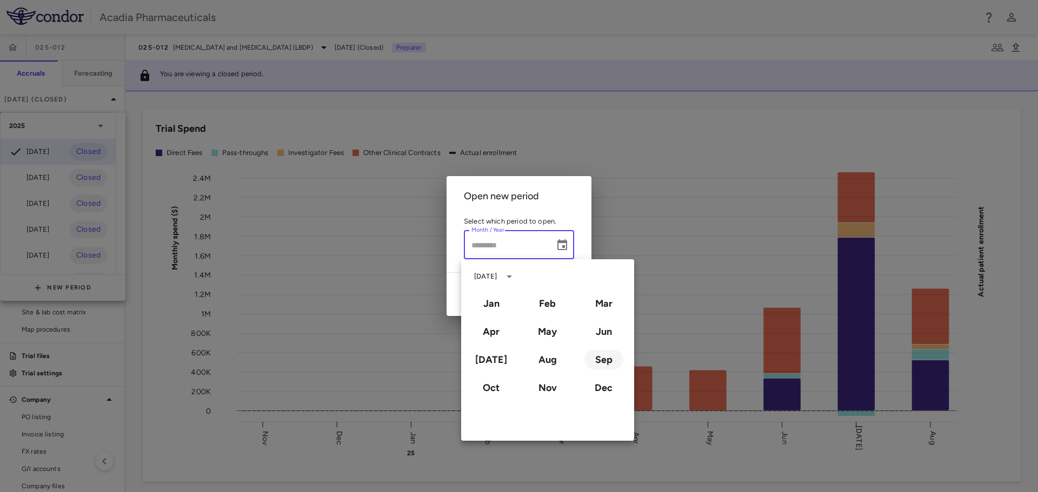
click at [601, 356] on button "Sep" at bounding box center [603, 359] width 39 height 19
type input "**********"
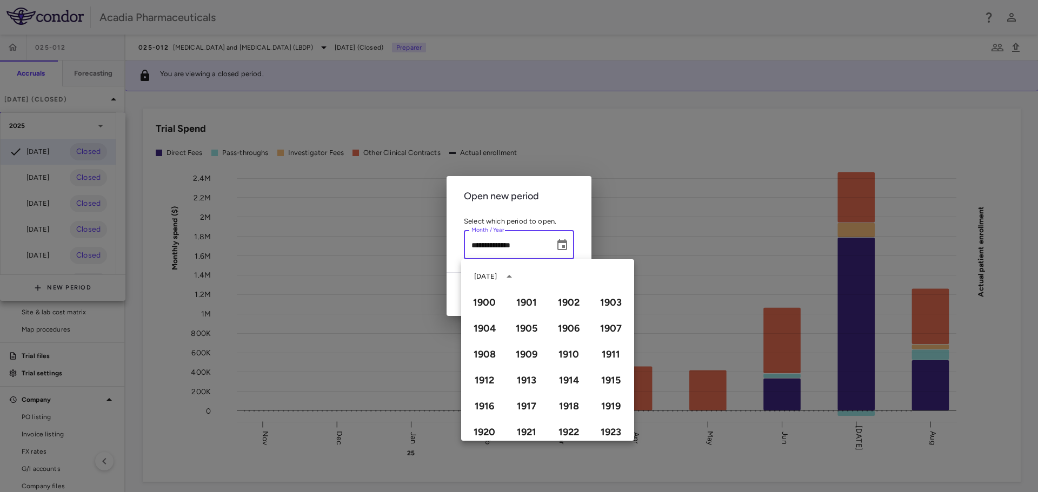
scroll to position [741, 0]
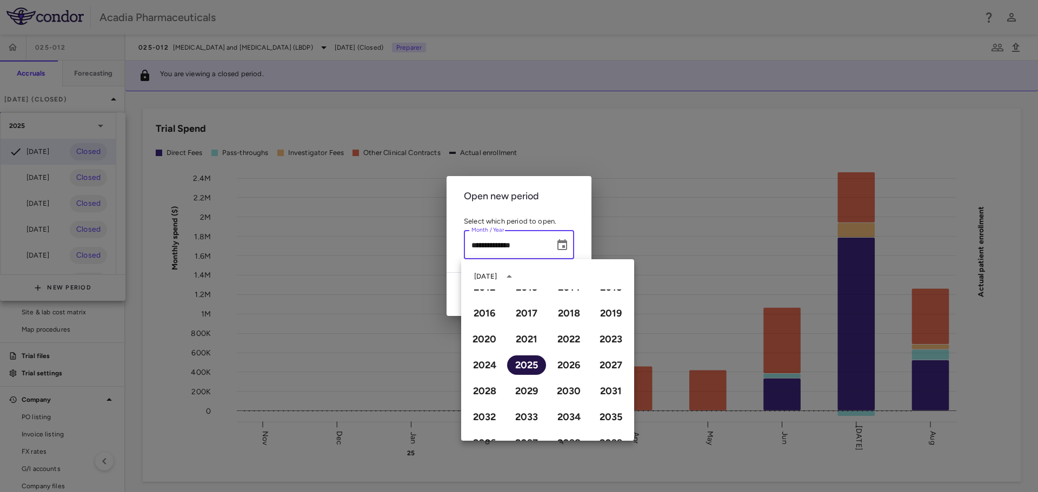
click at [512, 356] on button "2025" at bounding box center [526, 365] width 39 height 19
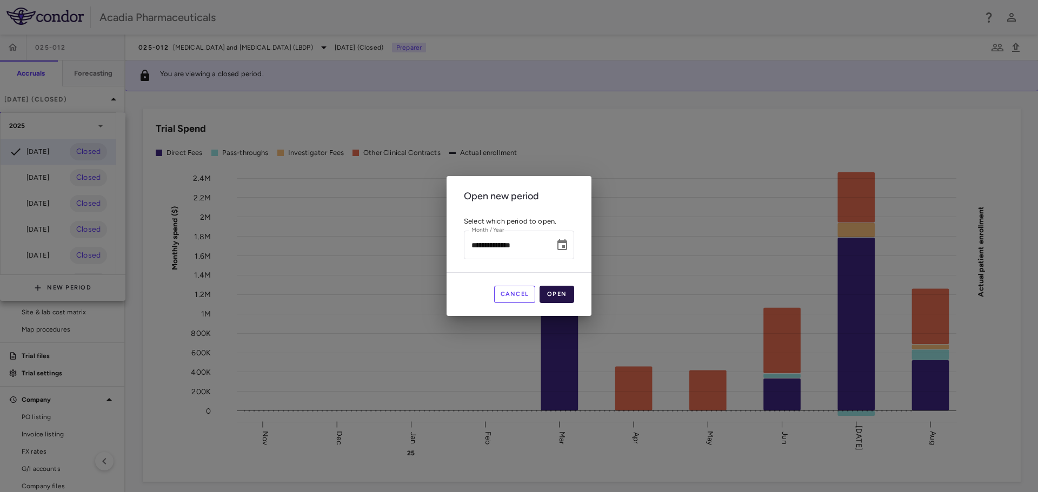
click at [550, 291] on button "Open" at bounding box center [556, 294] width 35 height 17
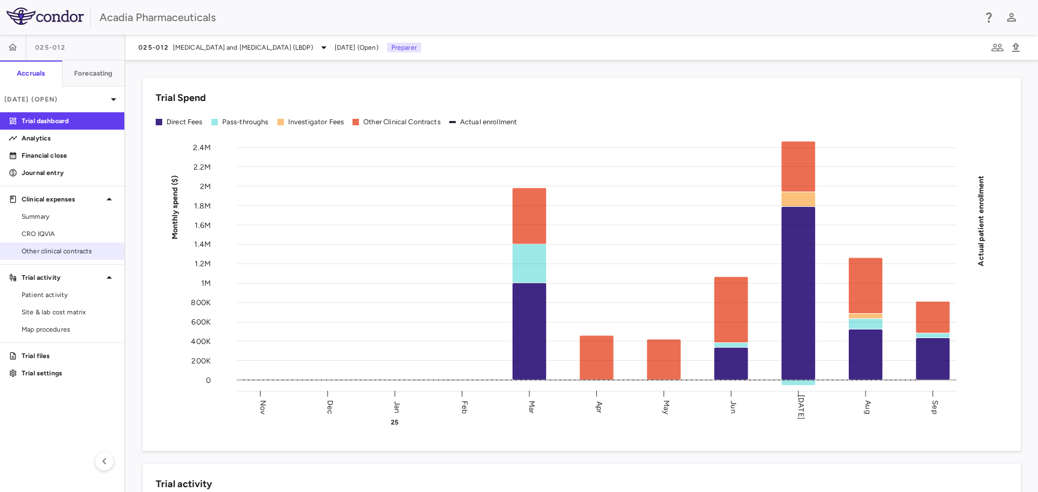
click at [87, 255] on span "Other clinical contracts" at bounding box center [69, 251] width 94 height 10
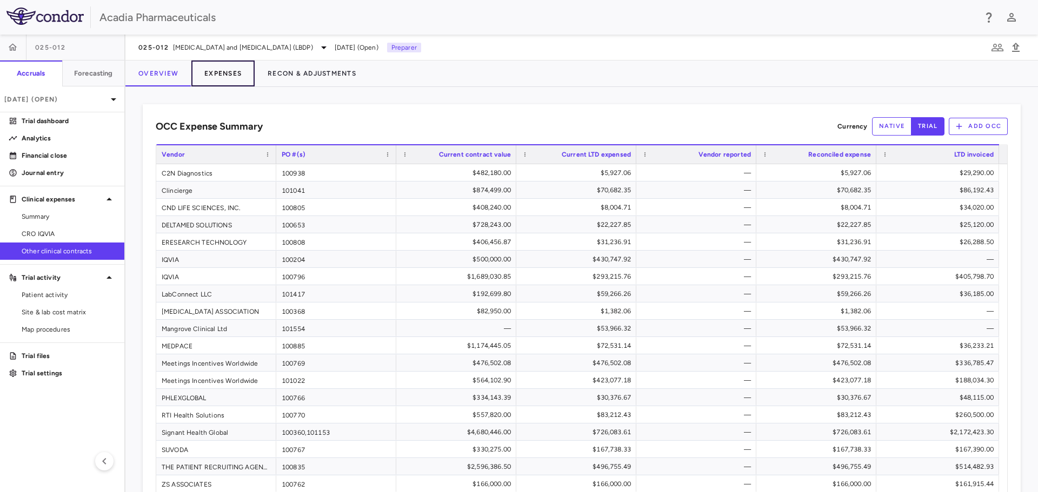
click at [213, 78] on button "Expenses" at bounding box center [222, 74] width 63 height 26
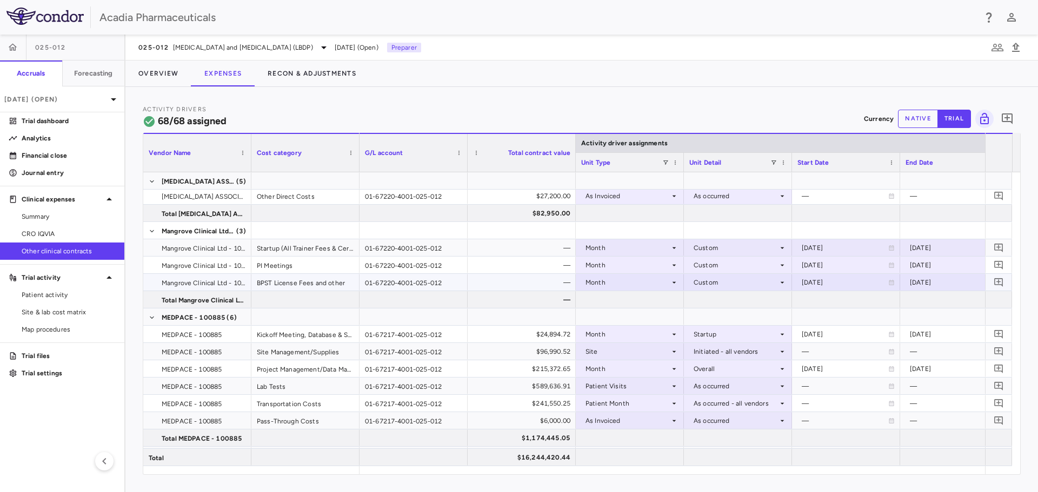
scroll to position [973, 0]
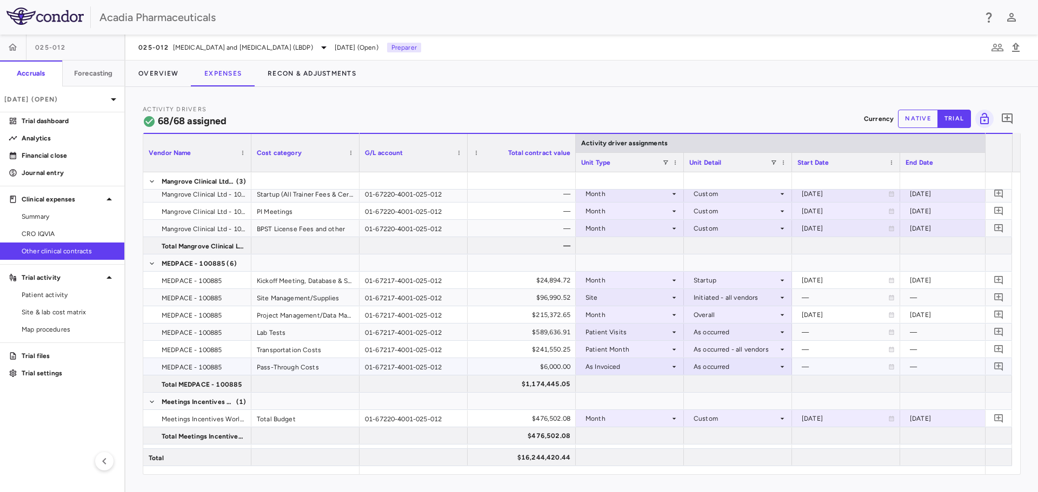
click at [676, 370] on icon at bounding box center [674, 367] width 9 height 9
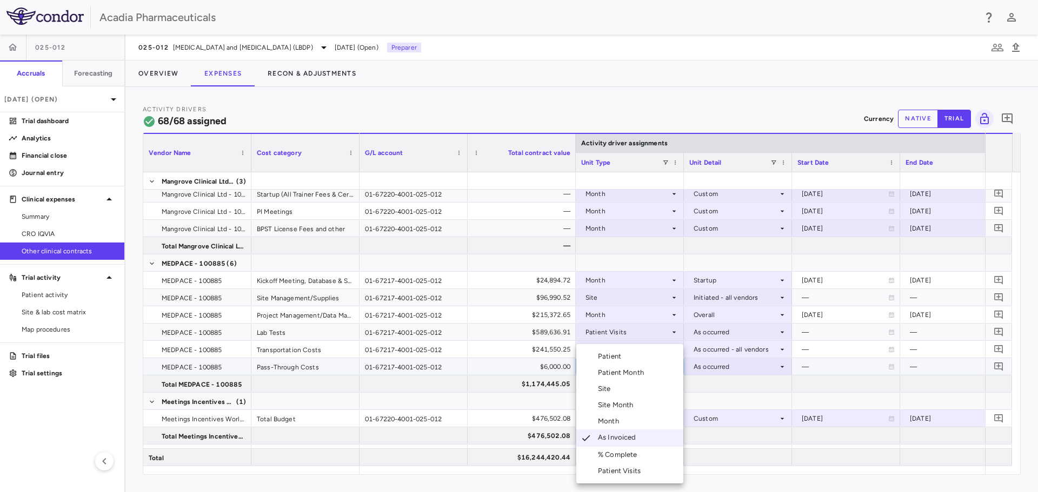
click at [664, 422] on li "Month" at bounding box center [629, 421] width 107 height 16
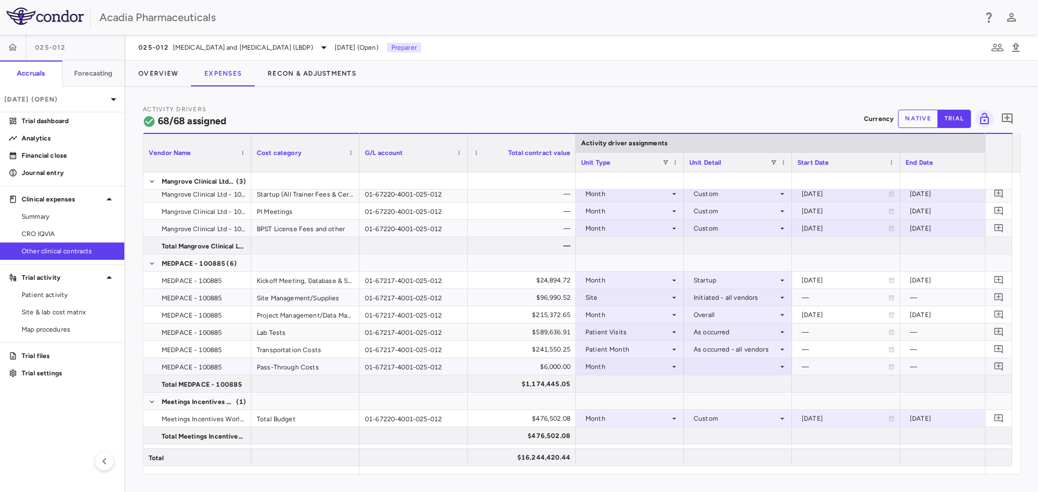
click at [787, 369] on div at bounding box center [738, 366] width 108 height 17
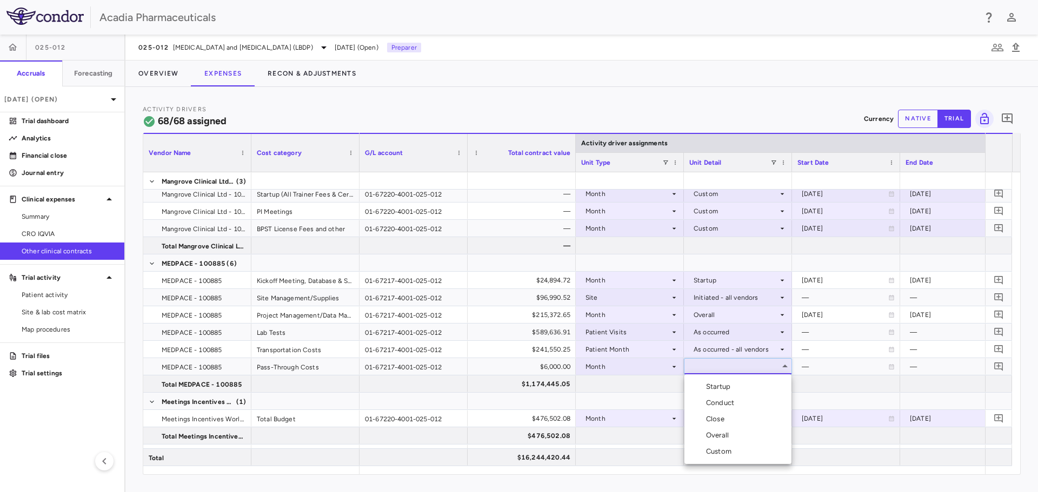
click at [753, 440] on li "Overall" at bounding box center [737, 435] width 107 height 16
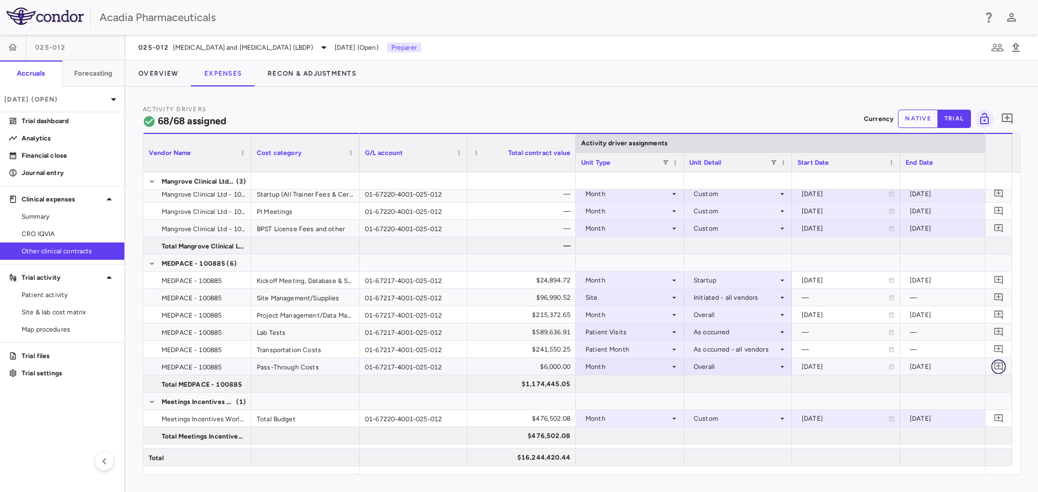
click at [1001, 365] on icon "Add comment" at bounding box center [998, 367] width 10 height 10
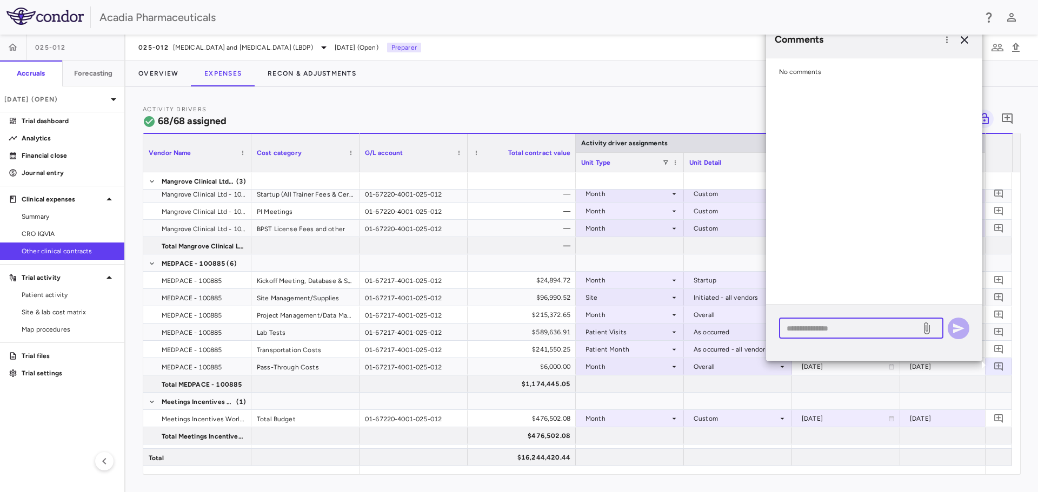
click at [845, 328] on textarea at bounding box center [849, 329] width 126 height 12
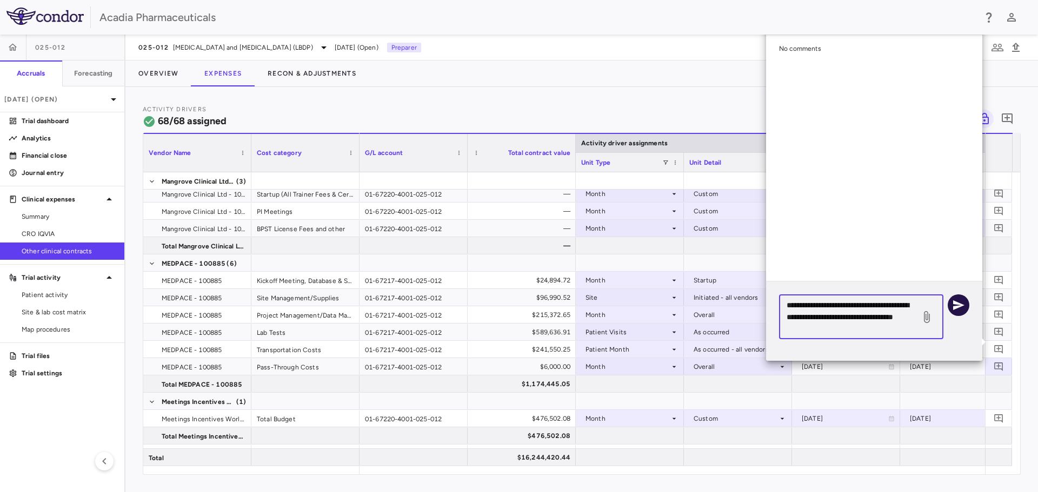
type textarea "**********"
click at [962, 310] on icon "button" at bounding box center [958, 305] width 13 height 13
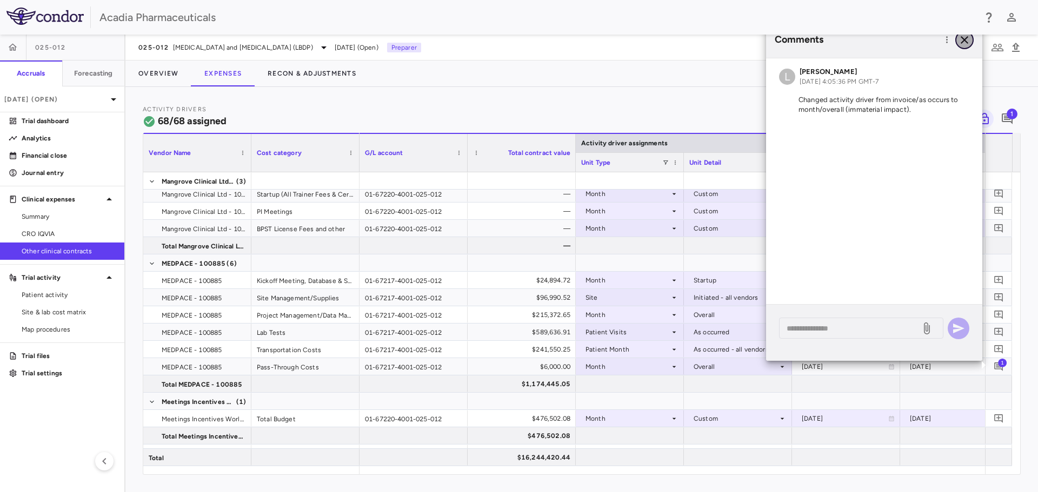
click at [964, 41] on icon "button" at bounding box center [964, 40] width 13 height 13
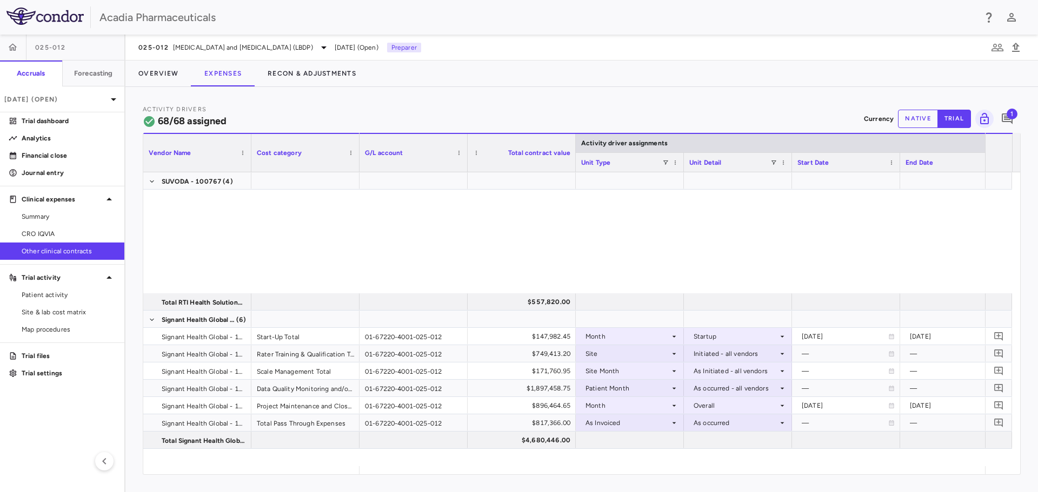
scroll to position [1591, 0]
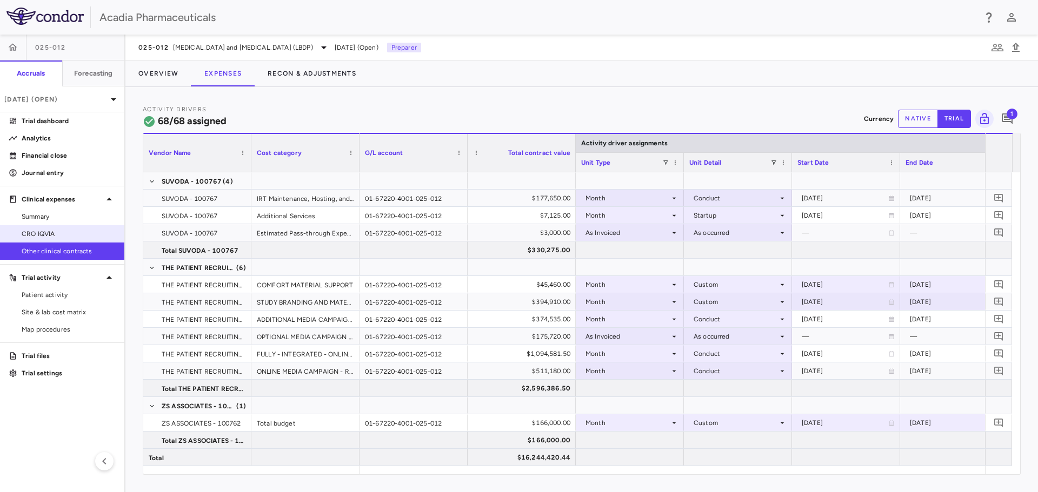
click at [46, 236] on span "CRO IQVIA" at bounding box center [69, 234] width 94 height 10
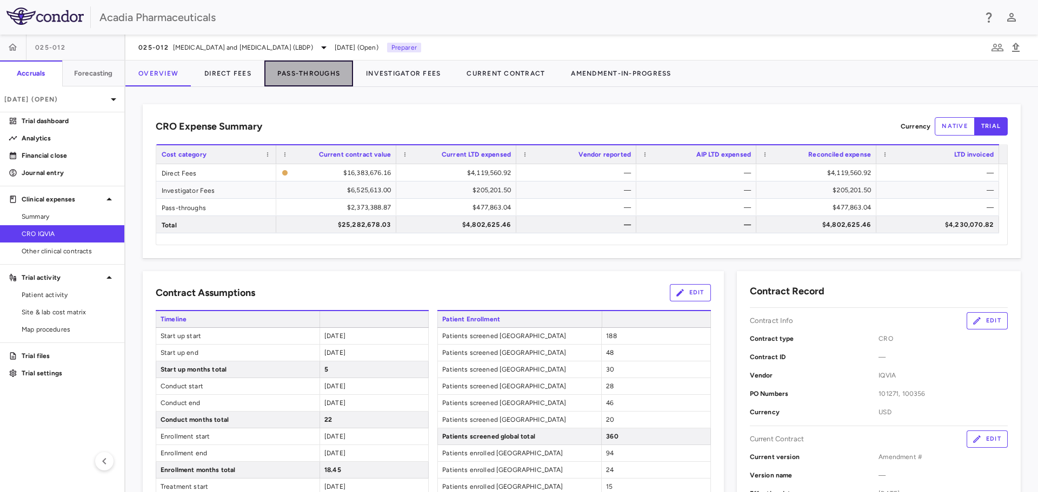
click at [299, 69] on button "Pass-Throughs" at bounding box center [308, 74] width 89 height 26
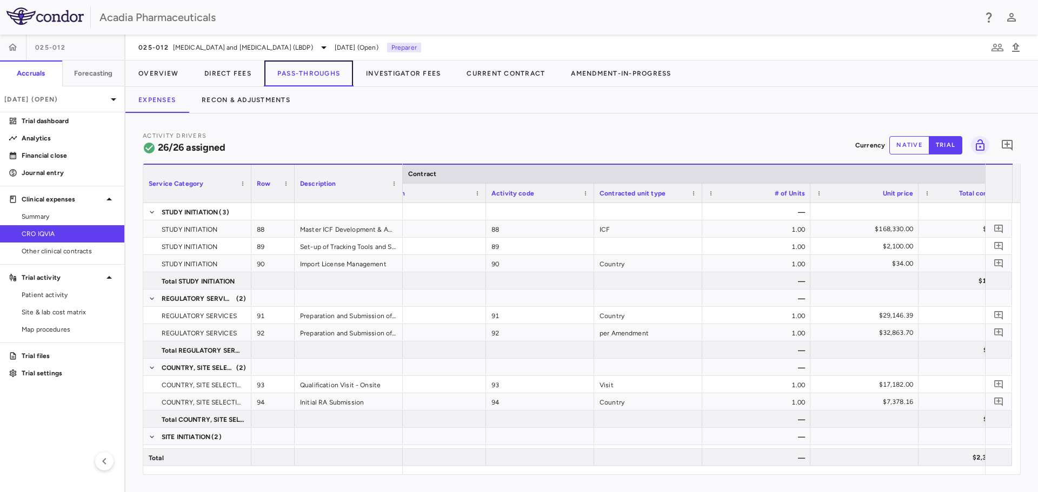
scroll to position [0, 101]
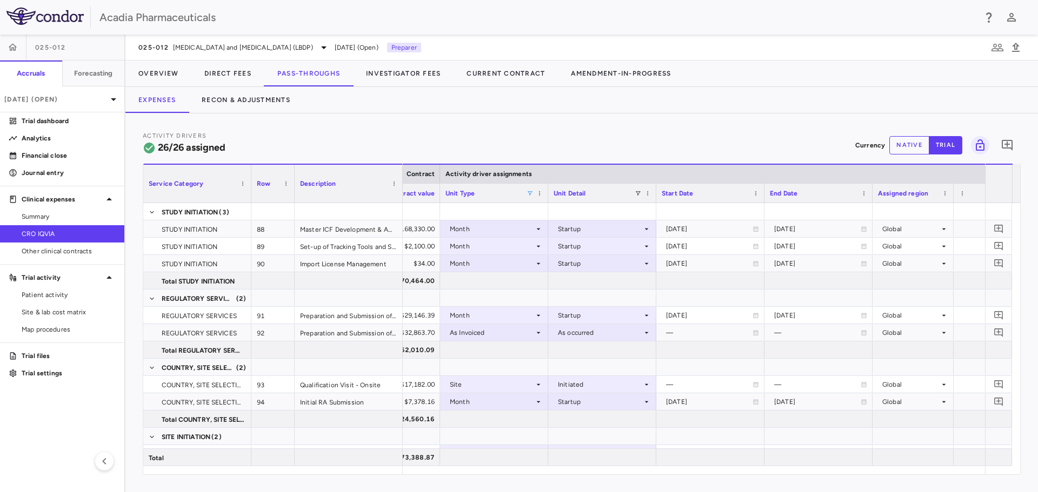
click at [530, 193] on span at bounding box center [529, 193] width 6 height 6
click at [566, 231] on div "(Select All)" at bounding box center [585, 234] width 89 height 8
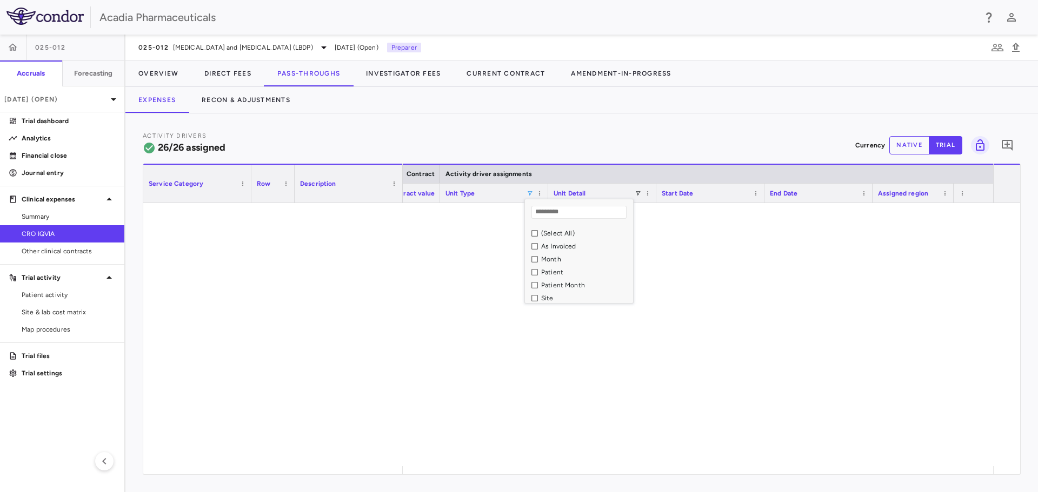
click at [564, 248] on div "As Invoiced" at bounding box center [585, 247] width 89 height 8
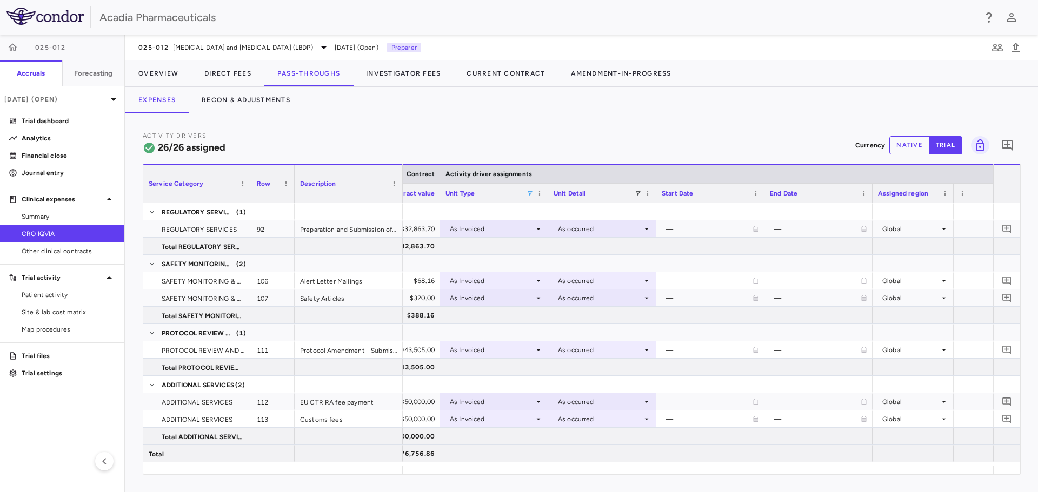
click at [587, 124] on div "Activity Drivers 26/26 assigned Currency native trial 0 Press ENTER to sort. Pr…" at bounding box center [581, 302] width 912 height 379
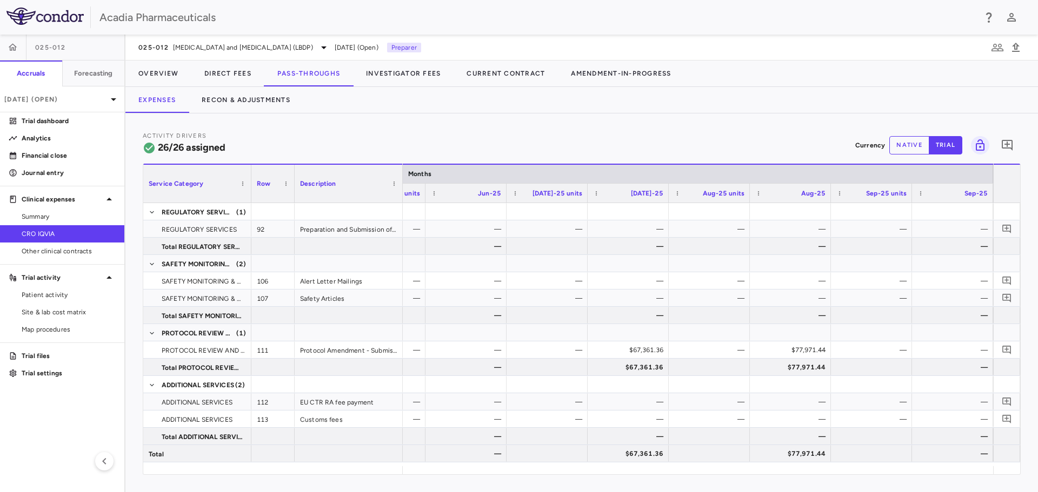
click at [916, 150] on button "native" at bounding box center [909, 145] width 40 height 18
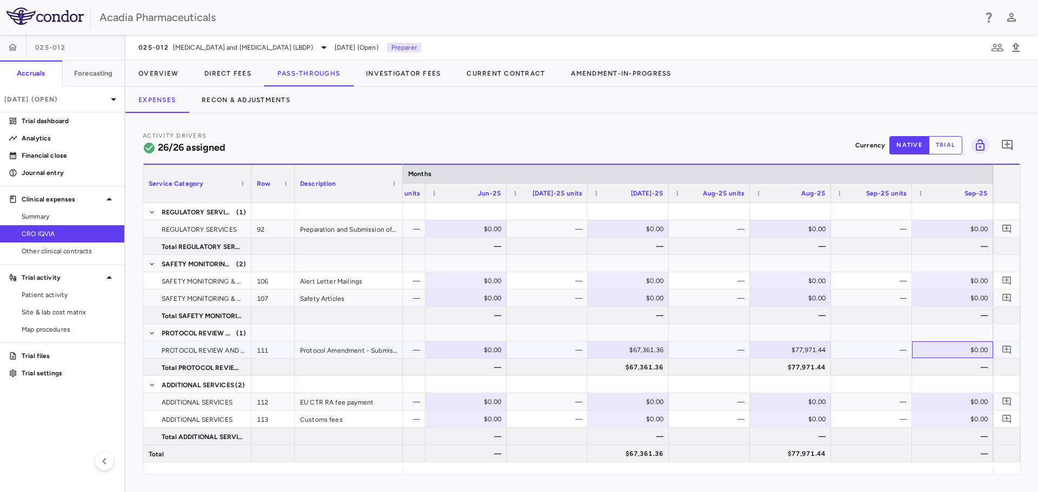
click at [973, 348] on div "$0.00" at bounding box center [954, 350] width 66 height 17
type input "********"
click at [1002, 349] on icon "Add comment" at bounding box center [1006, 350] width 9 height 9
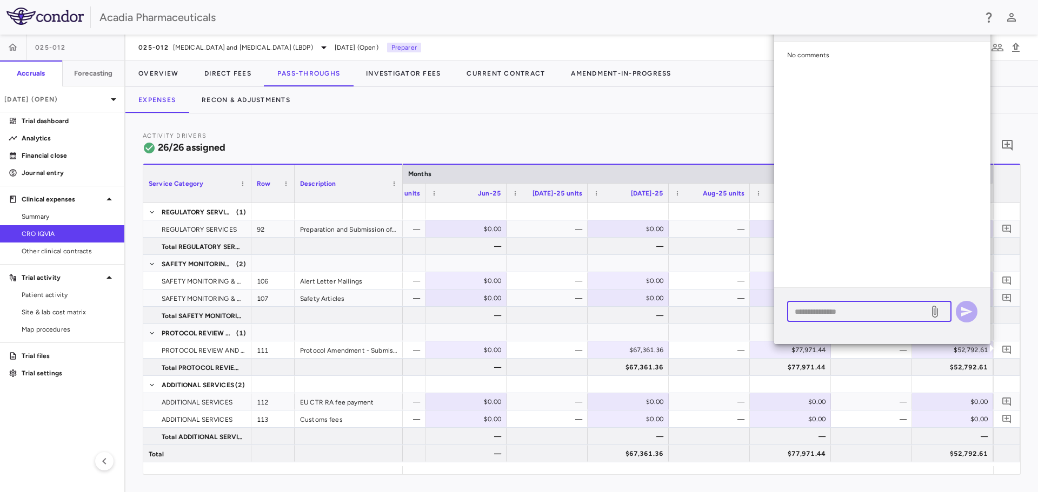
click at [908, 313] on textarea at bounding box center [857, 312] width 126 height 12
click at [808, 307] on textarea "**********" at bounding box center [857, 312] width 126 height 12
click at [880, 316] on textarea "**********" at bounding box center [857, 312] width 126 height 12
type textarea "**********"
click at [965, 311] on icon "button" at bounding box center [966, 312] width 11 height 10
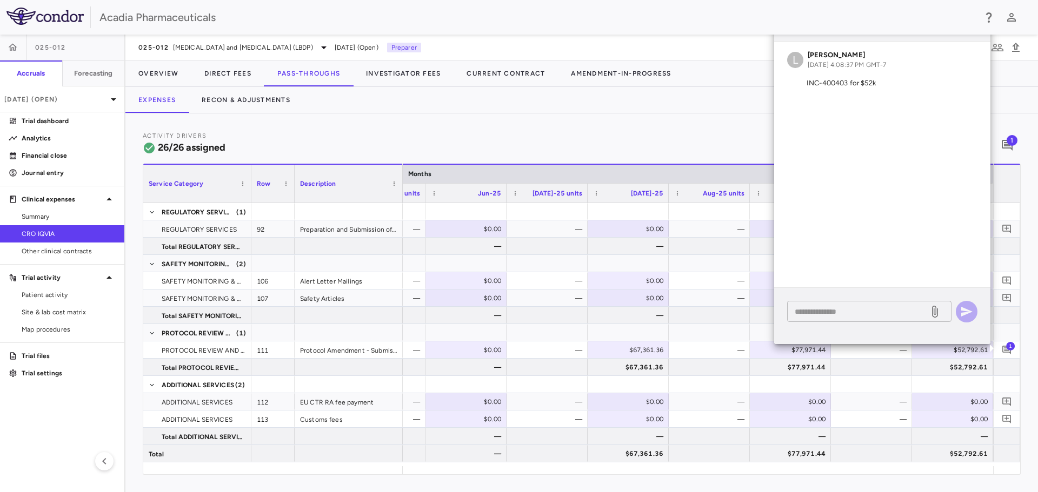
click at [851, 305] on div "* ​" at bounding box center [869, 311] width 164 height 21
type textarea "**********"
click at [960, 312] on icon "button" at bounding box center [966, 311] width 13 height 13
click at [962, 352] on div "Comments L [PERSON_NAME] [DATE] 4:08:37 PM GMT-7 INC-400403 for $52k L [PERSON_…" at bounding box center [882, 183] width 216 height 356
click at [970, 355] on div "Comments L [PERSON_NAME] [DATE] 4:08:37 PM GMT-7 INC-400403 for $52k L [PERSON_…" at bounding box center [882, 183] width 216 height 356
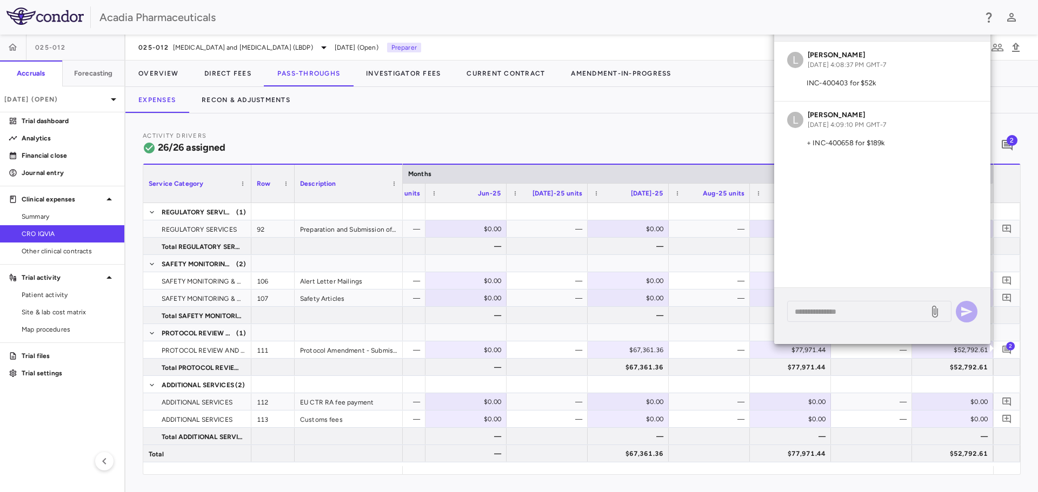
click at [721, 110] on div "Expenses Recon & Adjustments" at bounding box center [581, 100] width 912 height 26
click at [939, 386] on div at bounding box center [952, 385] width 70 height 16
click at [971, 349] on div "Comments L [PERSON_NAME] [DATE] 4:08:37 PM GMT-7 INC-400403 for $52k L [PERSON_…" at bounding box center [882, 183] width 216 height 356
drag, startPoint x: 966, startPoint y: 354, endPoint x: 980, endPoint y: 313, distance: 43.4
click at [969, 352] on div "Comments L [PERSON_NAME] [DATE] 4:08:37 PM GMT-7 INC-400403 for $52k L [PERSON_…" at bounding box center [882, 183] width 216 height 356
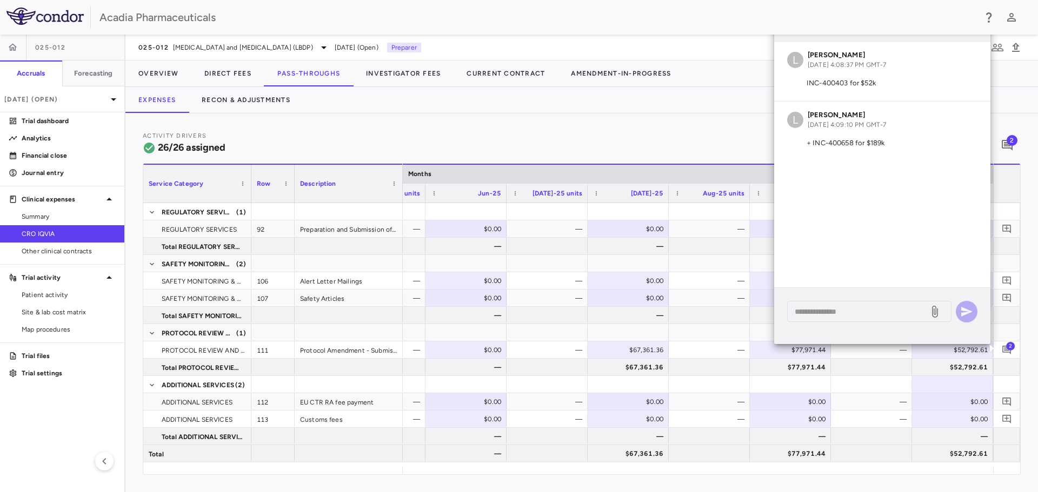
click at [864, 23] on div "Acadia Pharmaceuticals" at bounding box center [536, 17] width 875 height 16
click at [949, 37] on div "Comments" at bounding box center [882, 23] width 216 height 36
click at [952, 44] on div "L [PERSON_NAME] [DATE] 4:08:37 PM GMT-7 INC-400403 for $52k" at bounding box center [882, 71] width 216 height 59
click at [1007, 349] on span "2" at bounding box center [1010, 346] width 9 height 9
click at [1003, 352] on icon "Add comment" at bounding box center [1006, 350] width 9 height 9
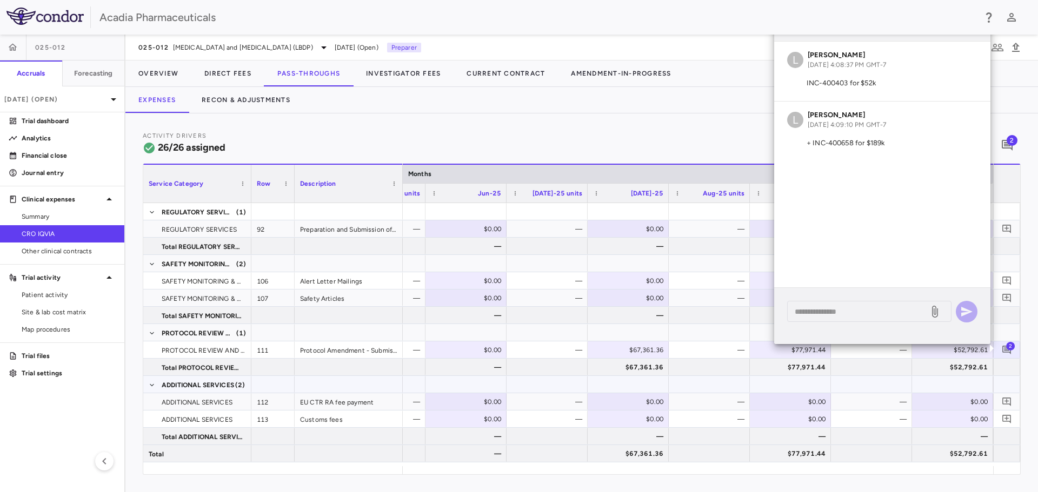
click at [1006, 388] on div at bounding box center [1006, 384] width 27 height 17
click at [977, 355] on div "Comments L [PERSON_NAME] [DATE] 4:08:37 PM GMT-7 INC-400403 for $52k L [PERSON_…" at bounding box center [882, 183] width 216 height 356
click at [1005, 403] on icon "Add comment" at bounding box center [1006, 402] width 10 height 10
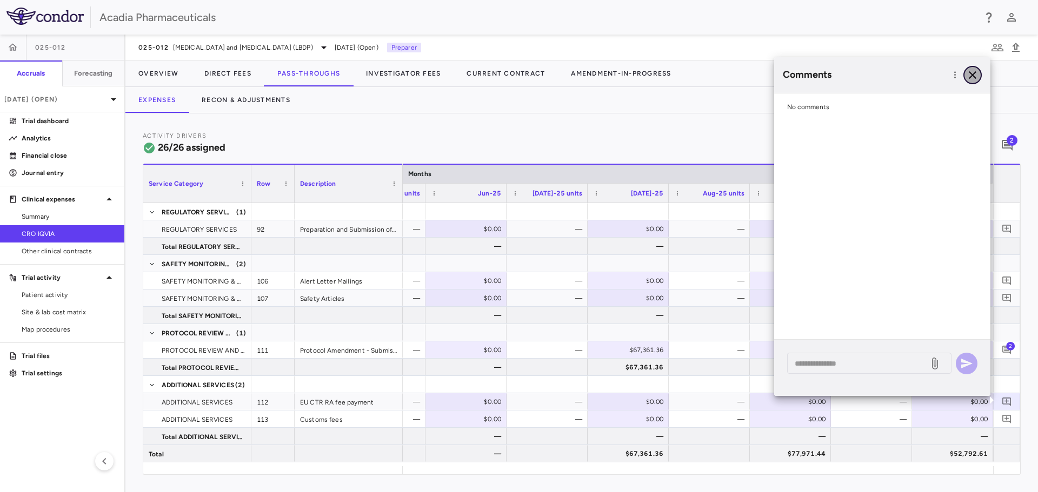
click at [972, 71] on icon "button" at bounding box center [972, 75] width 13 height 13
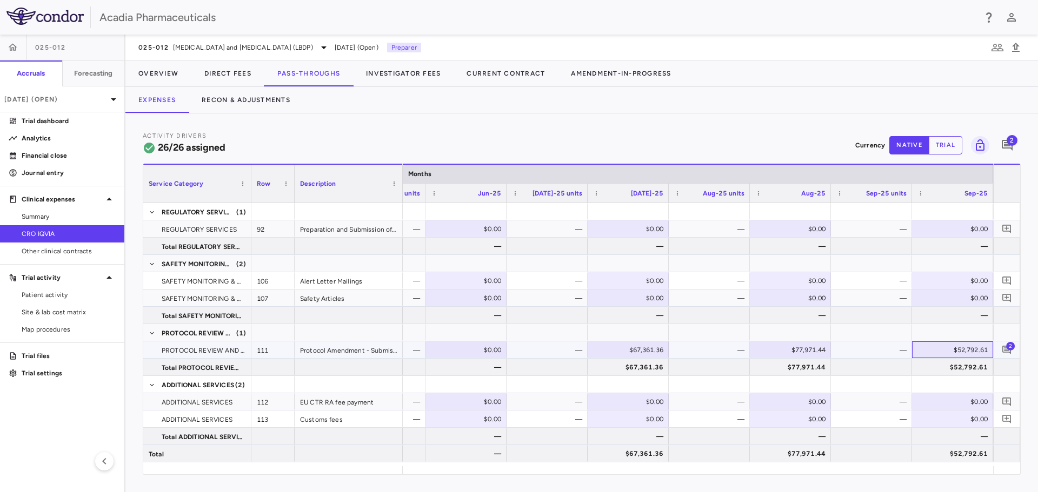
click at [969, 349] on div "$52,792.61" at bounding box center [954, 350] width 66 height 17
type input "*********"
click at [925, 371] on div "$52,792.61" at bounding box center [954, 367] width 66 height 17
click at [1008, 353] on icon "Add comment" at bounding box center [1006, 350] width 10 height 10
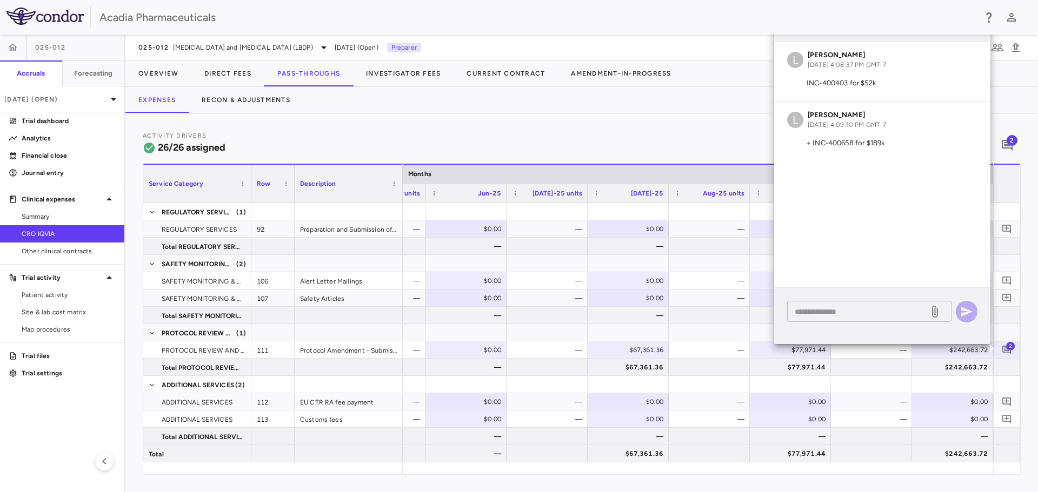
click at [812, 313] on textarea at bounding box center [857, 312] width 126 height 12
type textarea "**********"
click at [972, 311] on icon "button" at bounding box center [966, 311] width 13 height 13
click at [969, 357] on div "Comments L [PERSON_NAME] [DATE] 4:08:37 PM GMT-7 INC-400403 for $52k L [PERSON_…" at bounding box center [882, 183] width 216 height 356
click at [1009, 402] on icon "Add comment" at bounding box center [1006, 402] width 10 height 10
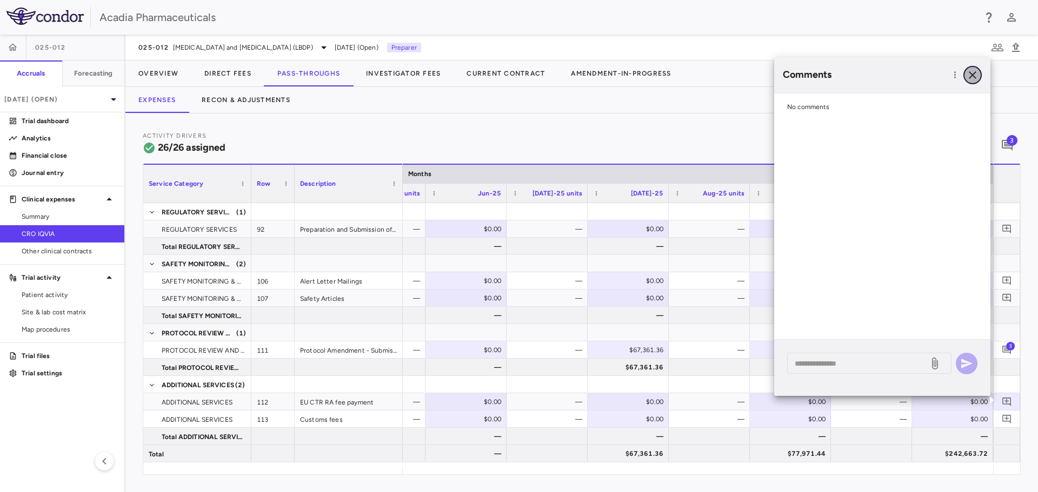
drag, startPoint x: 975, startPoint y: 72, endPoint x: 1034, endPoint y: 219, distance: 158.1
click at [975, 72] on icon "button" at bounding box center [972, 75] width 13 height 13
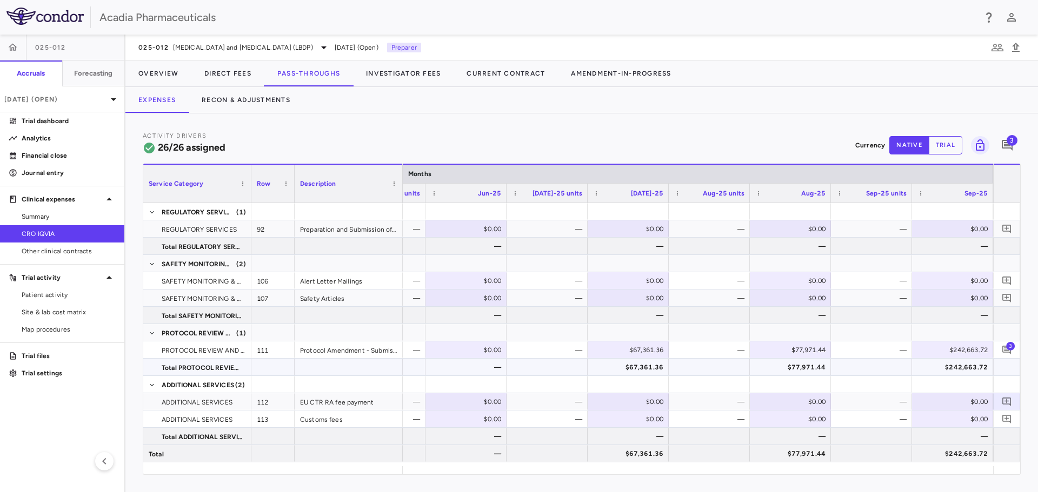
click at [956, 349] on div "$242,663.72" at bounding box center [954, 350] width 66 height 17
click at [956, 349] on input "*********" at bounding box center [960, 351] width 64 height 18
type input "*********"
click at [947, 334] on div at bounding box center [952, 333] width 70 height 16
click at [752, 141] on div "Activity Drivers 26/26 assigned Currency native trial 3" at bounding box center [582, 145] width 878 height 29
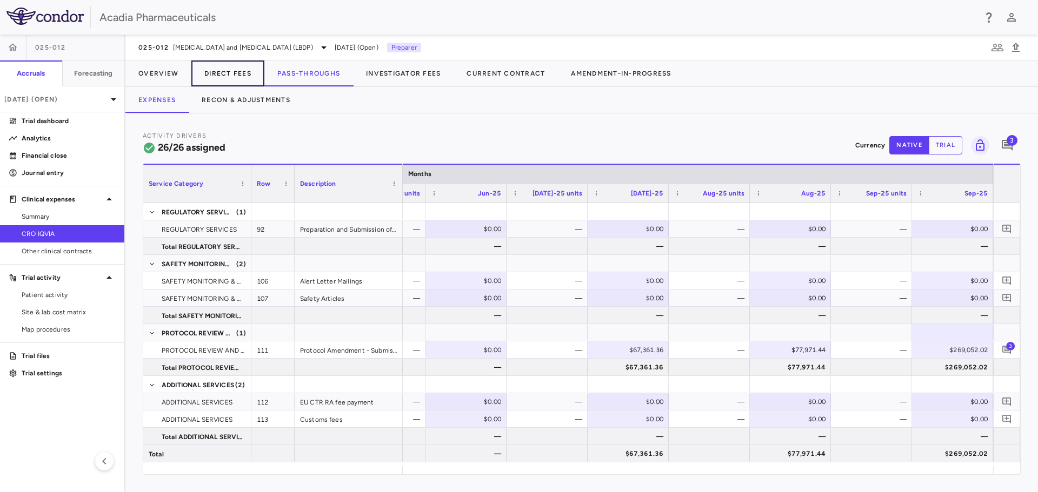
click at [214, 78] on button "Direct Fees" at bounding box center [227, 74] width 73 height 26
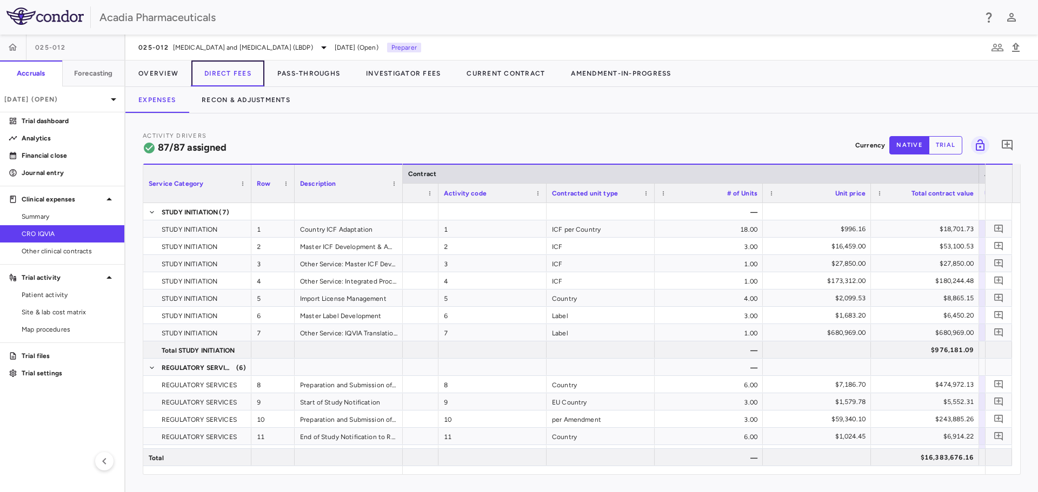
scroll to position [0, 86]
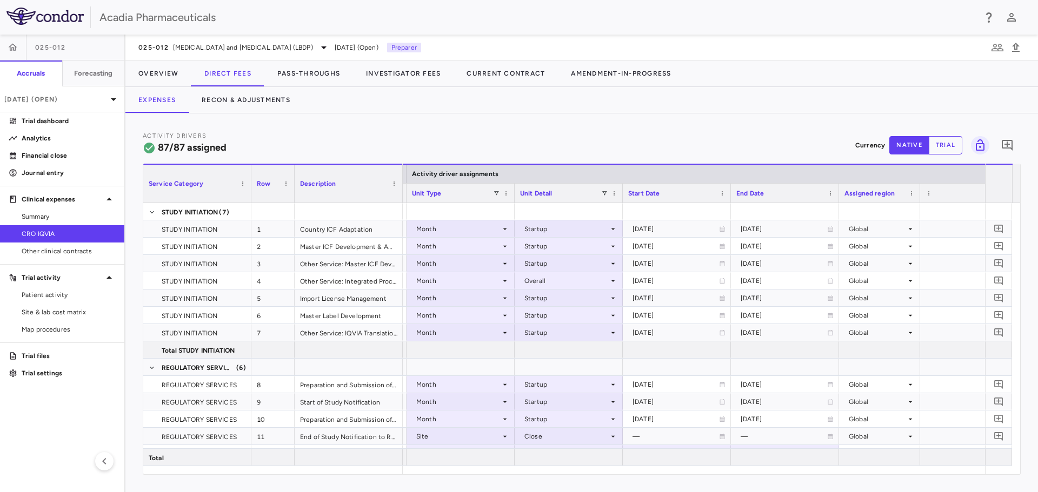
click at [605, 189] on div "Unit Detail" at bounding box center [568, 193] width 97 height 19
click at [602, 194] on span at bounding box center [604, 193] width 6 height 6
click at [635, 230] on div "(Select All)" at bounding box center [660, 234] width 89 height 8
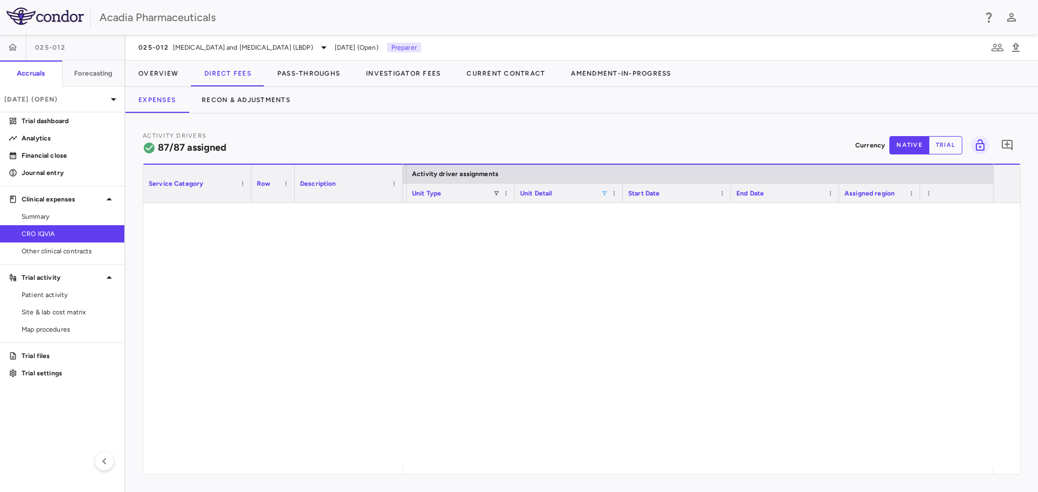
click at [621, 141] on div "Activity Drivers 87/87 assigned Currency native trial 0" at bounding box center [582, 145] width 878 height 29
click at [495, 193] on span at bounding box center [496, 193] width 6 height 6
click at [566, 159] on div "Activity Drivers 87/87 assigned Currency native trial 0 Press ENTER to sort. Pr…" at bounding box center [582, 303] width 878 height 344
click at [601, 195] on span at bounding box center [604, 193] width 6 height 6
click at [644, 230] on div "(Select All)" at bounding box center [660, 234] width 89 height 8
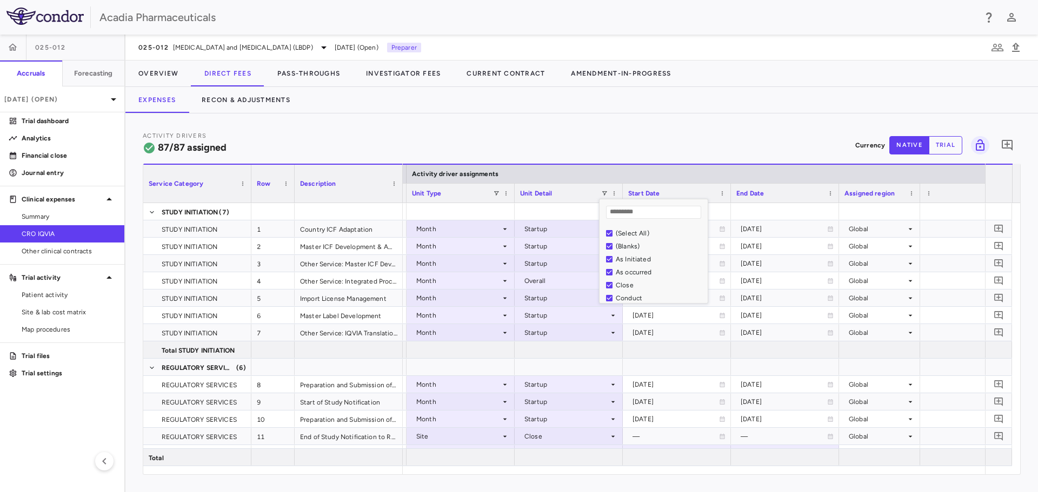
click at [595, 145] on div "Activity Drivers 87/87 assigned Currency native trial 0" at bounding box center [582, 145] width 878 height 29
click at [495, 194] on span at bounding box center [496, 193] width 6 height 6
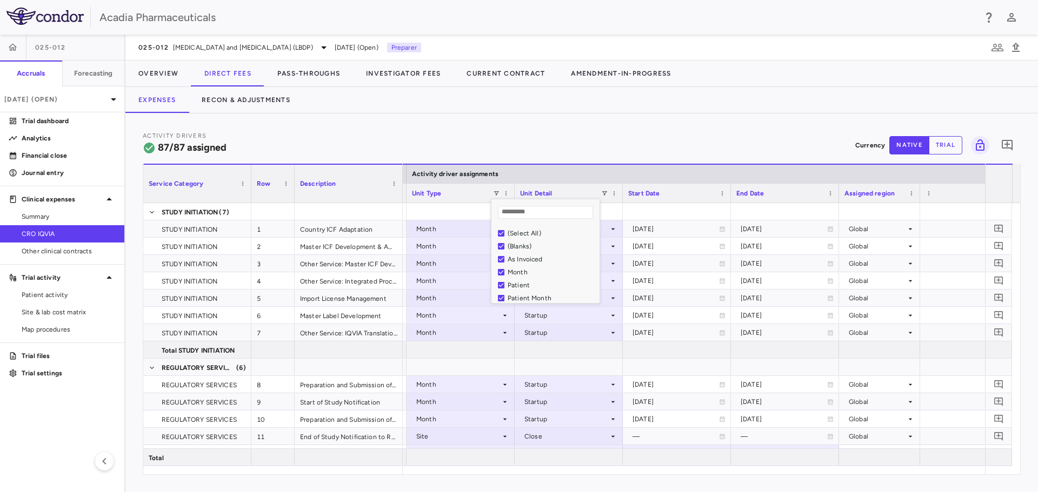
click at [529, 232] on div "(Select All)" at bounding box center [551, 234] width 89 height 8
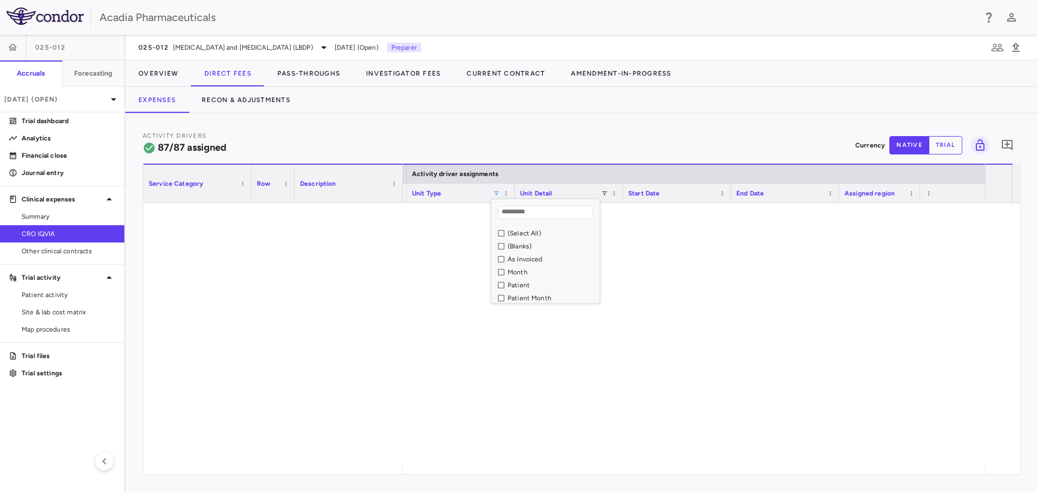
click at [541, 257] on div "As Invoiced" at bounding box center [551, 260] width 89 height 8
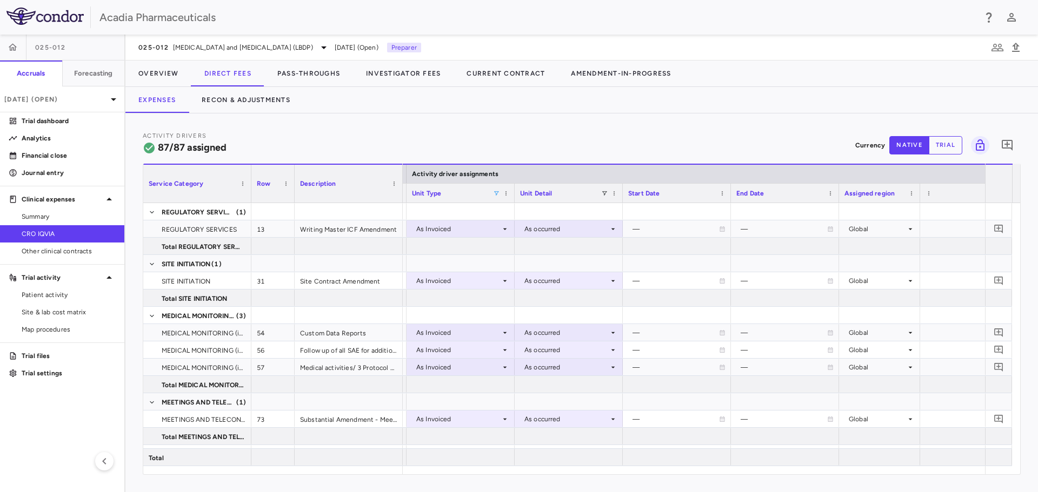
click at [543, 150] on div "Activity Drivers 87/87 assigned Currency native trial 0" at bounding box center [582, 145] width 878 height 29
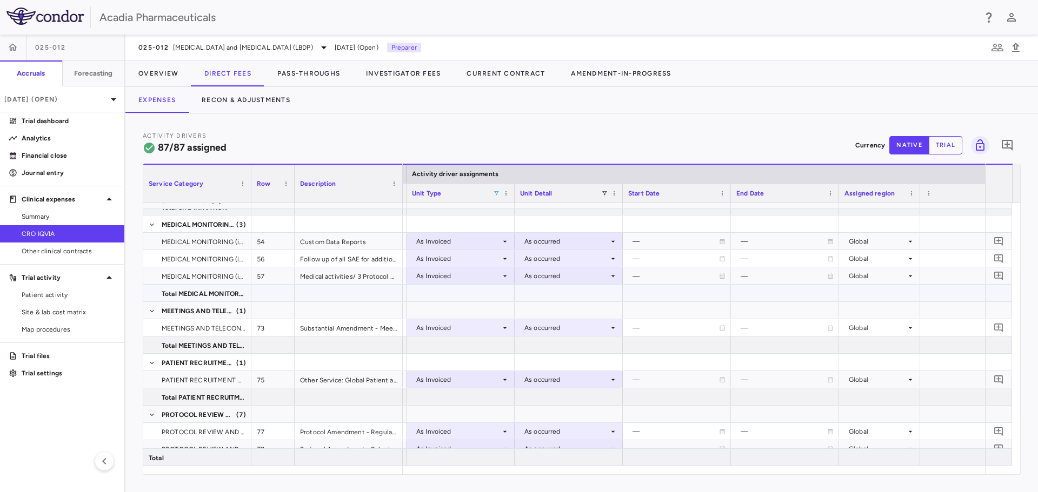
scroll to position [108, 0]
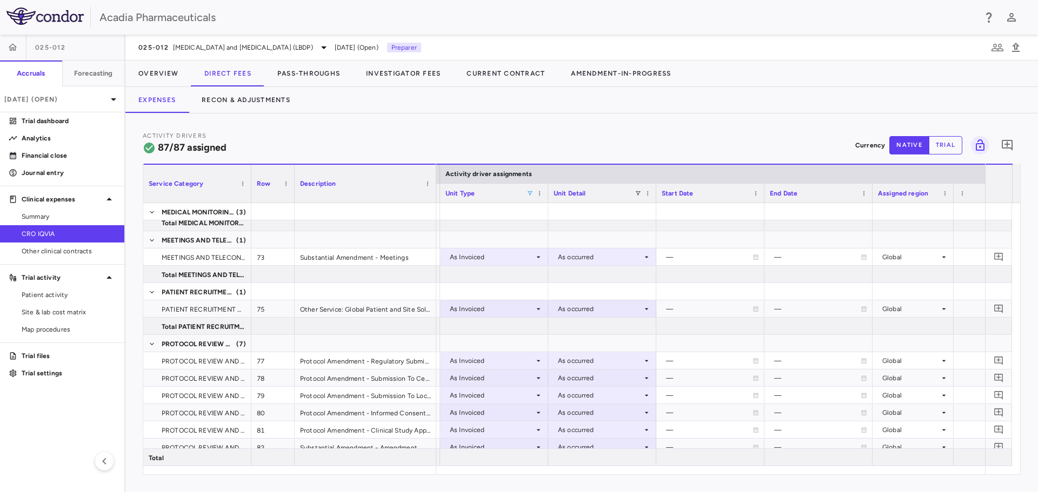
drag, startPoint x: 402, startPoint y: 177, endPoint x: 417, endPoint y: 185, distance: 17.6
click at [434, 184] on div at bounding box center [435, 184] width 4 height 38
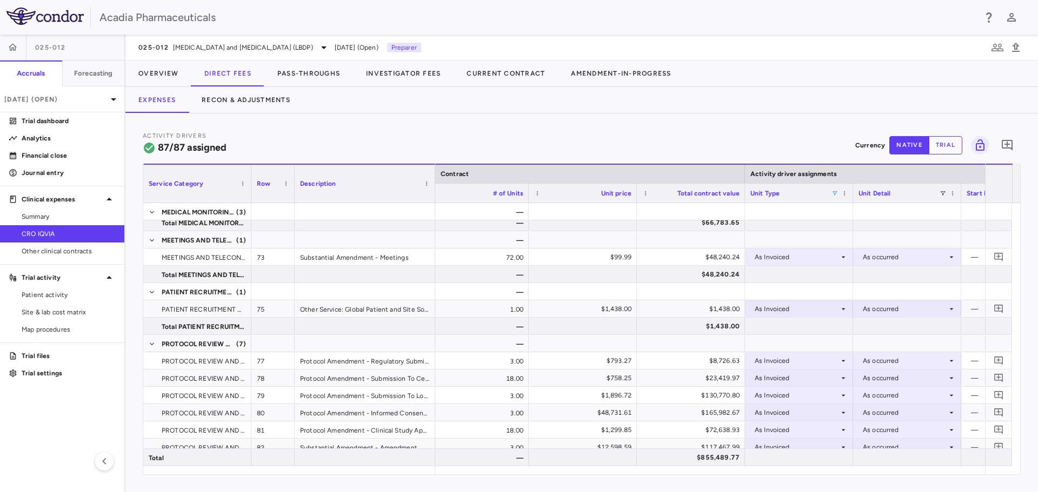
scroll to position [0, 904]
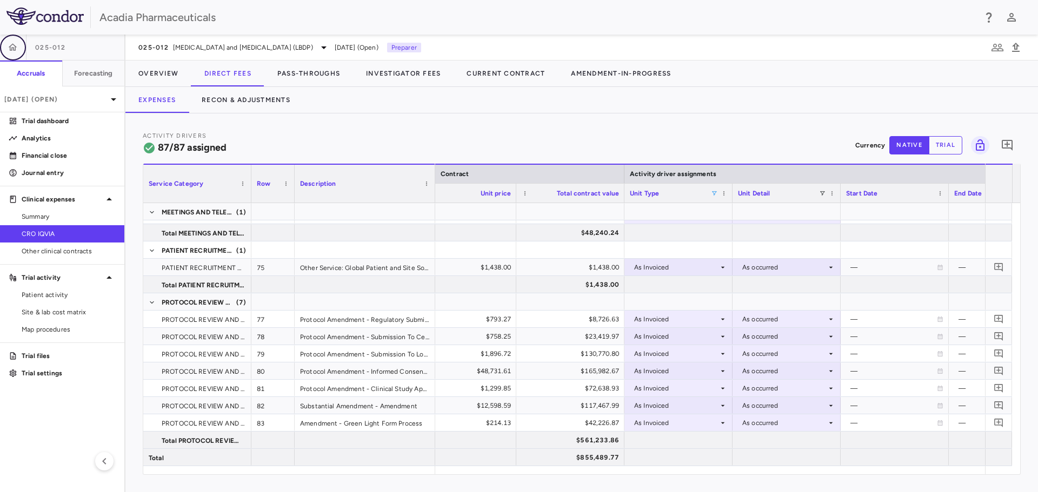
click at [12, 52] on icon "button" at bounding box center [13, 47] width 11 height 11
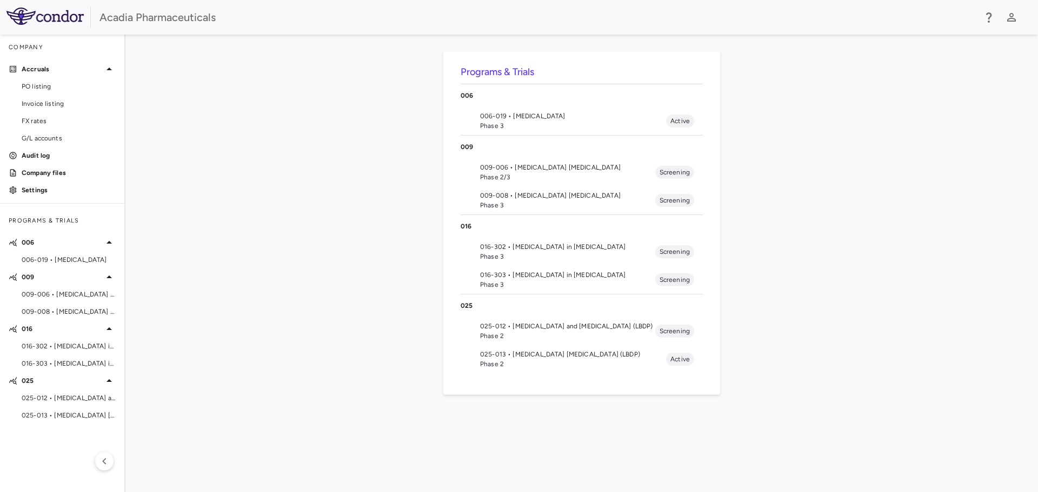
click at [605, 356] on span "025-013 • [MEDICAL_DATA] [MEDICAL_DATA] (LBDP)" at bounding box center [573, 355] width 186 height 10
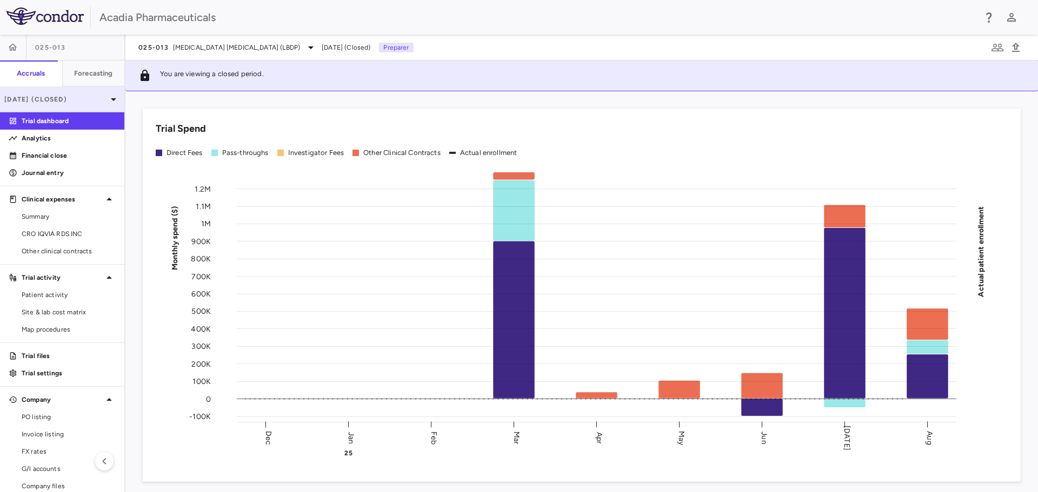
click at [79, 99] on p "[DATE] (Closed)" at bounding box center [55, 100] width 103 height 10
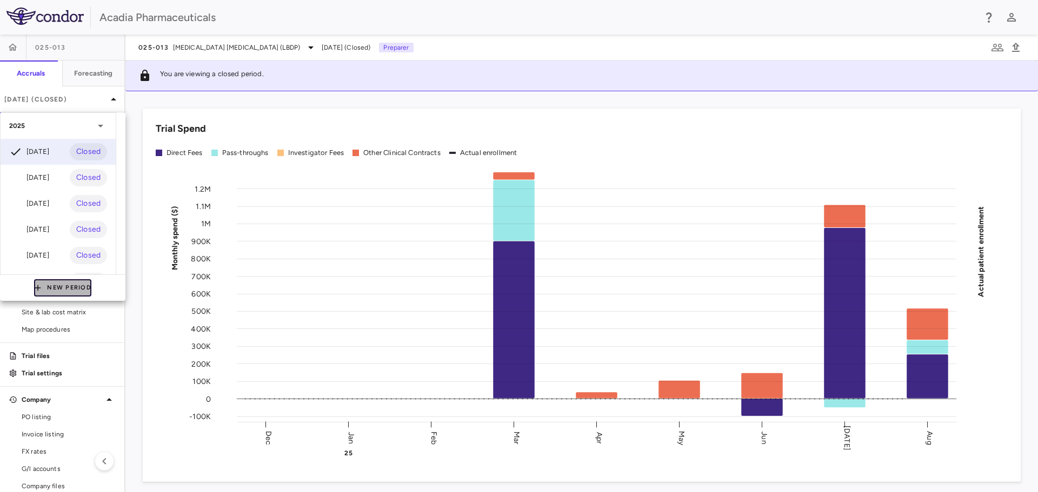
click at [54, 286] on button "New Period" at bounding box center [62, 287] width 57 height 17
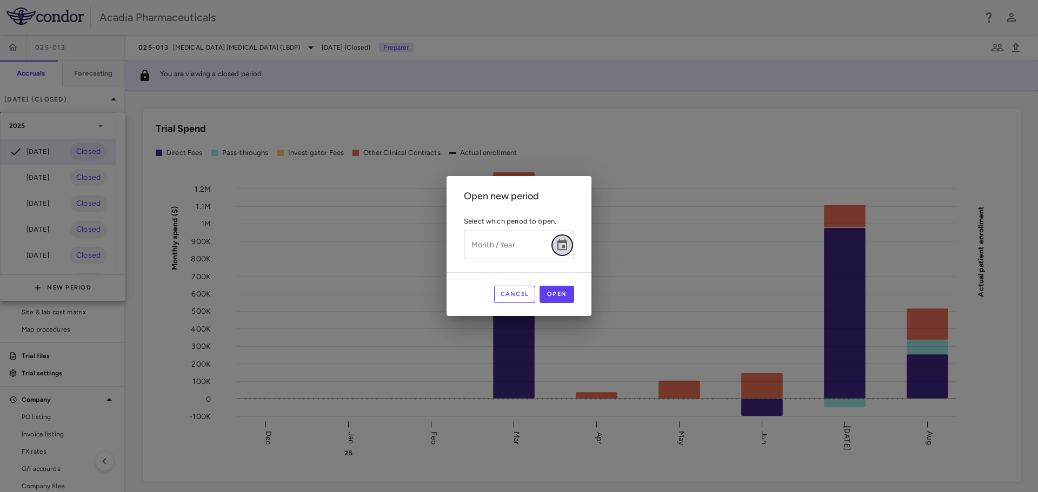
click at [573, 247] on button "Choose date" at bounding box center [562, 246] width 22 height 22
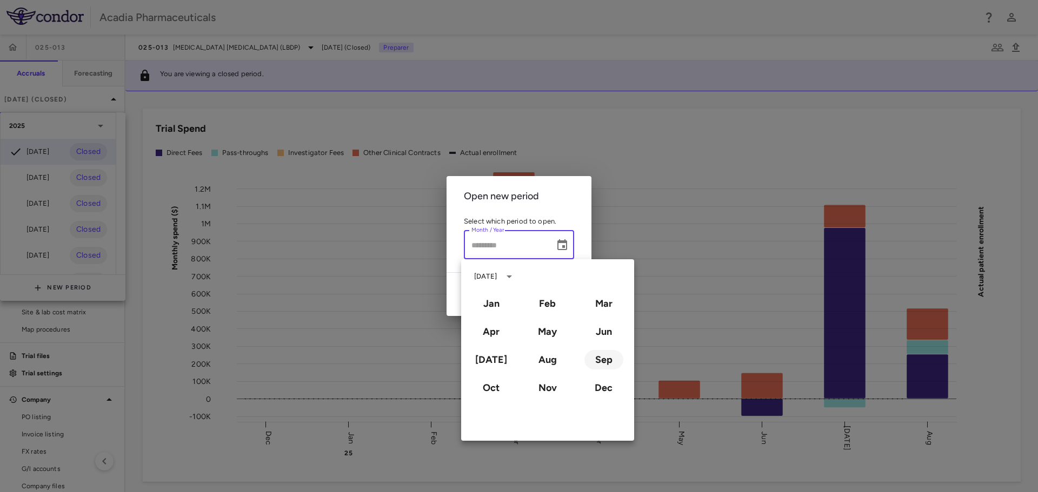
click at [600, 354] on button "Sep" at bounding box center [603, 359] width 39 height 19
type input "**********"
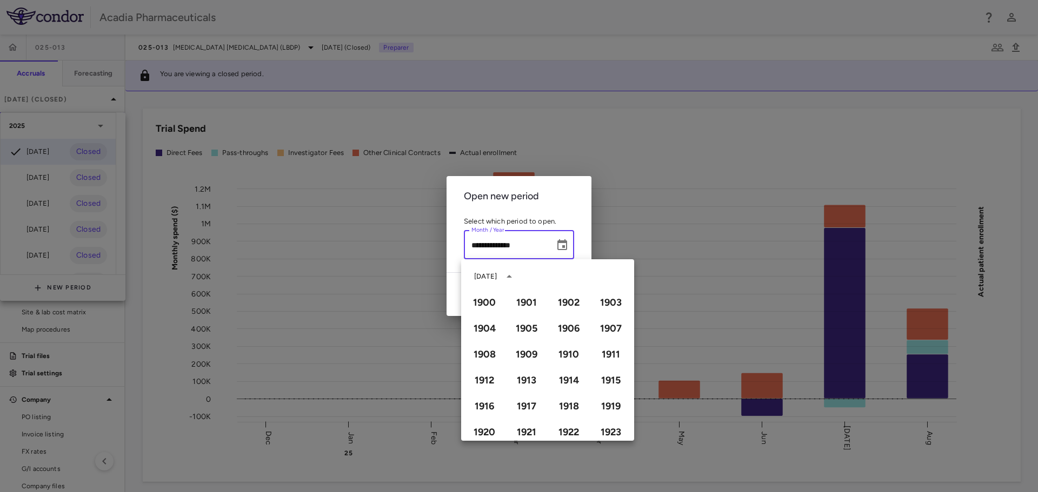
scroll to position [741, 0]
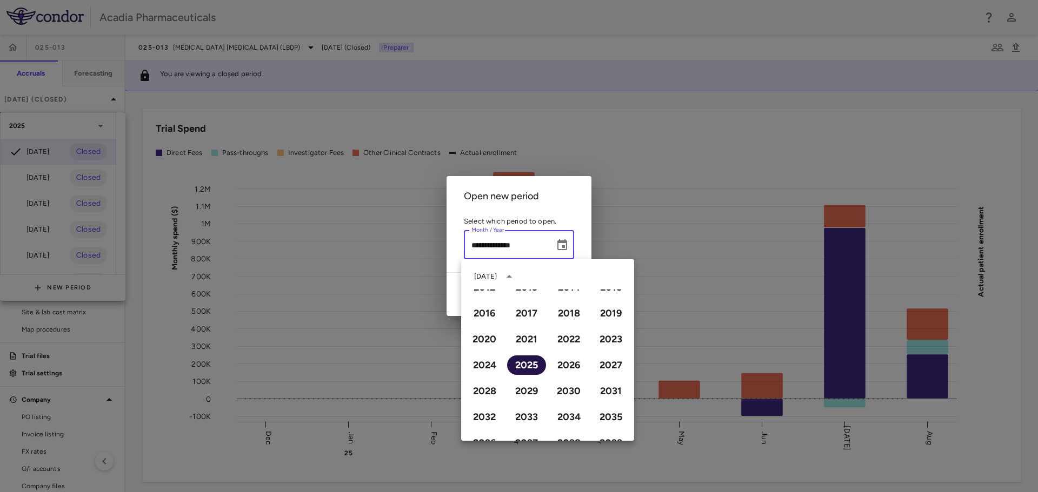
click at [525, 368] on button "2025" at bounding box center [526, 365] width 39 height 19
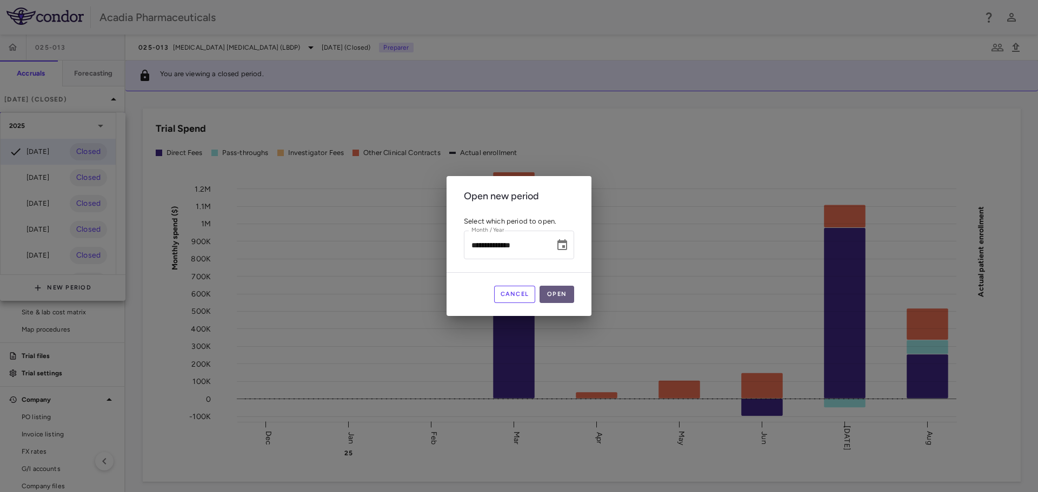
click at [564, 291] on button "Open" at bounding box center [556, 294] width 35 height 17
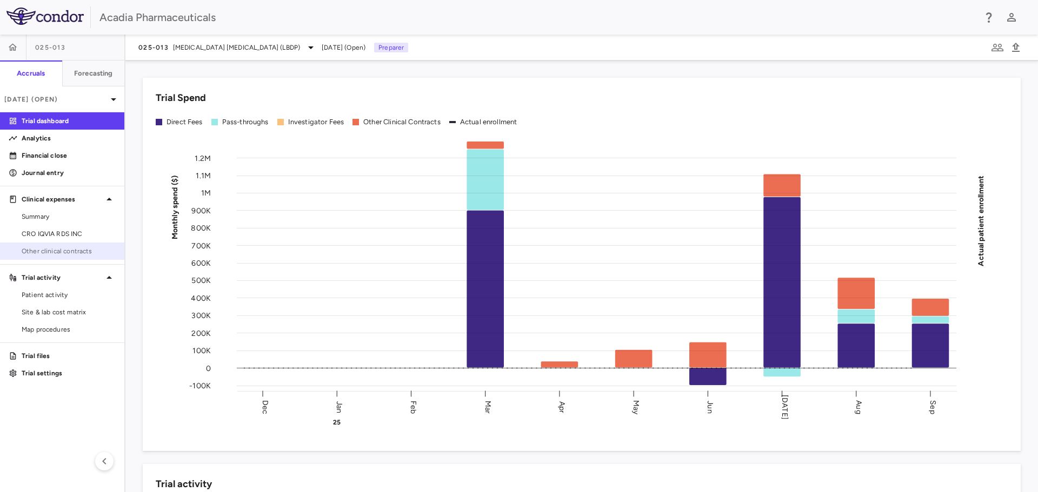
click at [58, 250] on span "Other clinical contracts" at bounding box center [69, 251] width 94 height 10
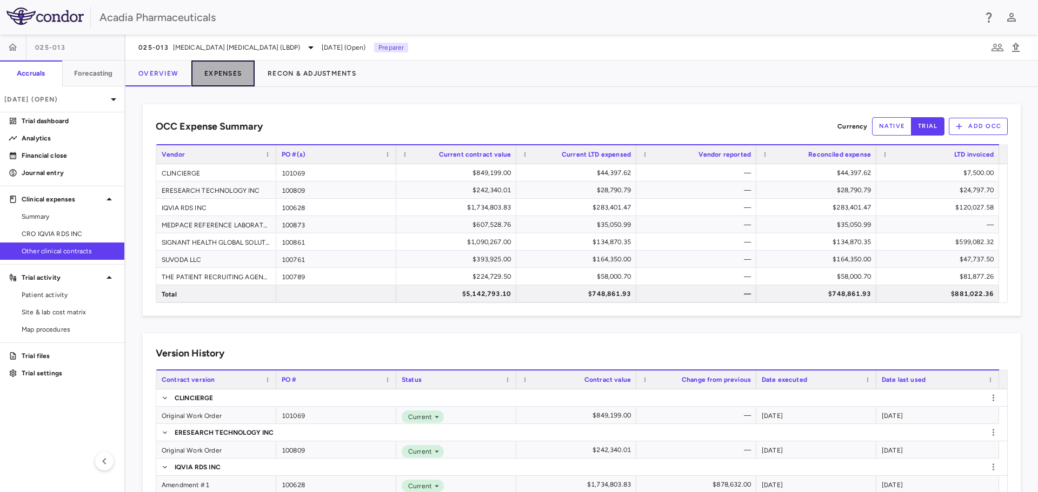
click at [206, 76] on button "Expenses" at bounding box center [222, 74] width 63 height 26
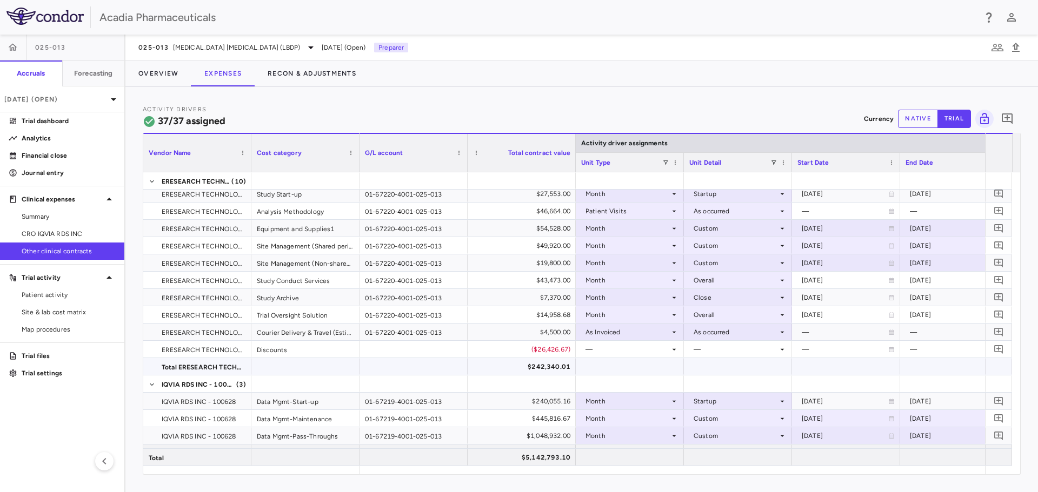
scroll to position [216, 0]
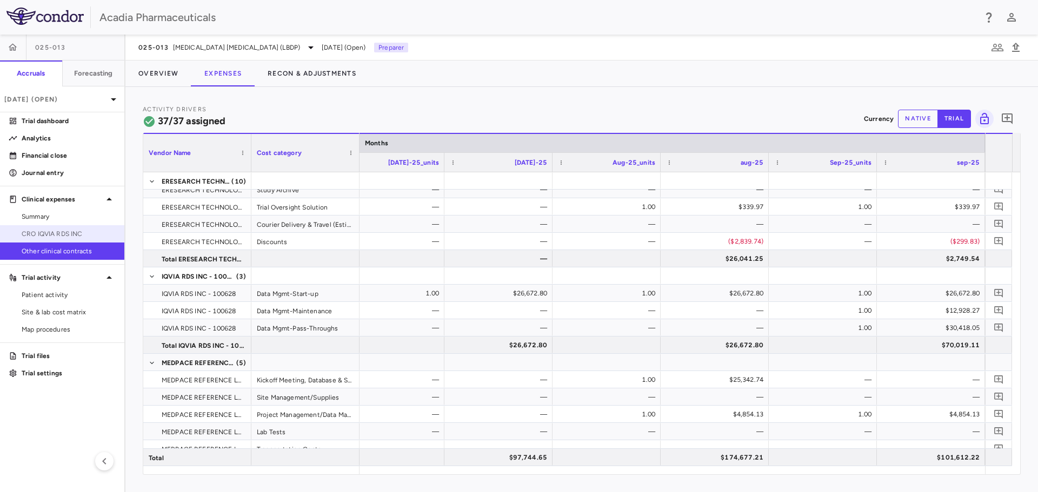
click at [98, 228] on link "CRO IQVIA RDS INC" at bounding box center [62, 234] width 124 height 16
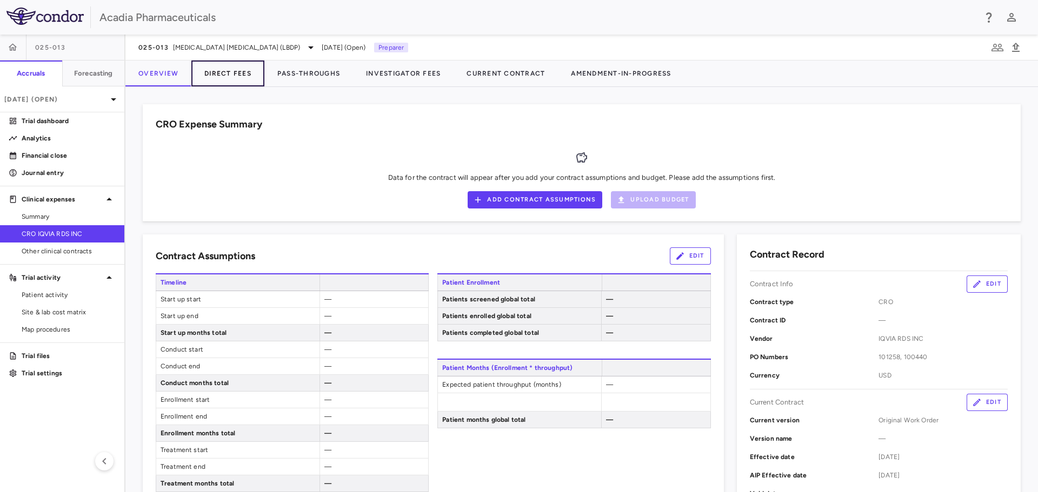
click at [220, 78] on button "Direct Fees" at bounding box center [227, 74] width 73 height 26
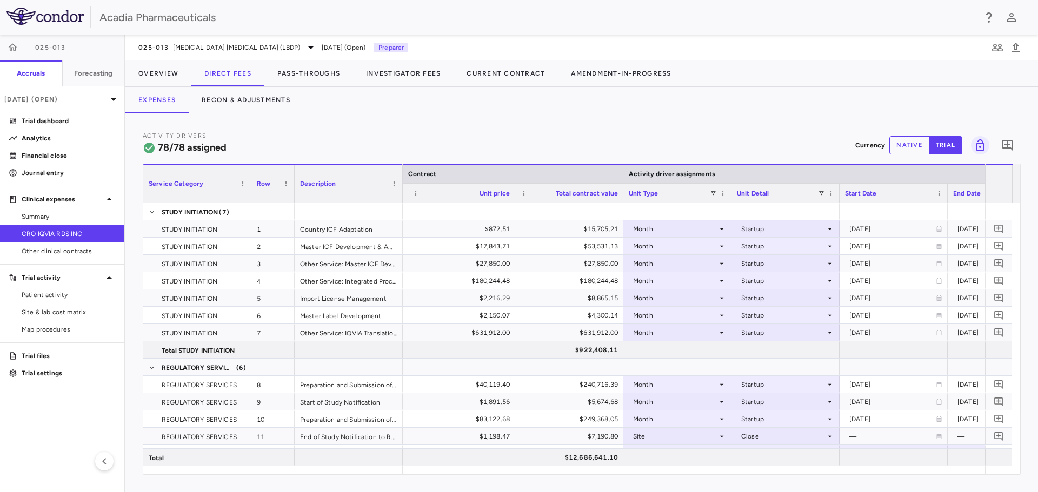
click at [713, 189] on div "Unit Type" at bounding box center [676, 193] width 97 height 19
click at [712, 196] on span at bounding box center [713, 193] width 6 height 6
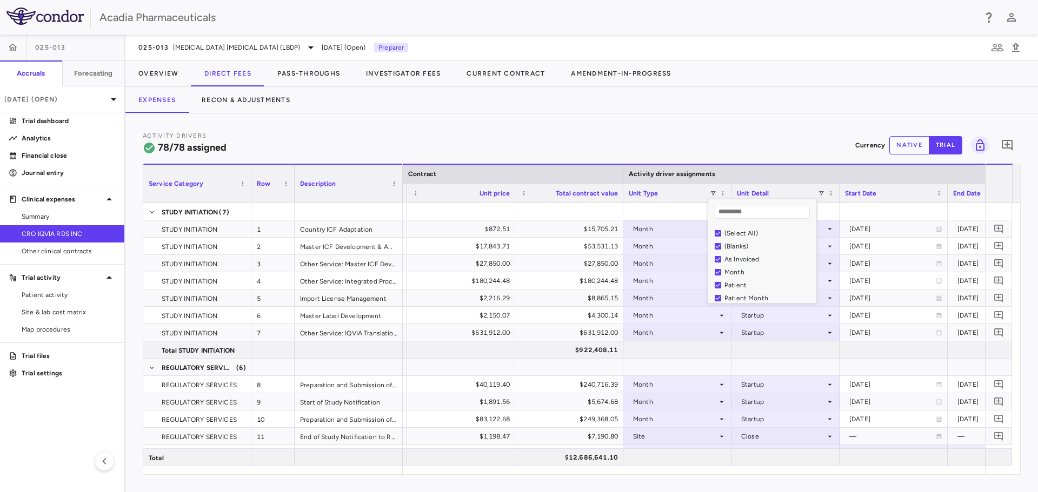
click at [743, 235] on div "(Select All)" at bounding box center [768, 234] width 89 height 8
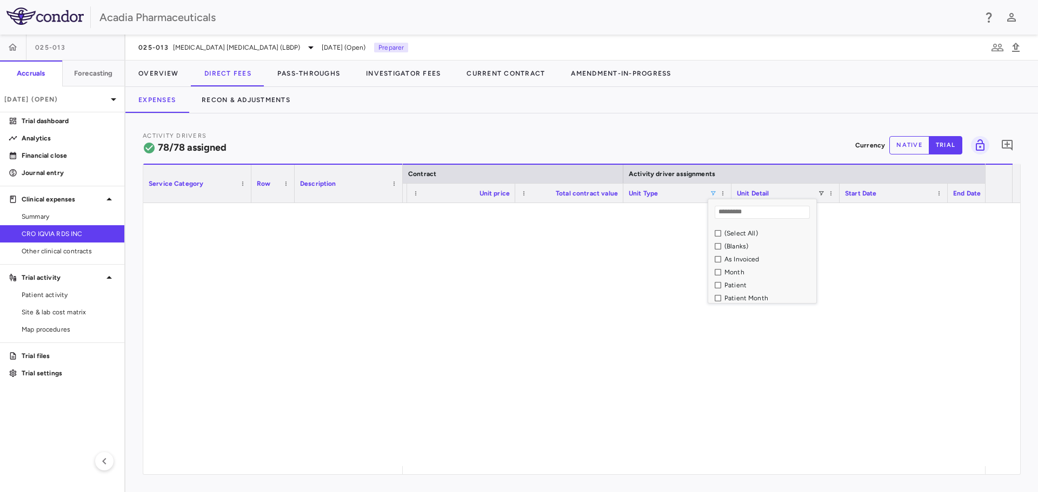
click at [748, 263] on div "As Invoiced" at bounding box center [768, 260] width 89 height 8
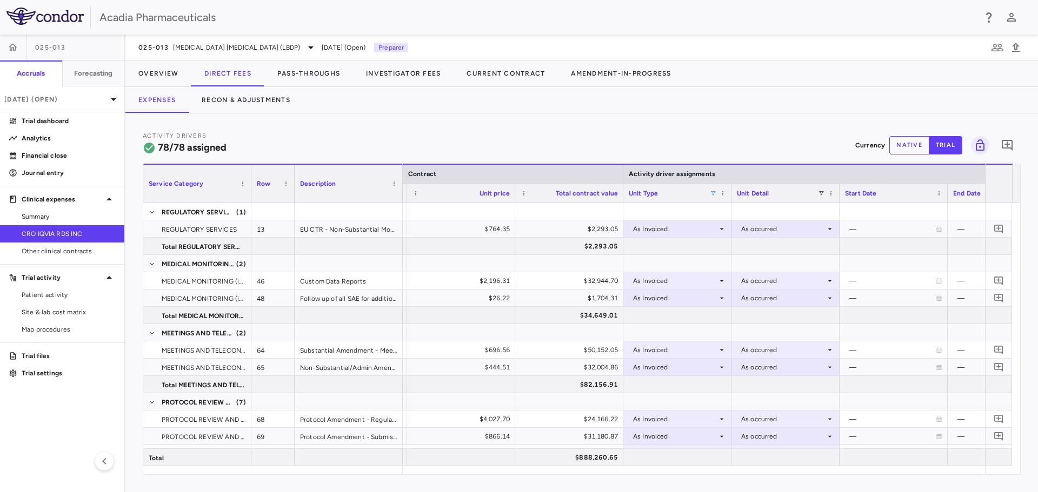
click at [795, 126] on div "Activity Drivers 78/78 assigned Currency native trial 0 Press ENTER to sort. Pr…" at bounding box center [581, 302] width 912 height 379
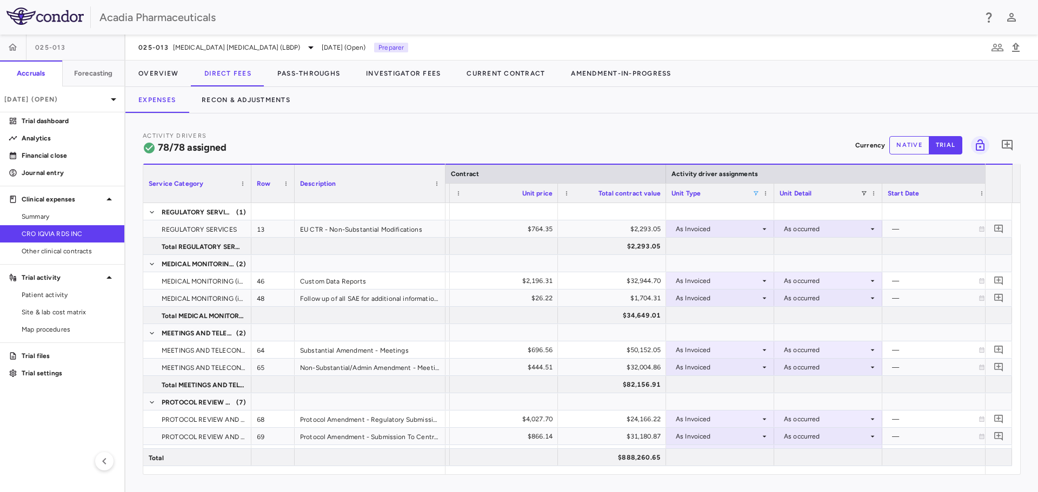
drag, startPoint x: 400, startPoint y: 192, endPoint x: 443, endPoint y: 192, distance: 42.7
click at [443, 192] on div at bounding box center [445, 184] width 4 height 38
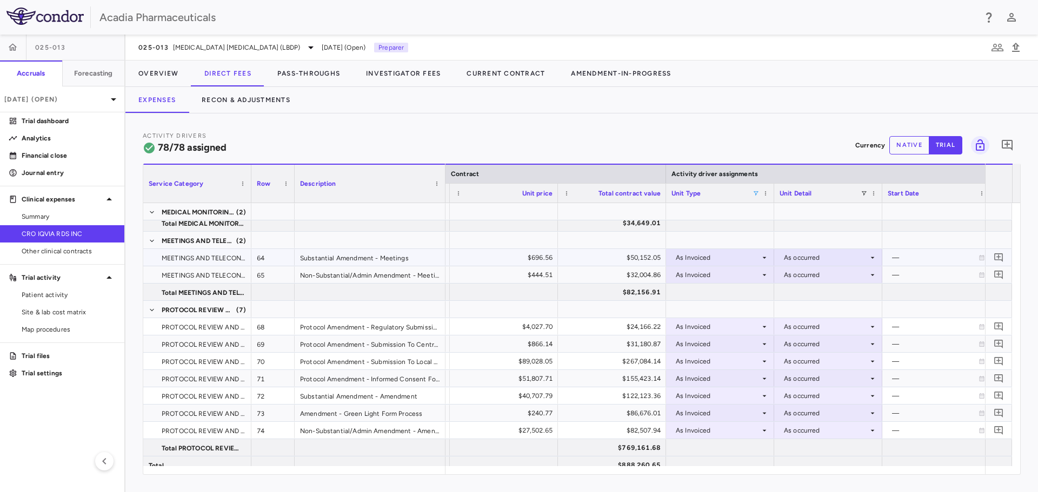
scroll to position [100, 0]
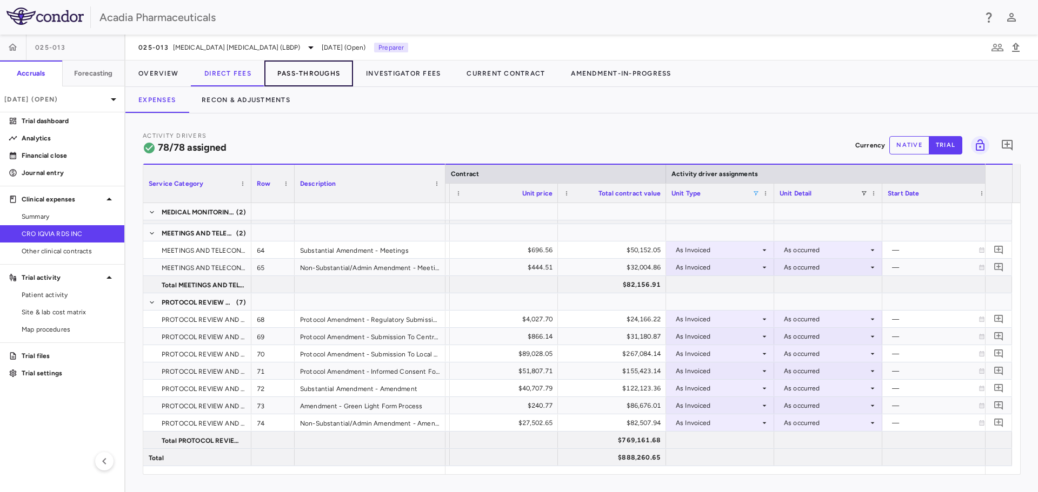
click at [302, 71] on button "Pass-Throughs" at bounding box center [308, 74] width 89 height 26
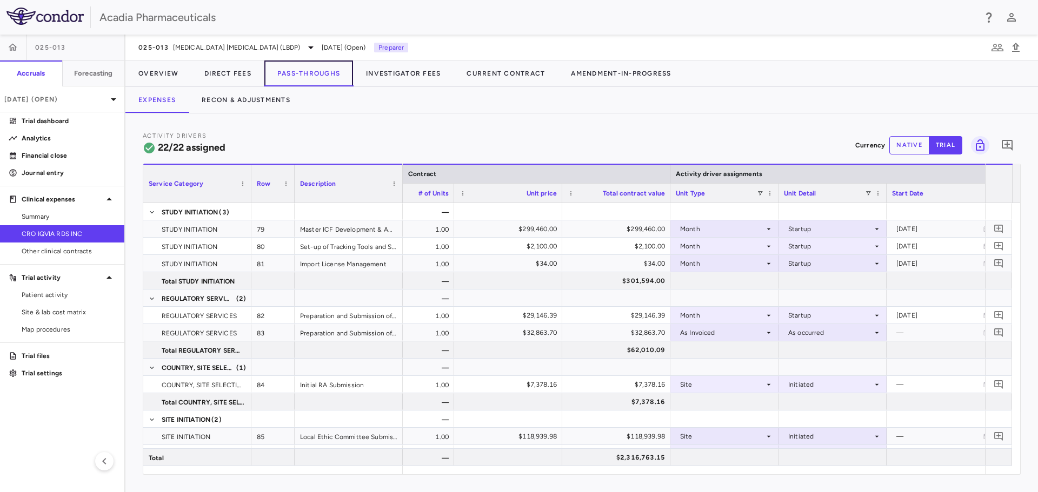
scroll to position [0, 484]
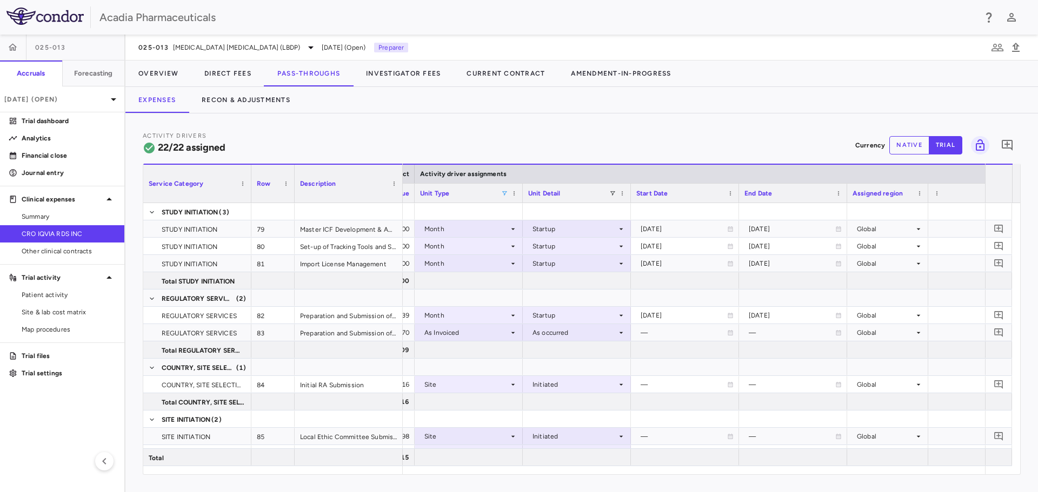
click at [506, 195] on span at bounding box center [504, 193] width 6 height 6
click at [527, 230] on div "(Select All)" at bounding box center [560, 234] width 89 height 8
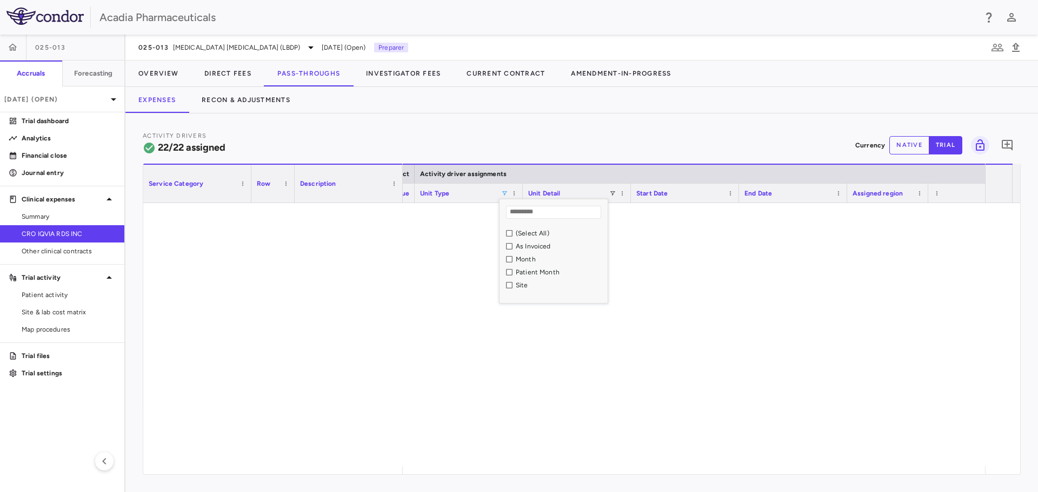
click at [529, 244] on div "As Invoiced" at bounding box center [560, 247] width 89 height 8
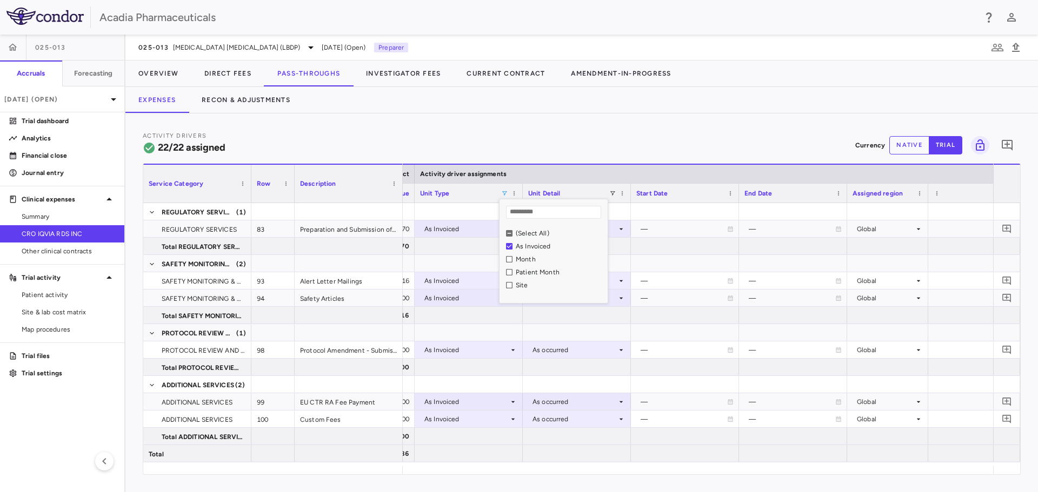
click at [703, 144] on div "Activity Drivers 22/22 assigned Currency native trial 0" at bounding box center [582, 145] width 878 height 29
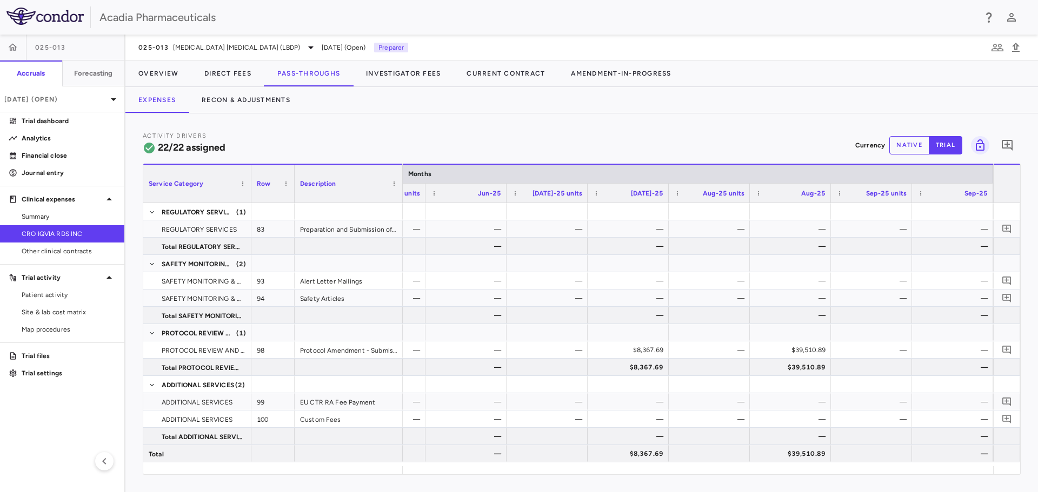
click at [897, 148] on button "native" at bounding box center [909, 145] width 40 height 18
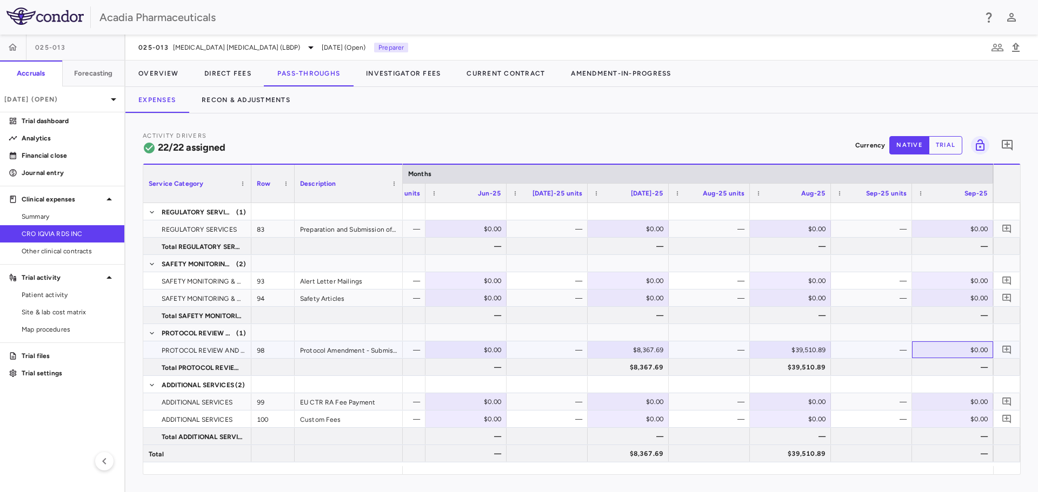
click at [956, 347] on div "$0.00" at bounding box center [954, 350] width 66 height 17
click at [960, 347] on input "number" at bounding box center [960, 351] width 64 height 18
type input "*********"
click at [1008, 351] on icon "Add comment" at bounding box center [1006, 350] width 10 height 10
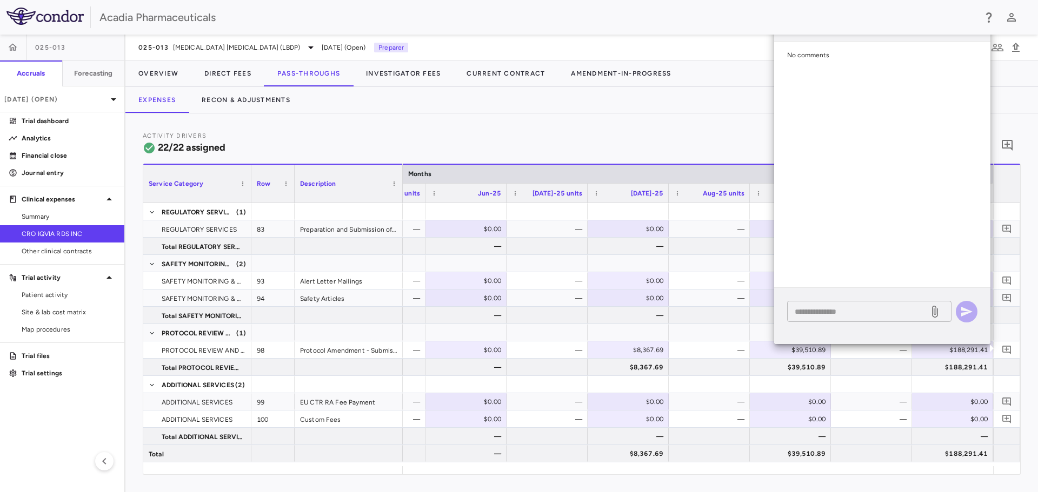
click at [857, 319] on div "* ​" at bounding box center [869, 311] width 164 height 21
click at [870, 311] on textarea "**********" at bounding box center [857, 307] width 126 height 24
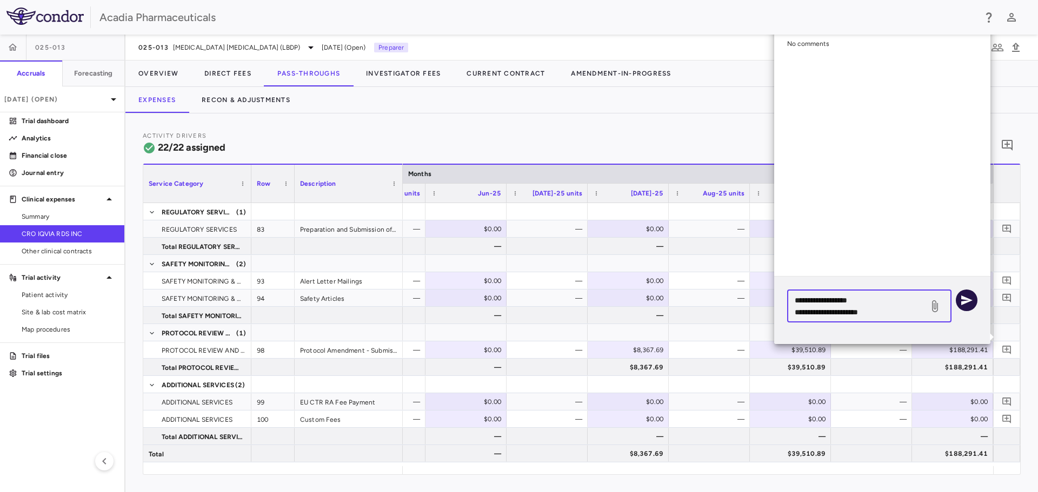
type textarea "**********"
click at [971, 303] on icon "button" at bounding box center [966, 300] width 13 height 13
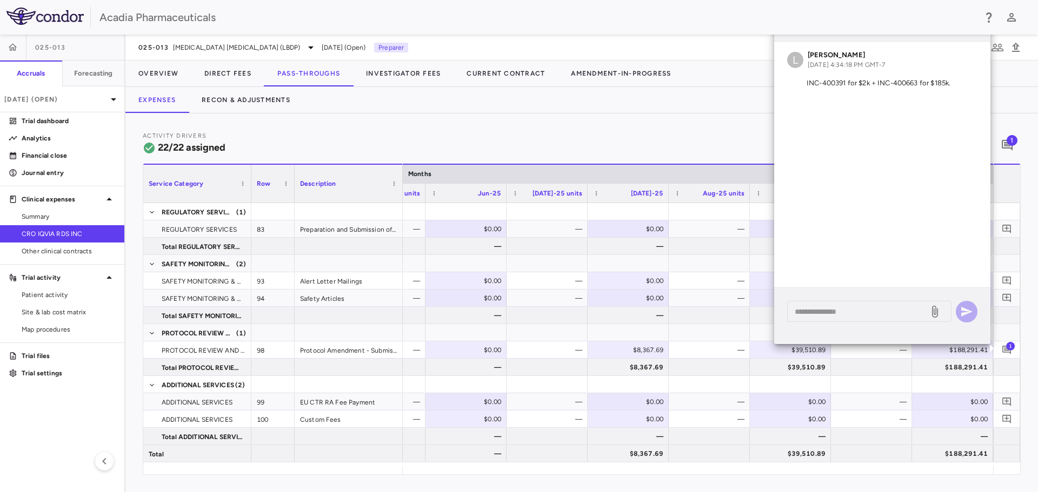
click at [1001, 108] on div "Expenses Recon & Adjustments" at bounding box center [581, 100] width 912 height 26
